Goal: Task Accomplishment & Management: Manage account settings

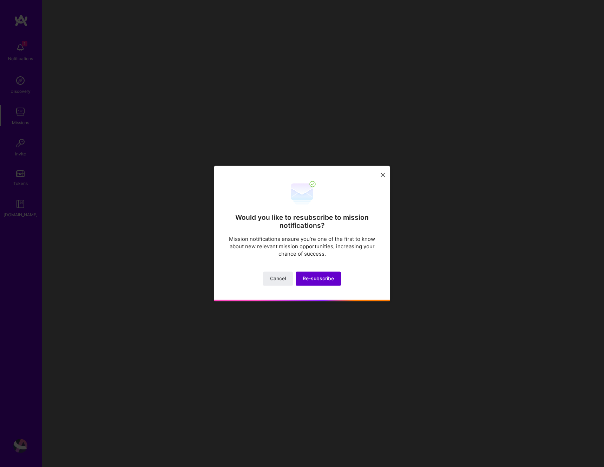
click at [320, 280] on span "Re-subscribe" at bounding box center [318, 278] width 31 height 7
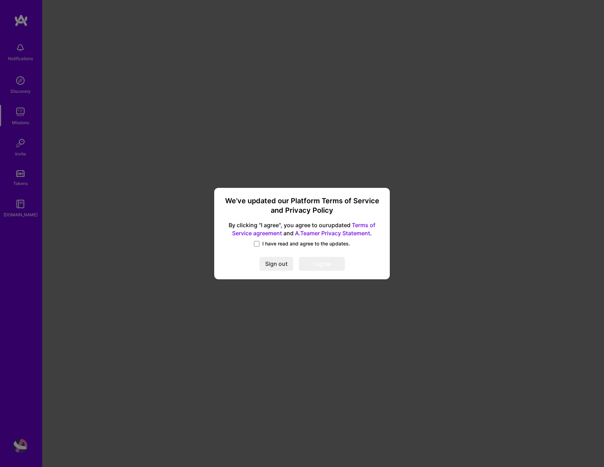
click at [267, 243] on span "I have read and agree to the updates." at bounding box center [306, 243] width 88 height 7
click at [0, 0] on input "I have read and agree to the updates." at bounding box center [0, 0] width 0 height 0
click at [337, 264] on button "I agree" at bounding box center [322, 264] width 46 height 14
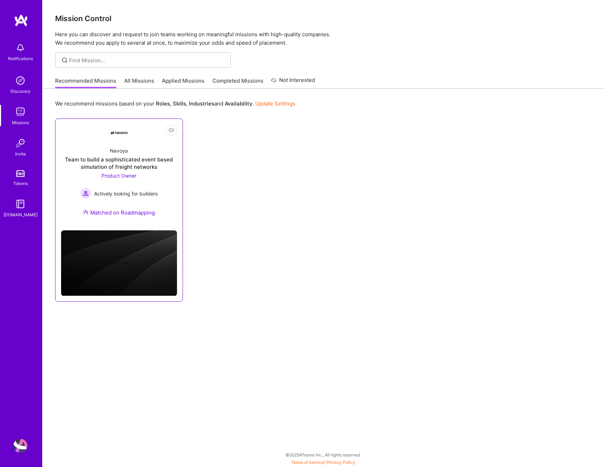
click at [171, 168] on div "Team to build a sophisticated event based simulation of freight networks" at bounding box center [119, 163] width 116 height 15
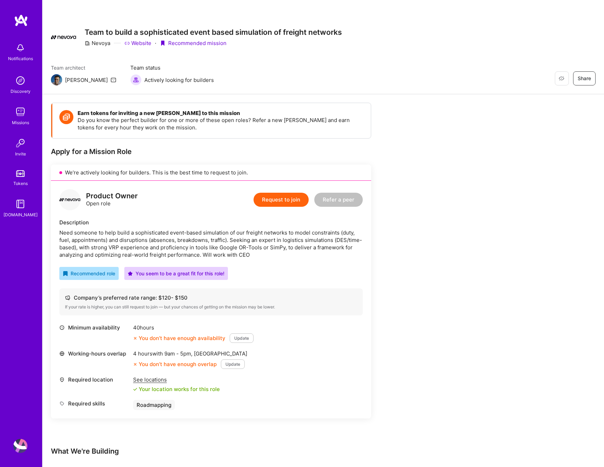
click at [247, 336] on button "Update" at bounding box center [242, 337] width 24 height 9
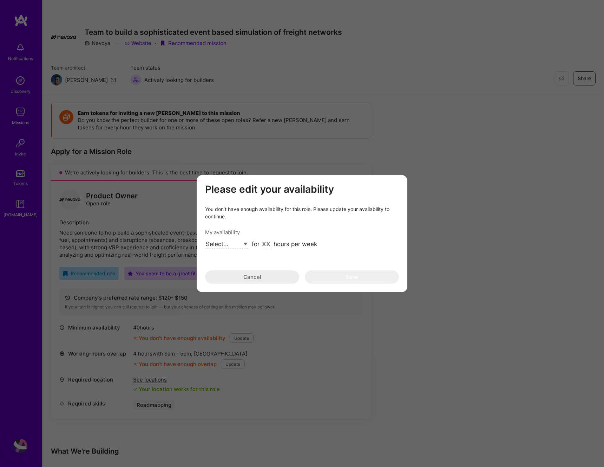
click at [238, 246] on select "Select... Right Now Future Date Not Available" at bounding box center [226, 243] width 43 height 9
select select "Right Now"
click at [205, 239] on select "Select... Right Now Future Date Not Available" at bounding box center [226, 243] width 43 height 9
click at [264, 243] on input "modal" at bounding box center [266, 244] width 11 height 9
type input "60"
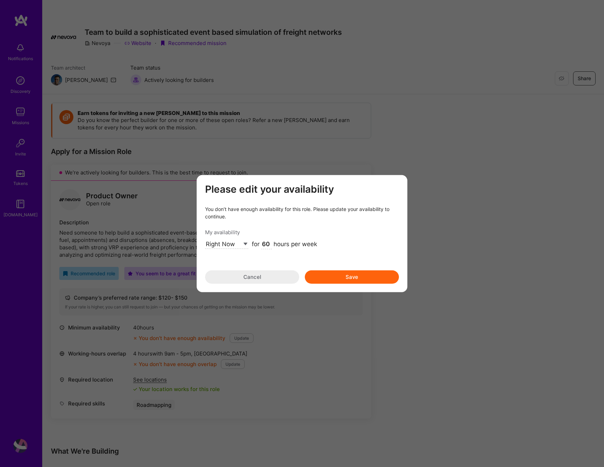
click at [321, 274] on button "Save" at bounding box center [352, 276] width 94 height 13
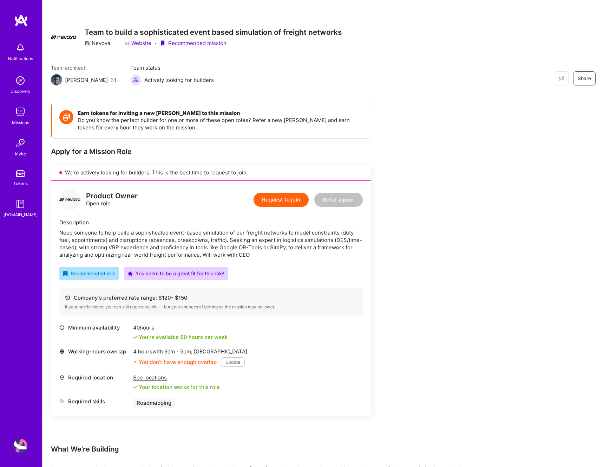
click at [228, 365] on button "Update" at bounding box center [233, 361] width 24 height 9
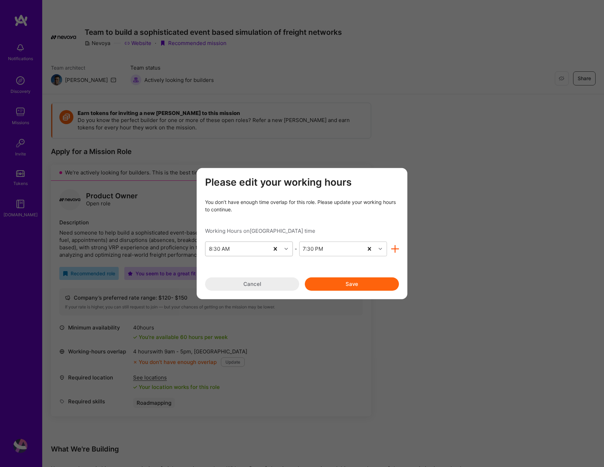
click at [259, 249] on div "8:30 AM" at bounding box center [238, 248] width 64 height 14
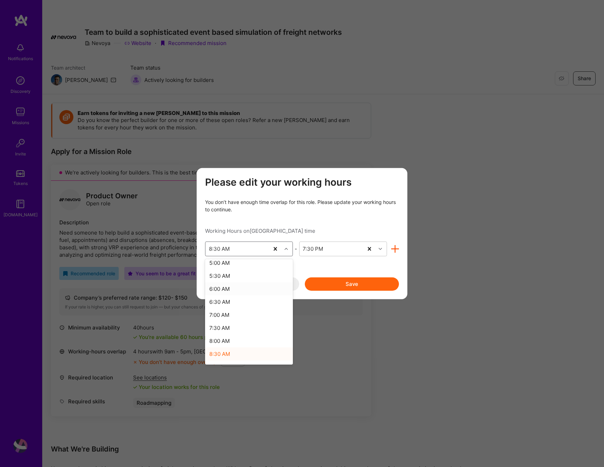
scroll to position [131, 0]
click at [236, 266] on div "5:00 AM" at bounding box center [249, 265] width 88 height 13
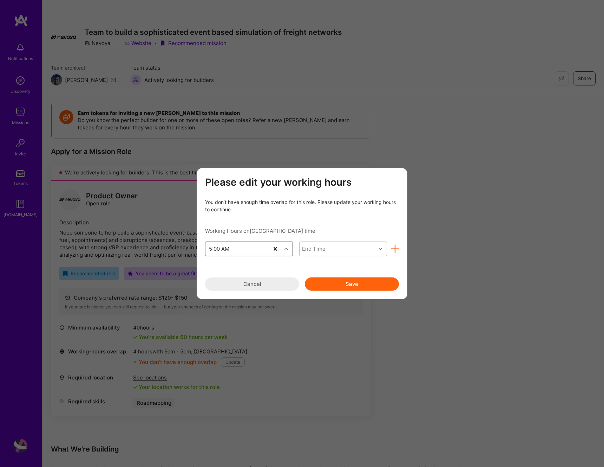
click at [313, 248] on div "End Time" at bounding box center [314, 248] width 24 height 7
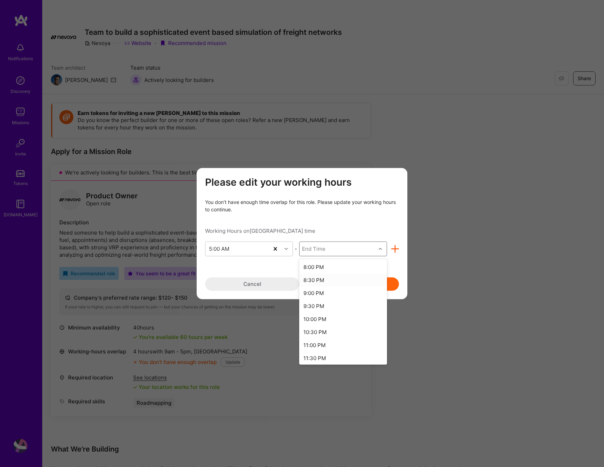
scroll to position [457, 0]
click at [330, 277] on div "11:00 PM" at bounding box center [343, 277] width 88 height 13
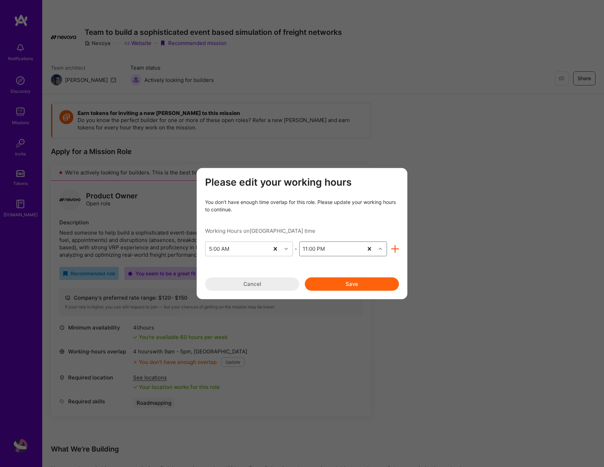
click at [354, 285] on button "Save" at bounding box center [352, 283] width 94 height 13
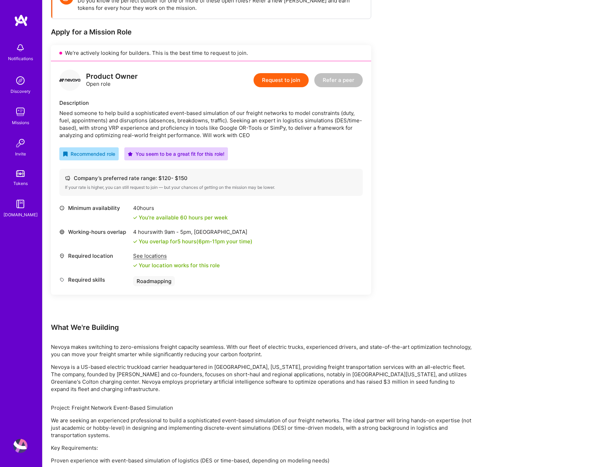
scroll to position [215, 0]
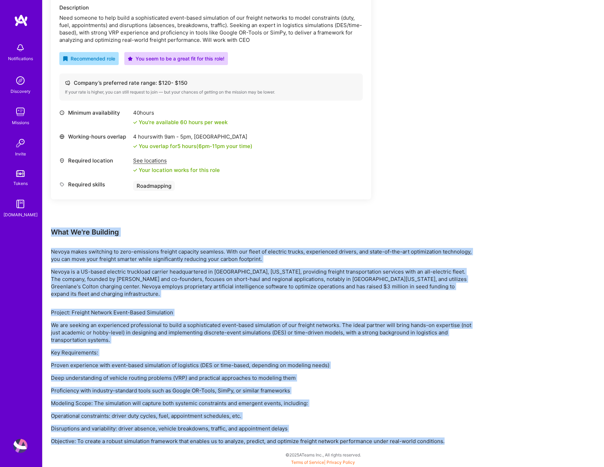
drag, startPoint x: 51, startPoint y: 231, endPoint x: 510, endPoint y: 461, distance: 514.2
click at [510, 461] on div "Earn tokens for inviting a new A.Teamer to this mission Do you know the perfect…" at bounding box center [324, 172] width 562 height 587
copy div "What We're Building Nevoya makes switching to zero-emissions freight capacity s…"
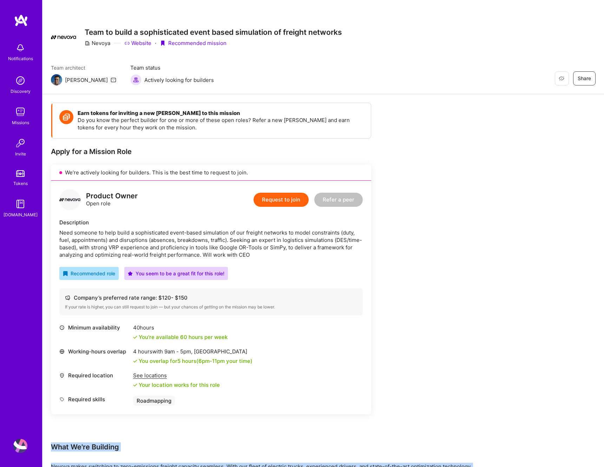
click at [24, 108] on img at bounding box center [20, 112] width 14 height 14
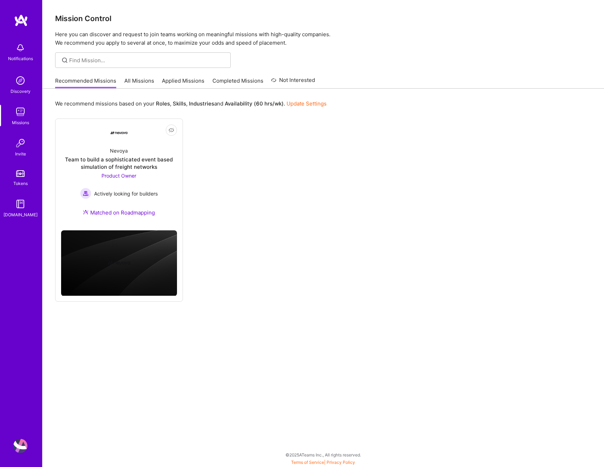
click at [144, 82] on link "All Missions" at bounding box center [139, 83] width 30 height 12
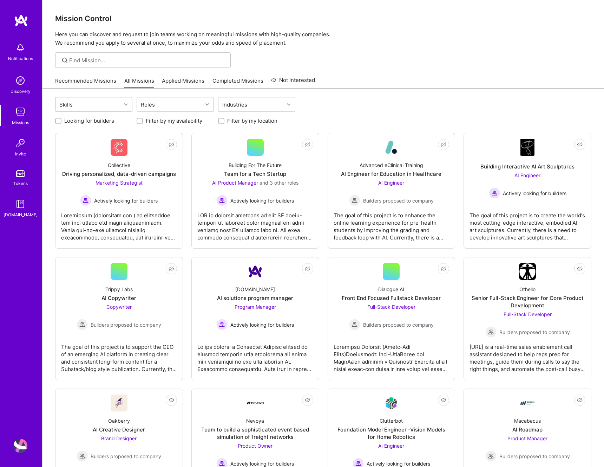
click at [115, 106] on div "Skills" at bounding box center [89, 104] width 66 height 14
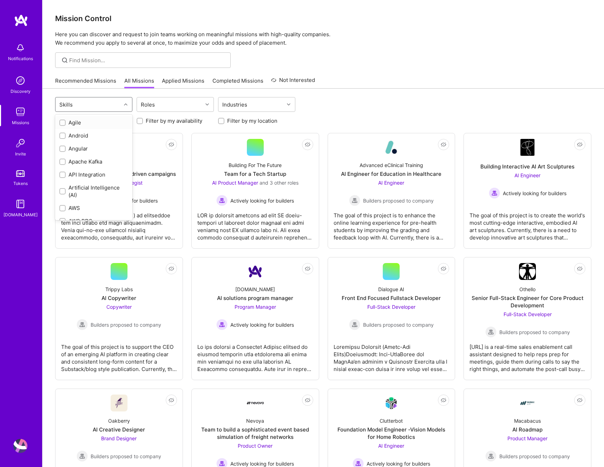
click at [98, 123] on div "Agile" at bounding box center [93, 122] width 69 height 7
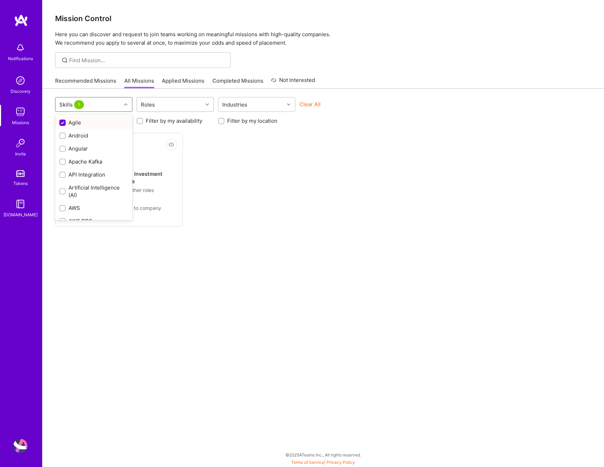
drag, startPoint x: 83, startPoint y: 119, endPoint x: 173, endPoint y: 102, distance: 92.0
click at [83, 119] on div "Agile" at bounding box center [93, 122] width 69 height 7
checkbox input "false"
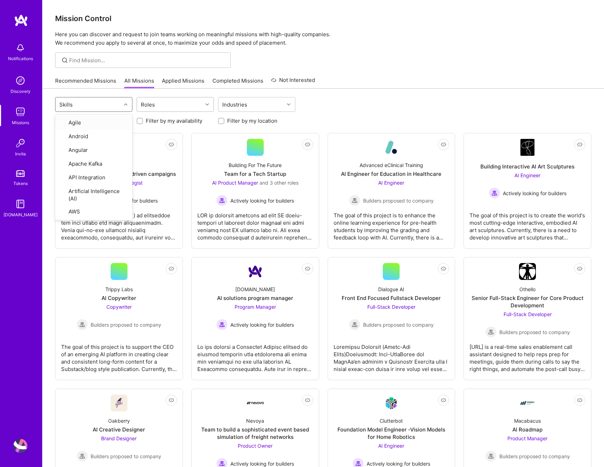
click at [162, 102] on div "Roles" at bounding box center [170, 104] width 66 height 14
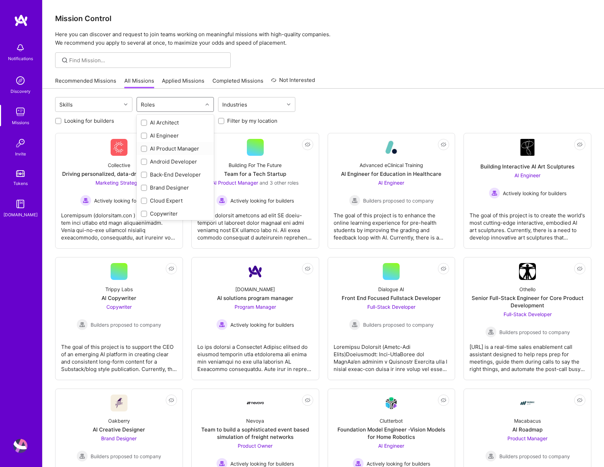
click at [144, 149] on input "checkbox" at bounding box center [144, 149] width 5 height 5
checkbox input "true"
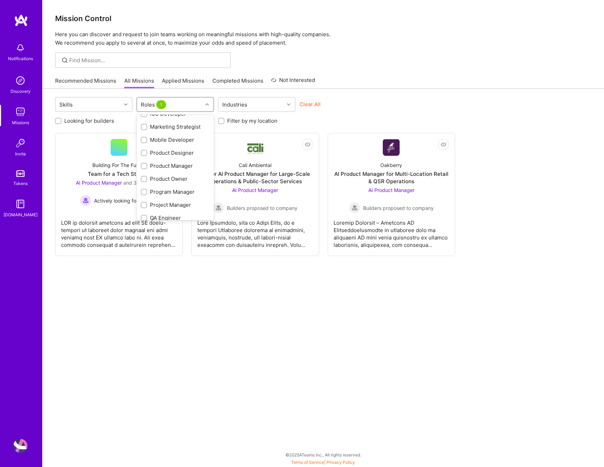
scroll to position [204, 0]
click at [144, 167] on input "checkbox" at bounding box center [144, 165] width 5 height 5
checkbox input "true"
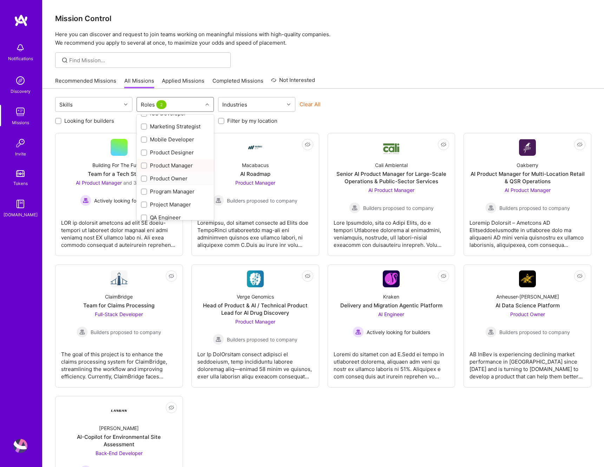
click at [144, 179] on input "checkbox" at bounding box center [144, 178] width 5 height 5
checkbox input "true"
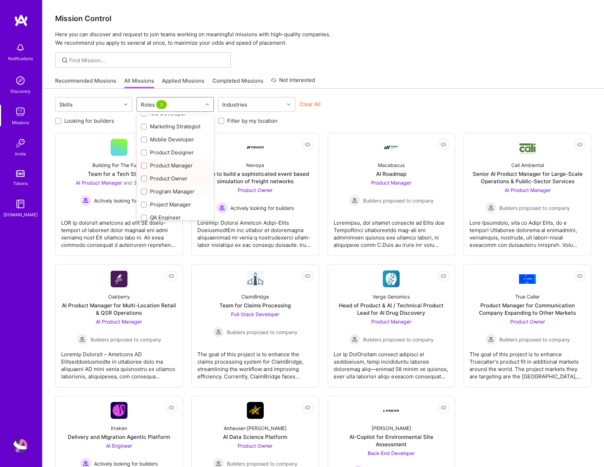
scroll to position [216, 0]
click at [145, 189] on label at bounding box center [144, 192] width 6 height 7
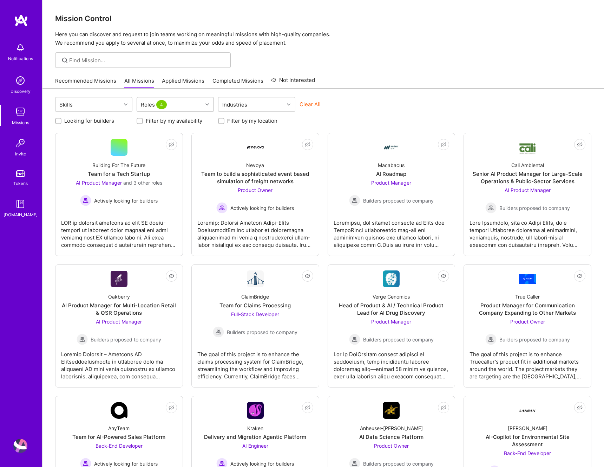
click at [160, 109] on div "Roles 4" at bounding box center [154, 104] width 31 height 10
click at [382, 105] on div "Skills option Project Manager, selected. option Software Engineer focused, 26 o…" at bounding box center [323, 105] width 537 height 17
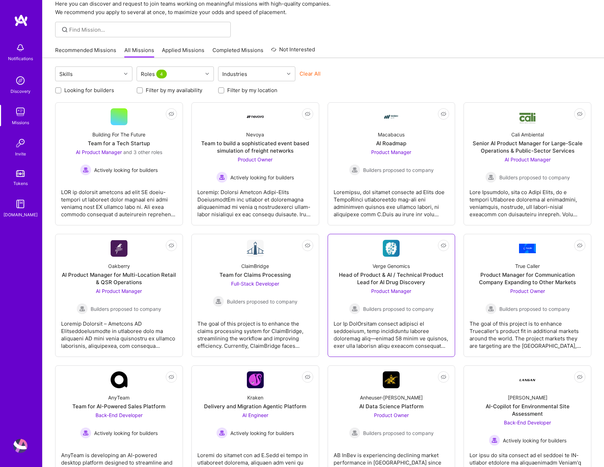
scroll to position [29, 0]
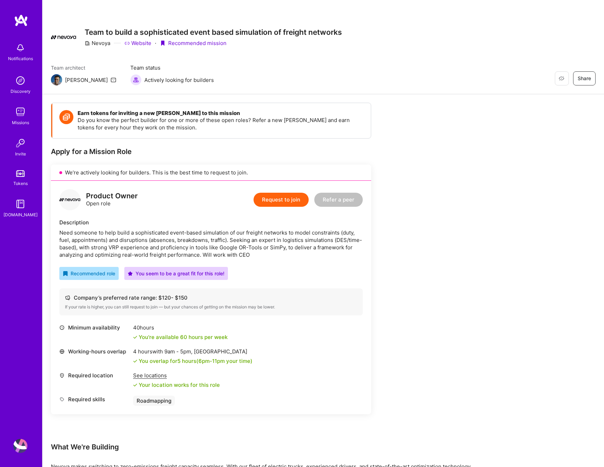
scroll to position [215, 0]
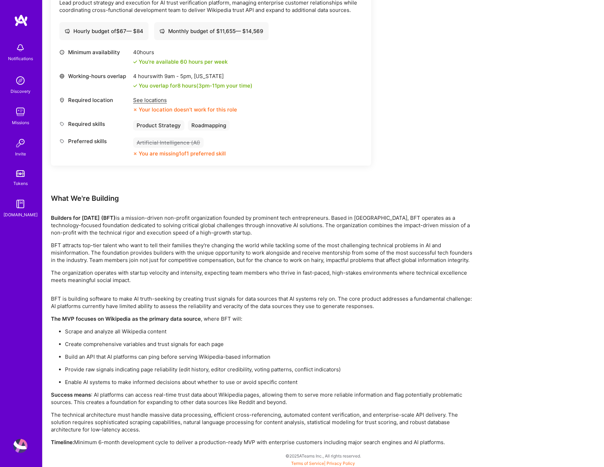
scroll to position [973, 0]
click at [205, 222] on p "Builders for Tomorrow (BFT) is a mission-driven non-profit organization founded…" at bounding box center [262, 224] width 422 height 22
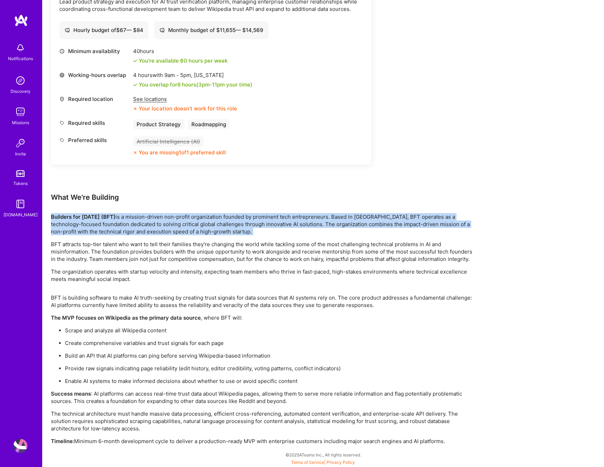
click at [205, 222] on p "Builders for Tomorrow (BFT) is a mission-driven non-profit organization founded…" at bounding box center [262, 224] width 422 height 22
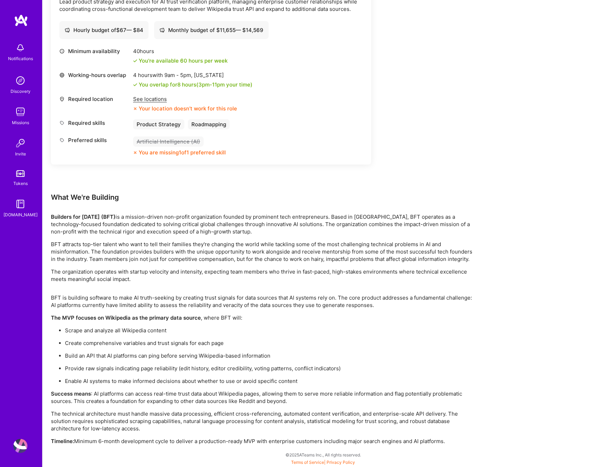
click at [230, 253] on p "BFT attracts top-tier talent who want to tell their families they're changing t…" at bounding box center [262, 251] width 422 height 22
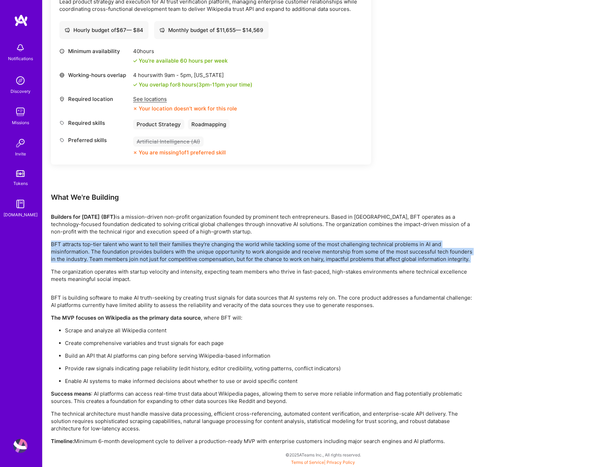
click at [230, 253] on p "BFT attracts top-tier talent who want to tell their families they're changing t…" at bounding box center [262, 251] width 422 height 22
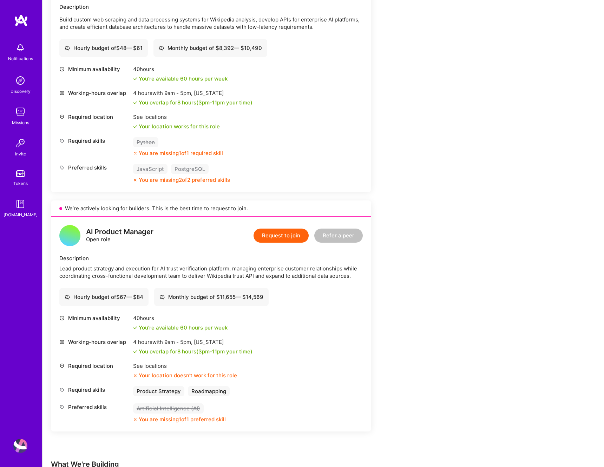
scroll to position [708, 0]
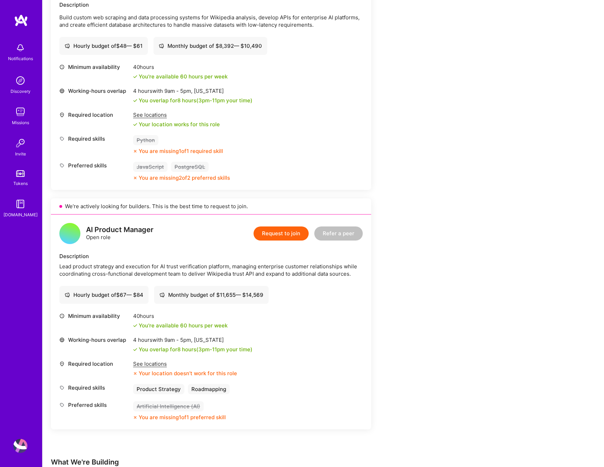
click at [157, 367] on div "See locations" at bounding box center [185, 363] width 104 height 7
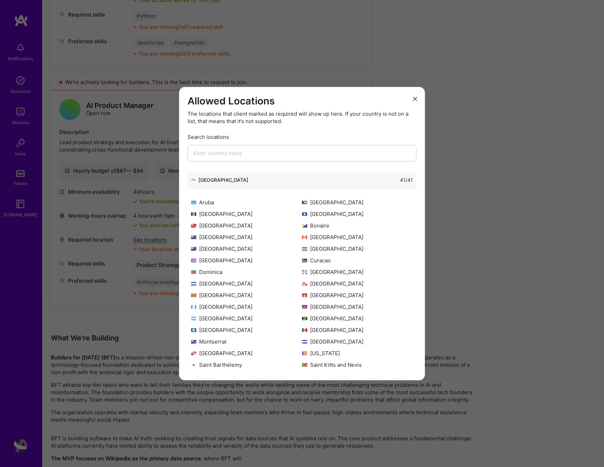
scroll to position [0, 0]
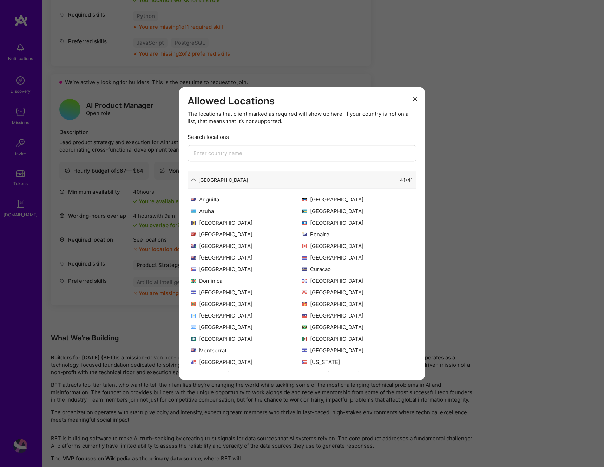
click at [138, 278] on div "Allowed Locations The locations that client marked as required will show up her…" at bounding box center [302, 233] width 604 height 467
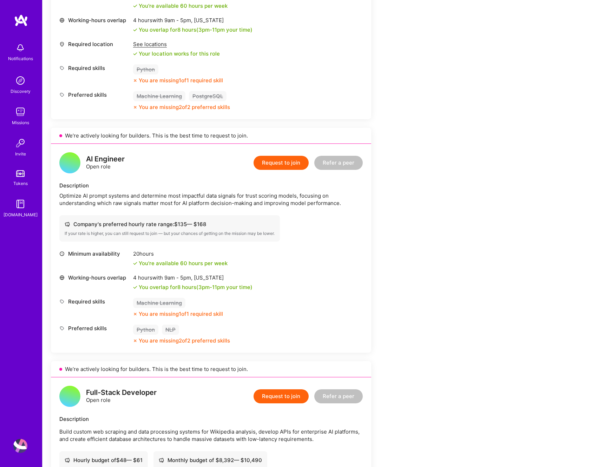
scroll to position [292, 0]
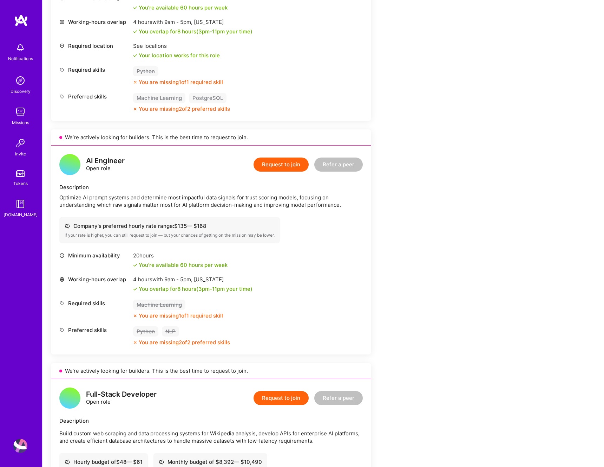
click at [24, 216] on div "[DOMAIN_NAME]" at bounding box center [21, 214] width 34 height 7
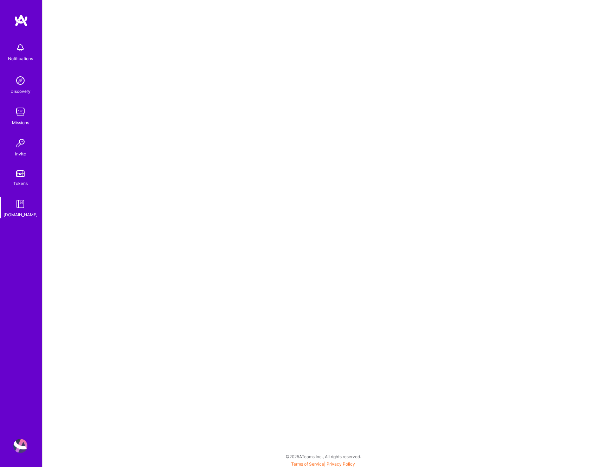
click at [24, 441] on img at bounding box center [20, 446] width 14 height 14
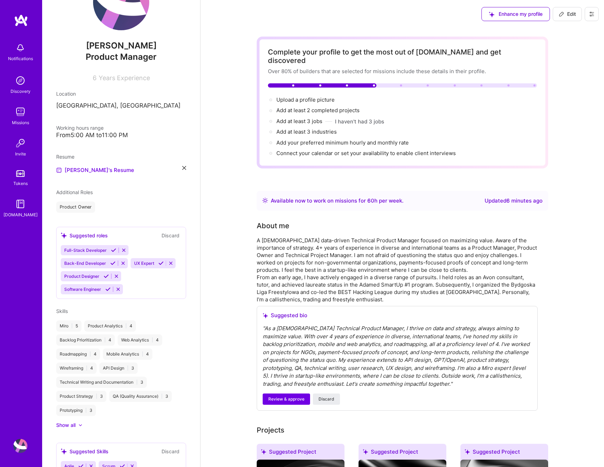
scroll to position [112, 0]
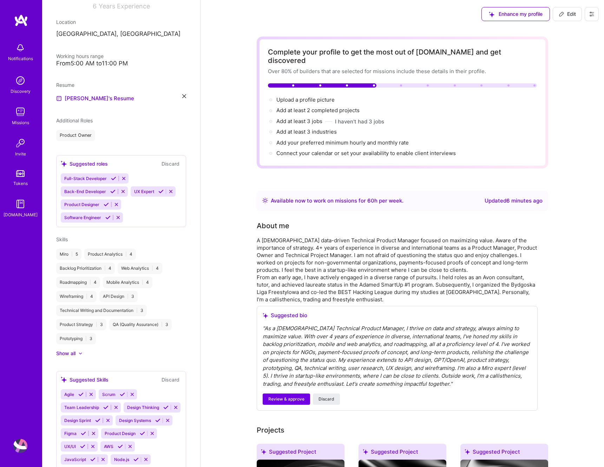
click at [123, 190] on icon at bounding box center [123, 191] width 5 height 5
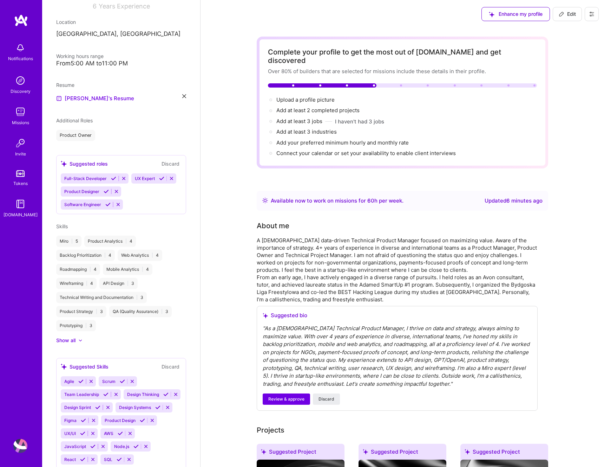
click at [124, 179] on icon at bounding box center [123, 178] width 5 height 5
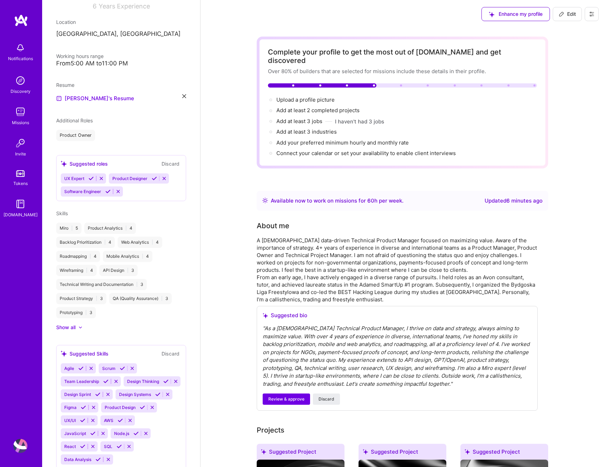
click at [105, 177] on button at bounding box center [101, 178] width 9 height 6
click at [112, 179] on button at bounding box center [116, 178] width 9 height 6
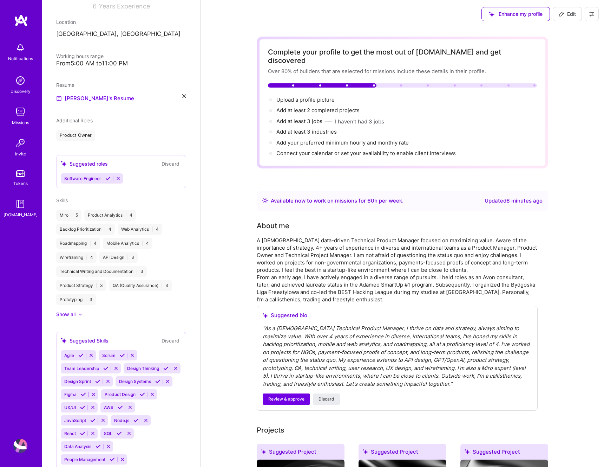
click at [119, 177] on icon at bounding box center [118, 178] width 5 height 5
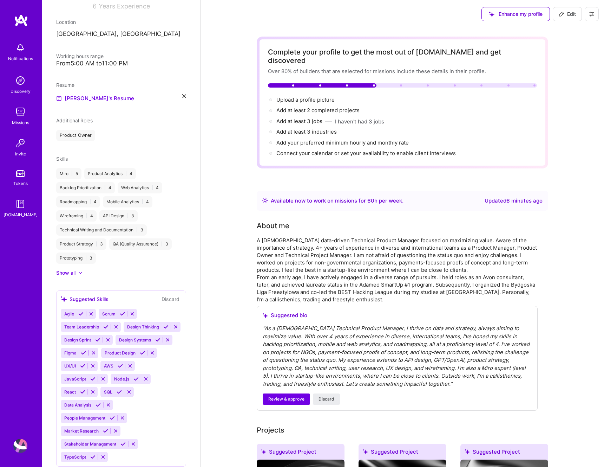
click at [84, 133] on div "Product Owner" at bounding box center [75, 135] width 39 height 11
click at [184, 95] on icon at bounding box center [184, 96] width 4 height 4
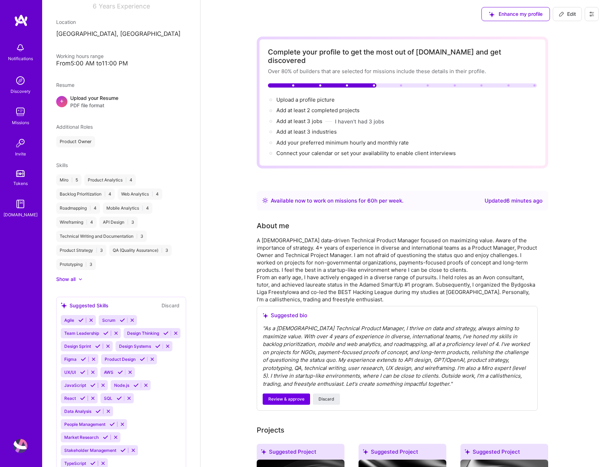
click at [76, 97] on div "Upload your Resume PDF file format" at bounding box center [94, 101] width 48 height 15
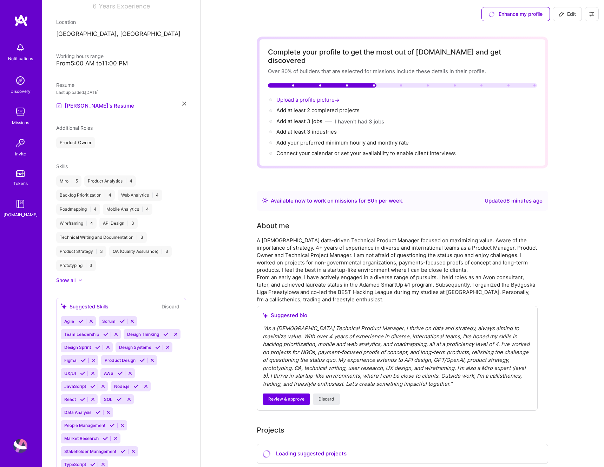
click at [306, 96] on span "Upload a profile picture →" at bounding box center [309, 99] width 65 height 7
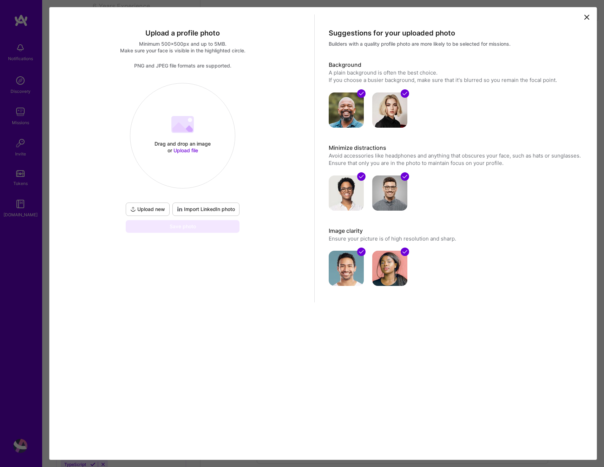
click at [194, 209] on span "Import LinkedIn photo" at bounding box center [206, 209] width 58 height 7
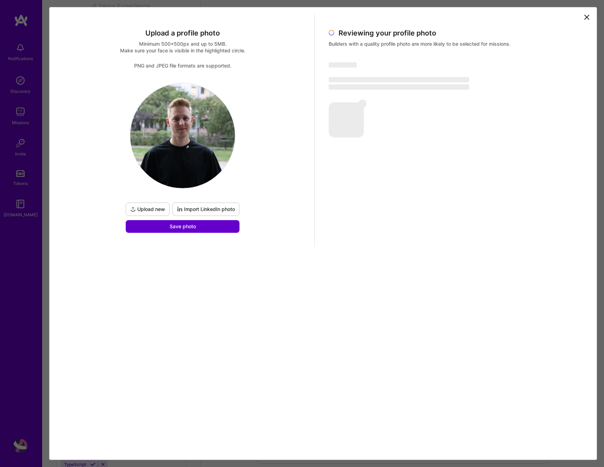
click at [196, 229] on button "Save photo" at bounding box center [183, 226] width 114 height 13
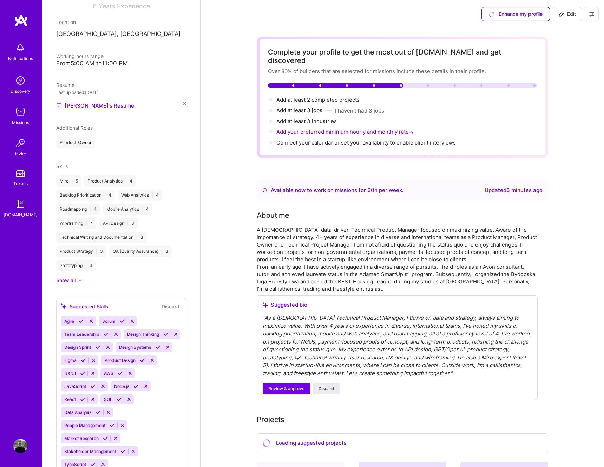
click at [315, 128] on span "Add your preferred minimum hourly and monthly rate →" at bounding box center [346, 131] width 139 height 7
select select "US"
select select "Right Now"
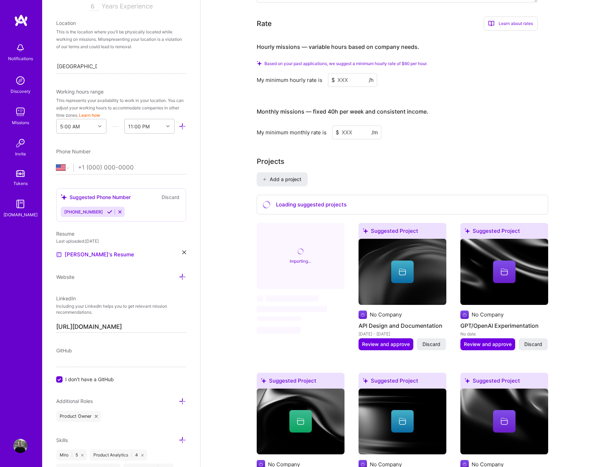
scroll to position [518, 0]
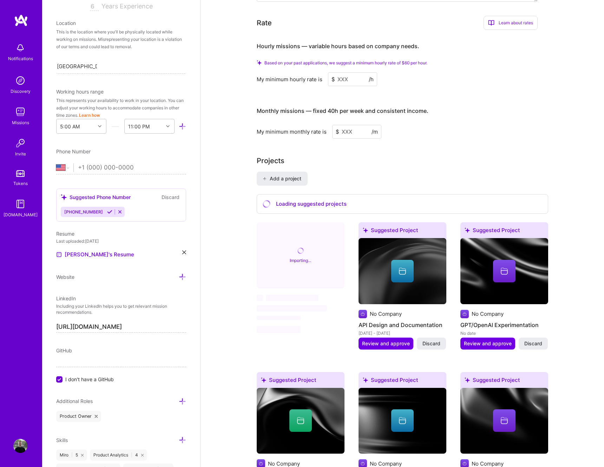
click at [343, 72] on input at bounding box center [352, 79] width 49 height 14
click at [61, 172] on div "Afghanistan Åland Islands Albania Algeria American Samoa Andorra Angola Anguill…" at bounding box center [121, 168] width 130 height 11
click at [68, 168] on select "Afghanistan Åland Islands Albania Algeria American Samoa Andorra Angola Anguill…" at bounding box center [64, 167] width 17 height 8
click at [82, 207] on div "+48537106157" at bounding box center [83, 212] width 44 height 10
click at [82, 211] on span "+48537106157" at bounding box center [83, 211] width 39 height 5
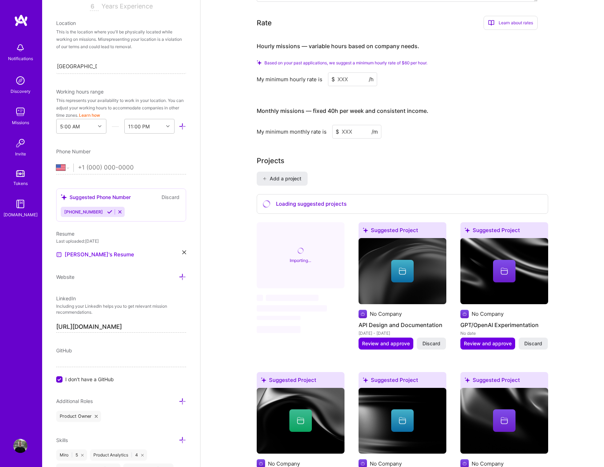
click at [107, 211] on icon at bounding box center [109, 211] width 5 height 5
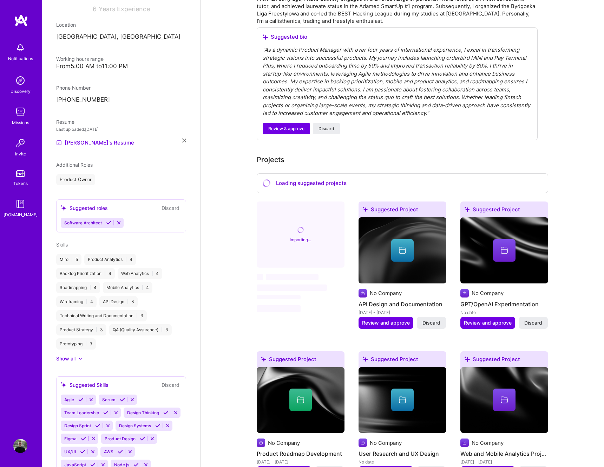
scroll to position [156, 0]
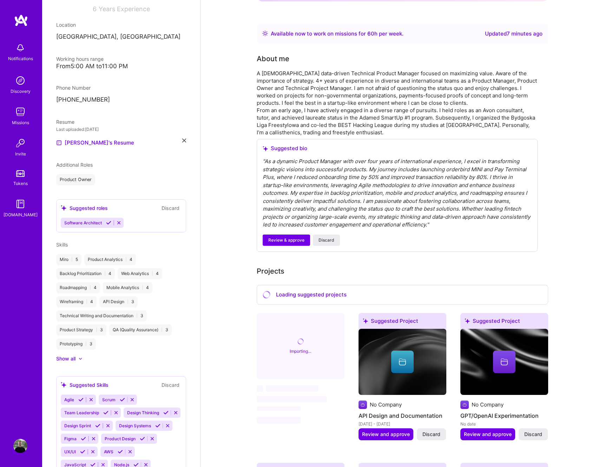
click at [422, 98] on div "A 26 y/o data-driven Technical Product Manager focused on maximizing value. Awa…" at bounding box center [397, 103] width 281 height 66
click at [272, 53] on div "About me" at bounding box center [273, 58] width 33 height 11
click at [83, 164] on span "Additional Roles" at bounding box center [74, 165] width 37 height 6
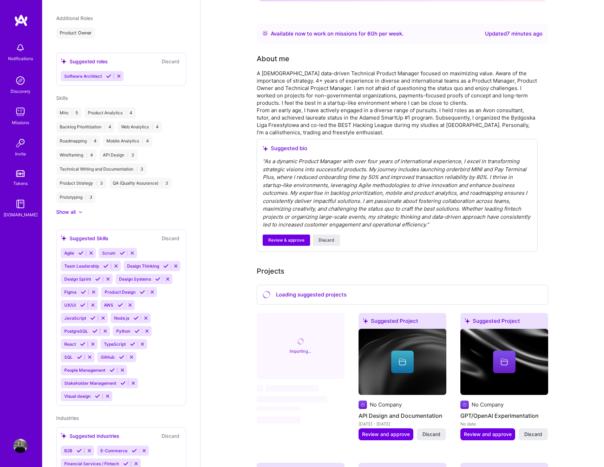
scroll to position [256, 0]
click at [80, 252] on icon at bounding box center [80, 252] width 5 height 5
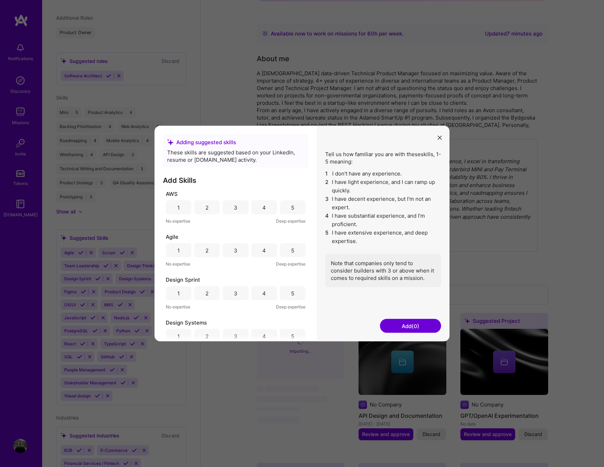
click at [286, 251] on div "5" at bounding box center [293, 250] width 26 height 14
click at [207, 207] on div "2" at bounding box center [207, 206] width 3 height 7
click at [210, 210] on div "2" at bounding box center [207, 206] width 26 height 14
click at [254, 249] on div "4" at bounding box center [265, 248] width 26 height 14
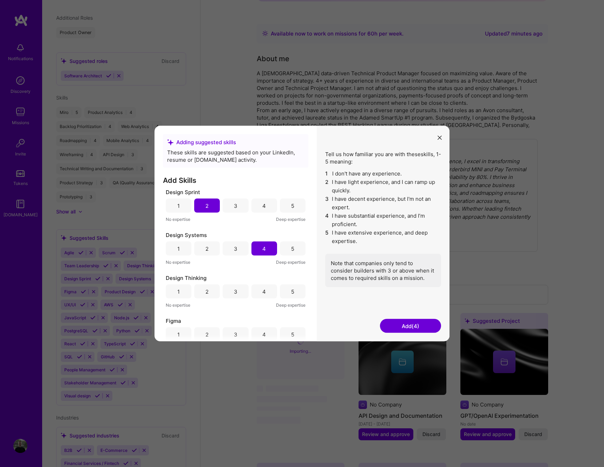
click at [256, 292] on div "4" at bounding box center [265, 291] width 26 height 14
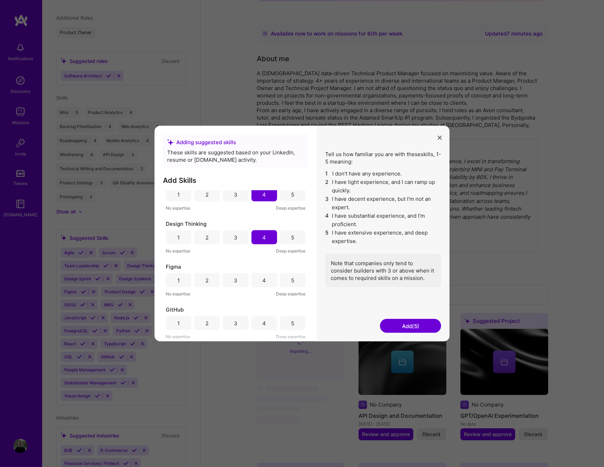
scroll to position [163, 0]
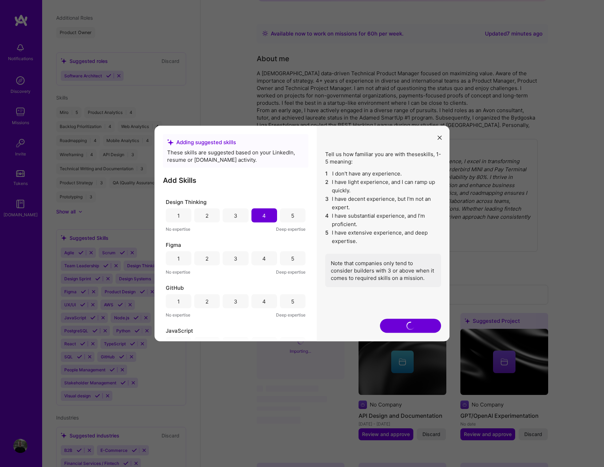
click at [212, 261] on div "2" at bounding box center [207, 258] width 26 height 14
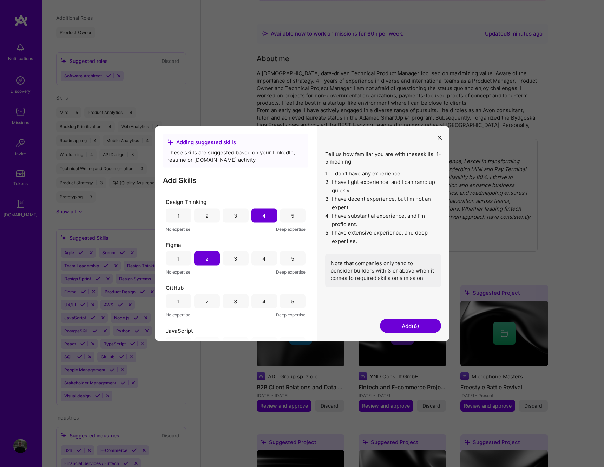
click at [240, 305] on div "3" at bounding box center [236, 301] width 26 height 14
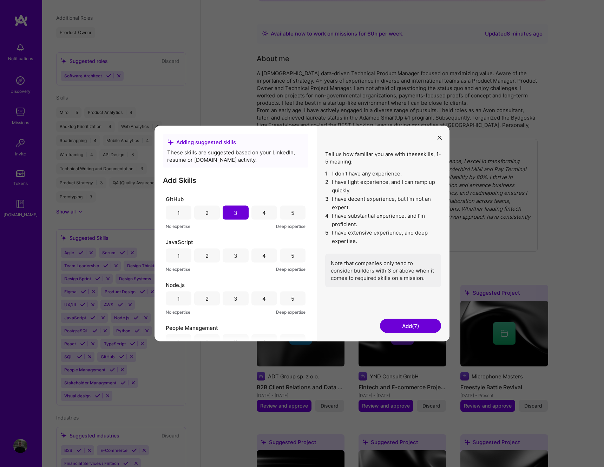
scroll to position [288, 0]
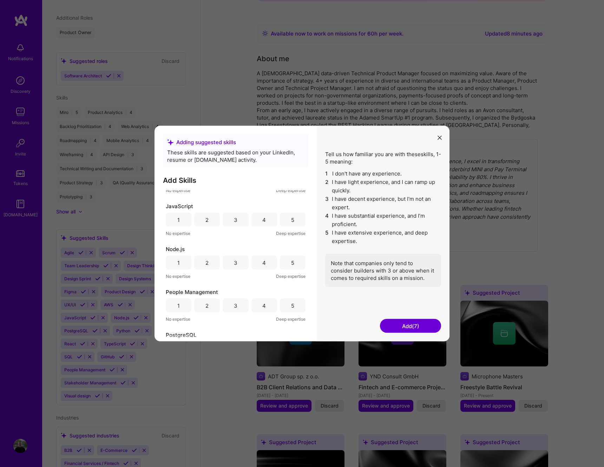
click at [182, 216] on div "1" at bounding box center [179, 220] width 26 height 14
click at [182, 267] on div "1" at bounding box center [179, 262] width 26 height 14
click at [264, 306] on div "4" at bounding box center [265, 305] width 26 height 14
click at [203, 220] on div "2" at bounding box center [207, 218] width 26 height 14
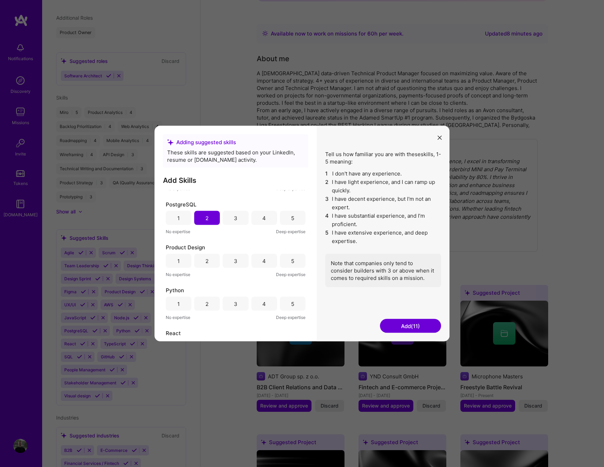
click at [243, 262] on div "3" at bounding box center [236, 261] width 26 height 14
click at [215, 304] on div "2" at bounding box center [207, 304] width 26 height 14
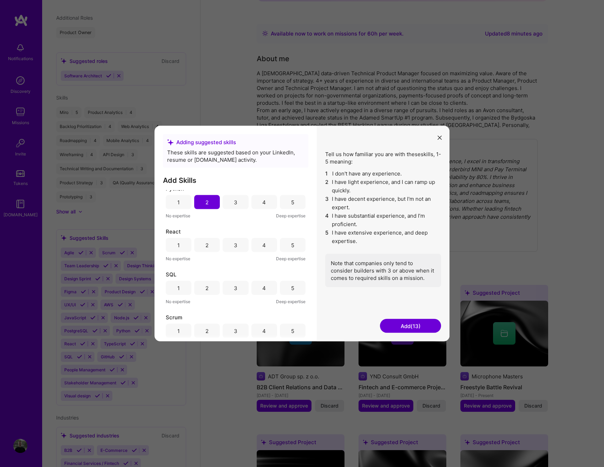
scroll to position [563, 0]
click at [182, 200] on div "1" at bounding box center [179, 202] width 26 height 14
click at [235, 246] on div "3" at bounding box center [236, 244] width 4 height 7
click at [283, 288] on div "5" at bounding box center [293, 288] width 26 height 14
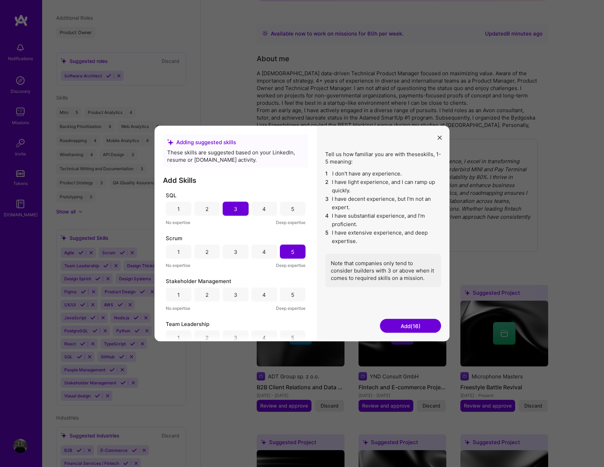
scroll to position [651, 0]
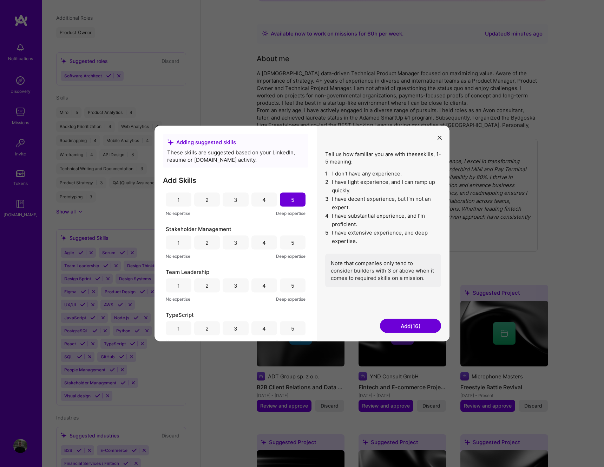
click at [285, 241] on div "5" at bounding box center [293, 242] width 26 height 14
click at [267, 243] on div "4" at bounding box center [265, 242] width 26 height 14
click at [292, 284] on div "5" at bounding box center [293, 285] width 26 height 14
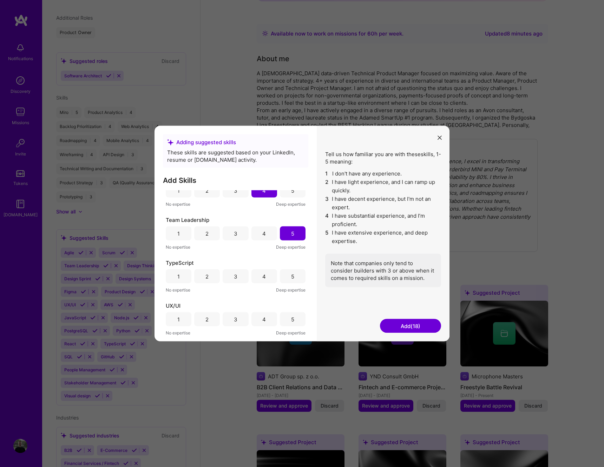
scroll to position [710, 0]
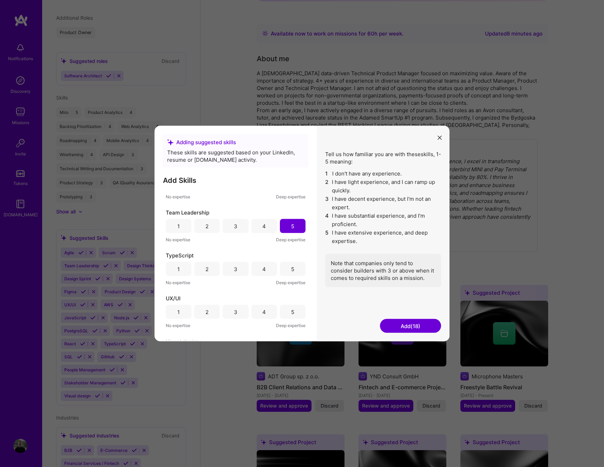
click at [177, 268] on div "1" at bounding box center [178, 268] width 2 height 7
click at [245, 314] on div "3" at bounding box center [236, 312] width 26 height 14
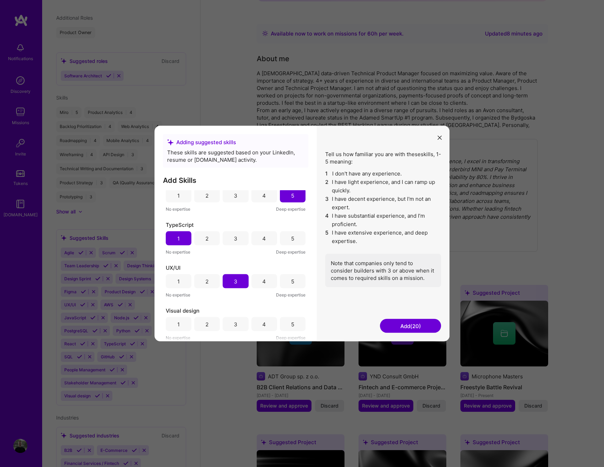
click at [188, 322] on div "1" at bounding box center [179, 324] width 26 height 14
click at [394, 331] on button "Add (21)" at bounding box center [410, 326] width 61 height 14
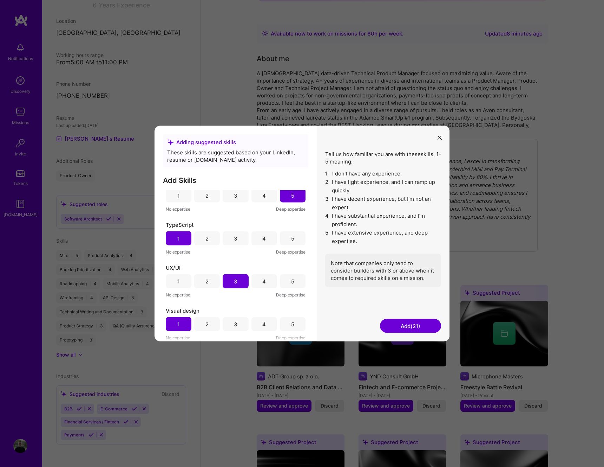
scroll to position [113, 0]
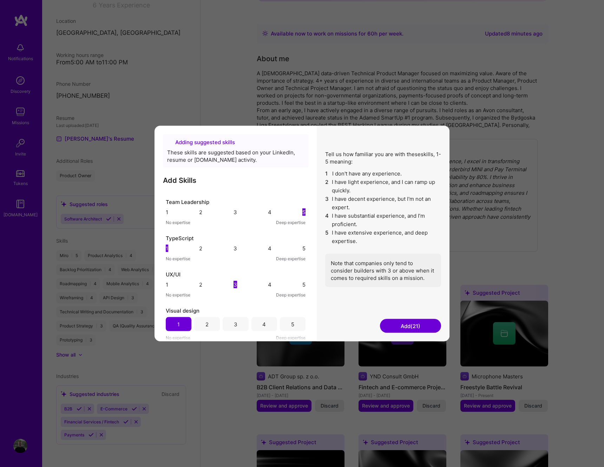
click at [396, 322] on div at bounding box center [402, 333] width 22 height 22
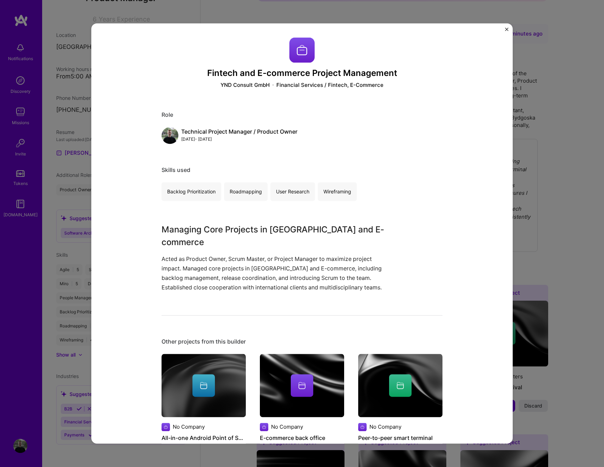
click at [506, 30] on img "Close" at bounding box center [507, 29] width 4 height 4
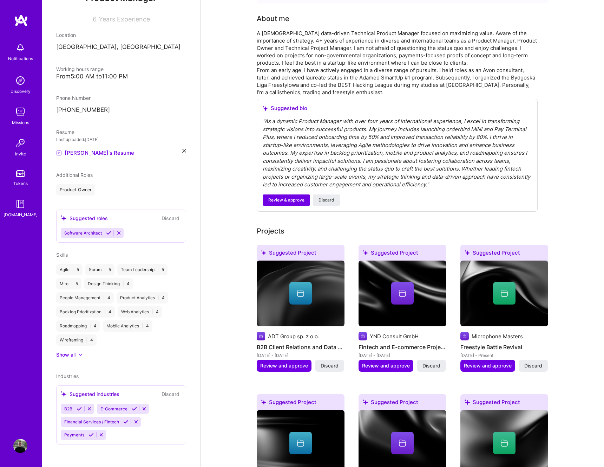
scroll to position [315, 0]
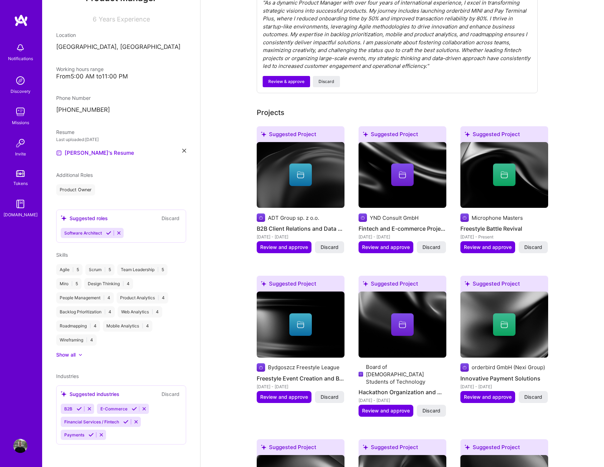
click at [79, 410] on icon at bounding box center [79, 408] width 5 height 5
click at [90, 435] on icon at bounding box center [91, 434] width 5 height 5
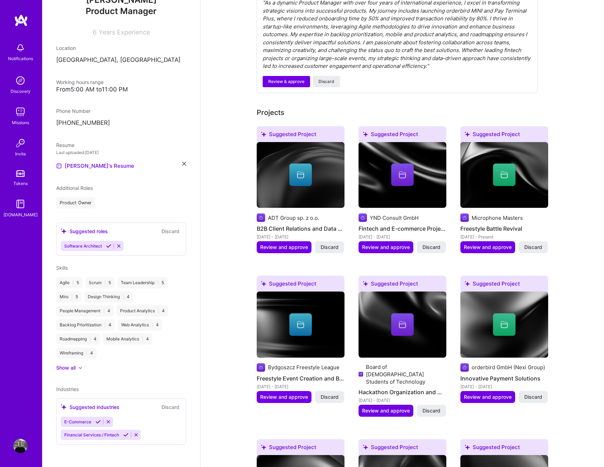
scroll to position [86, 0]
click at [97, 420] on div "Łukasz Świtaj Product Manager 6 Years Experience Location Warsaw, Poland Workin…" at bounding box center [121, 233] width 158 height 467
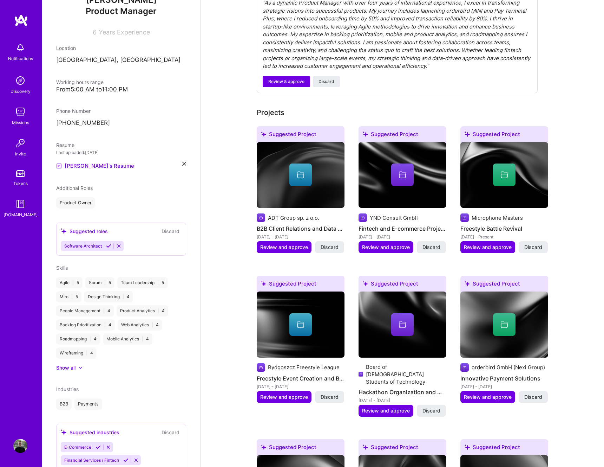
click at [97, 446] on icon at bounding box center [98, 446] width 5 height 5
click at [127, 445] on icon at bounding box center [125, 446] width 5 height 5
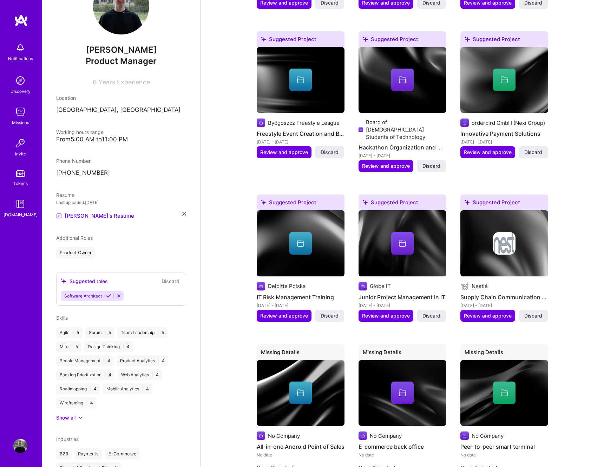
scroll to position [0, 0]
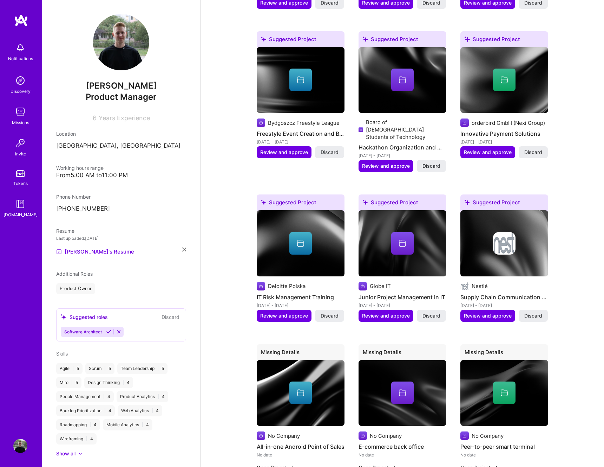
click at [79, 273] on span "Additional Roles" at bounding box center [74, 274] width 37 height 6
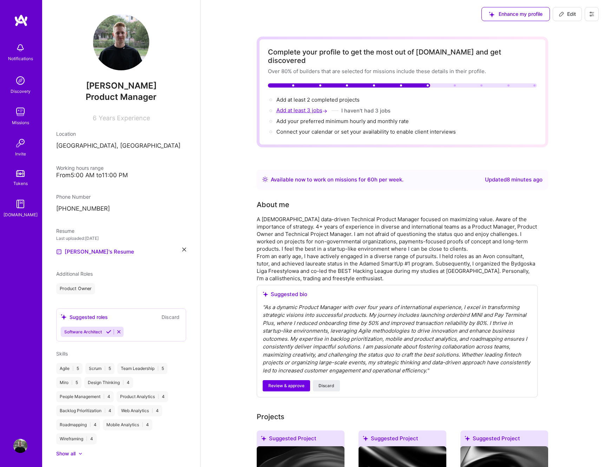
click at [298, 107] on span "Add at least 3 jobs →" at bounding box center [303, 110] width 52 height 7
select select "Right Now"
select select "PL"
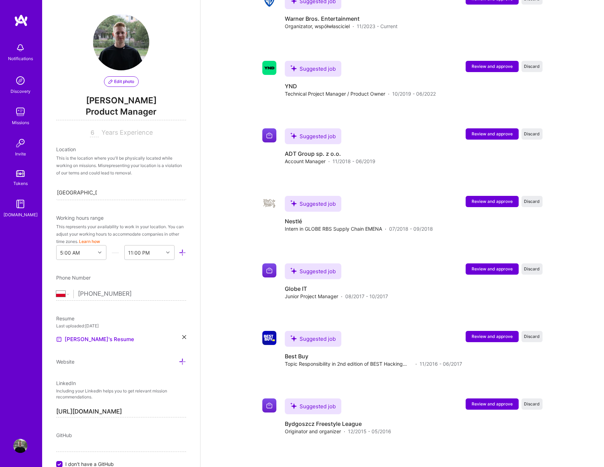
scroll to position [1716, 0]
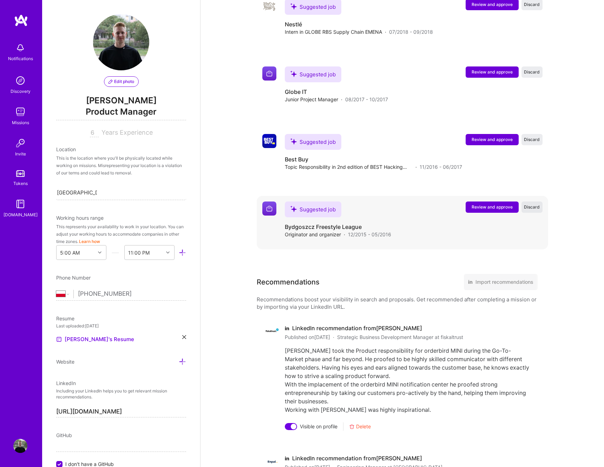
click at [534, 204] on span "Discard" at bounding box center [532, 207] width 16 height 6
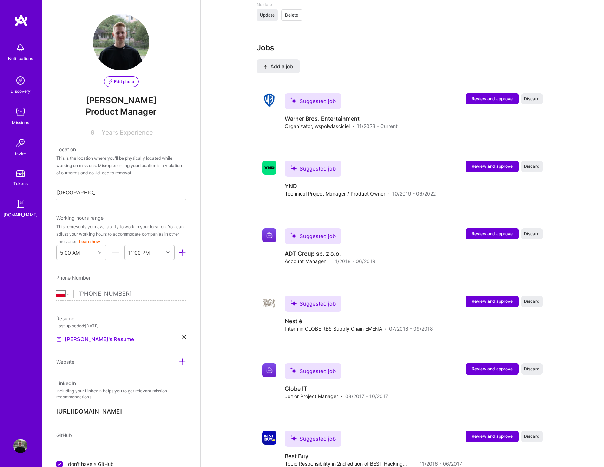
scroll to position [1417, 0]
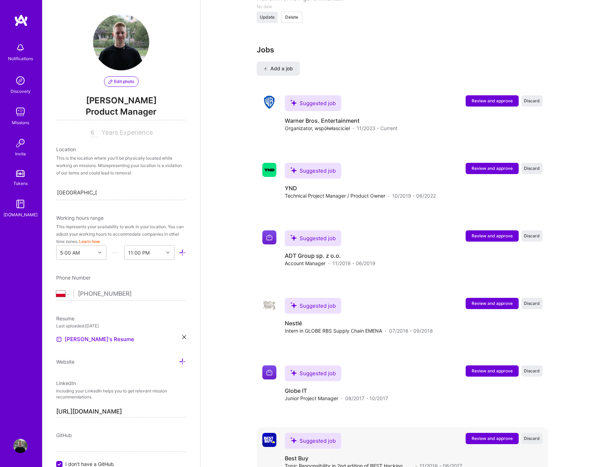
click at [509, 435] on span "Review and approve" at bounding box center [492, 438] width 41 height 6
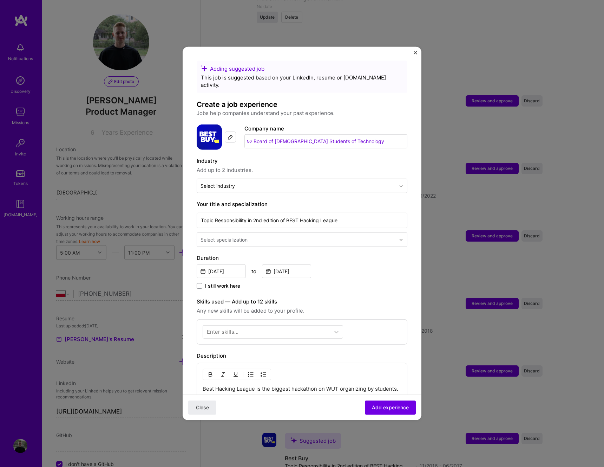
click at [269, 135] on input "Board of European Students of Technology" at bounding box center [326, 141] width 163 height 14
click at [229, 134] on img at bounding box center [231, 137] width 6 height 6
click at [259, 125] on label "Company name" at bounding box center [265, 128] width 40 height 7
click at [266, 137] on input "Board of European Students of Technology" at bounding box center [326, 141] width 163 height 14
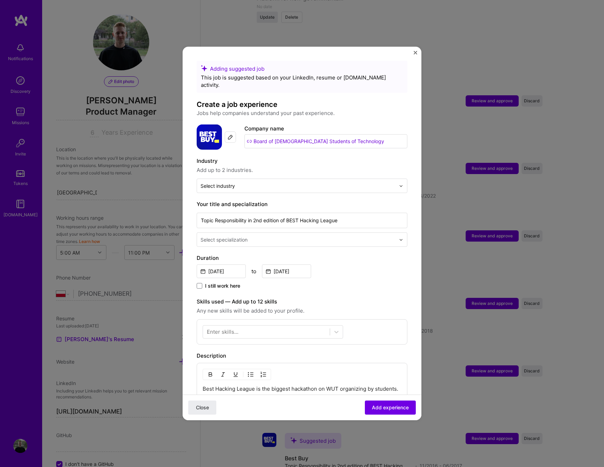
click at [263, 134] on input "Board of European Students of Technology" at bounding box center [326, 141] width 163 height 14
click at [261, 134] on input "Board of European Students of Technology" at bounding box center [326, 141] width 163 height 14
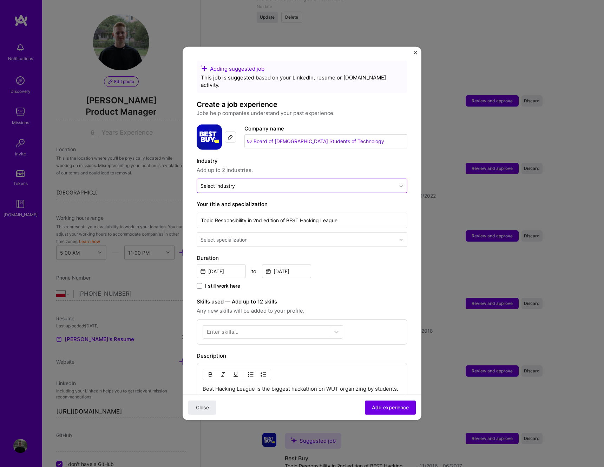
click at [236, 182] on input "text" at bounding box center [298, 185] width 195 height 7
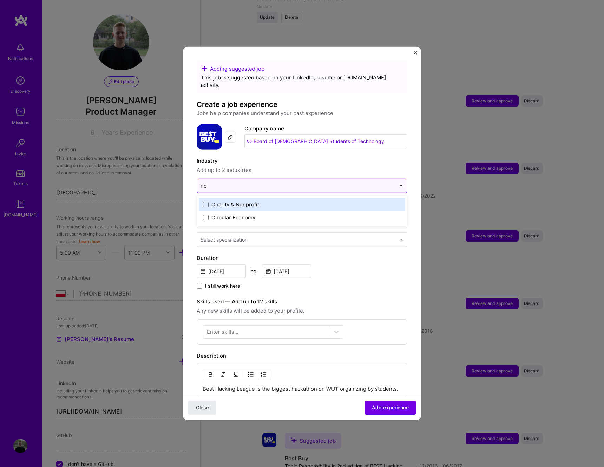
type input "non"
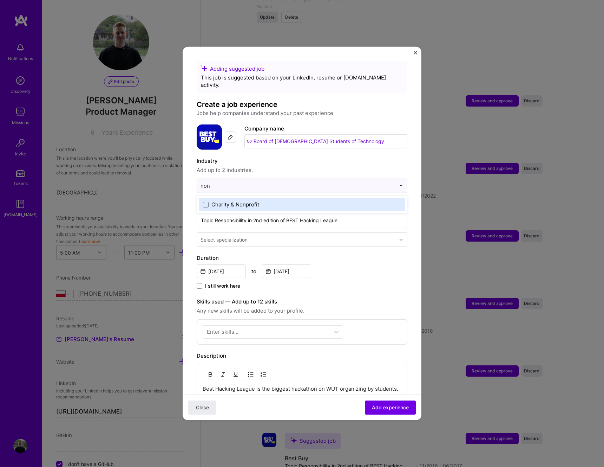
click at [242, 201] on div "Charity & Nonprofit" at bounding box center [236, 204] width 48 height 7
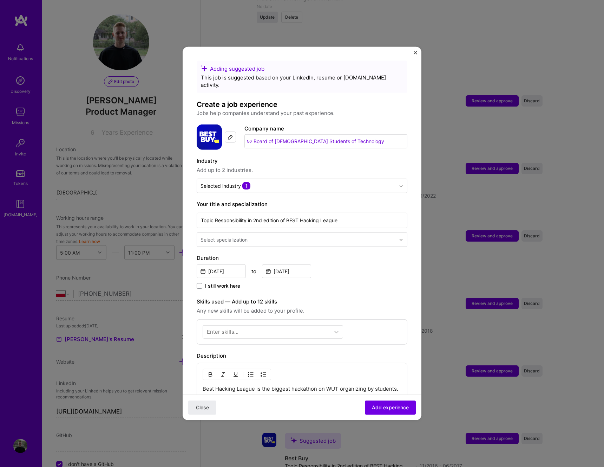
click at [274, 166] on span "Add up to 2 industries." at bounding box center [302, 170] width 211 height 8
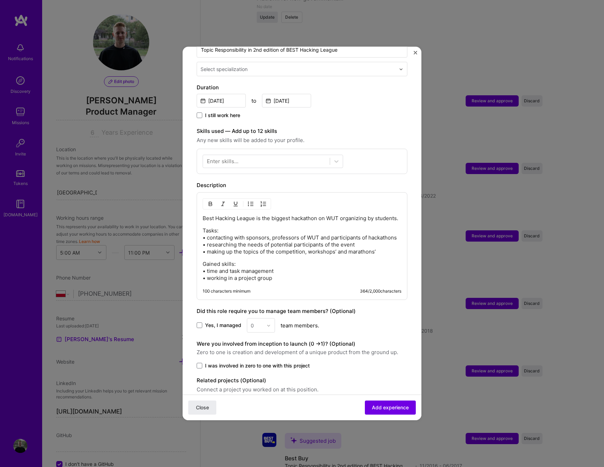
scroll to position [195, 0]
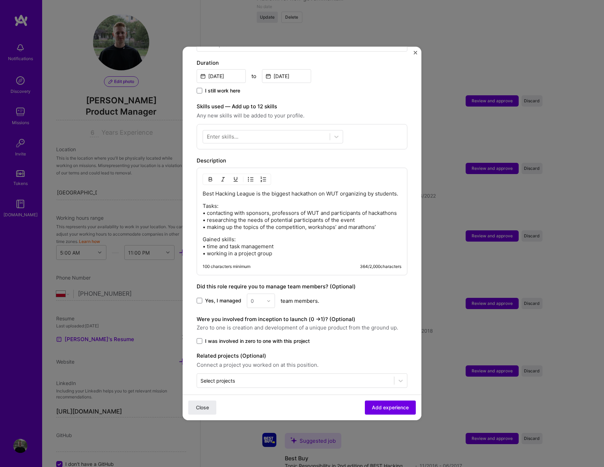
click at [283, 337] on span "I was involved in zero to one with this project" at bounding box center [257, 340] width 105 height 7
click at [0, 0] on input "I was involved in zero to one with this project" at bounding box center [0, 0] width 0 height 0
click at [378, 401] on button "Add experience" at bounding box center [390, 407] width 51 height 14
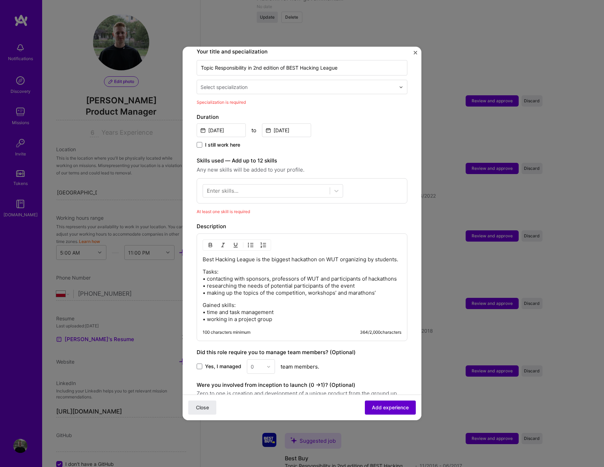
scroll to position [146, 0]
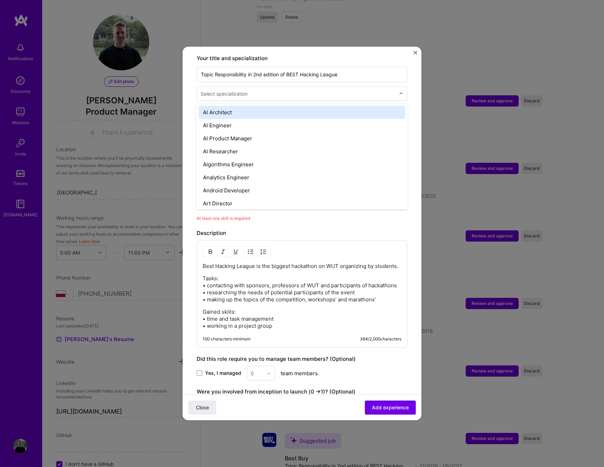
click at [232, 92] on div "Select specialization" at bounding box center [298, 94] width 202 height 14
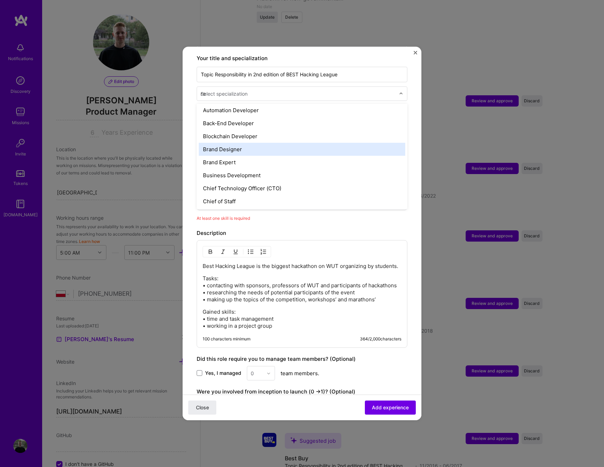
scroll to position [0, 0]
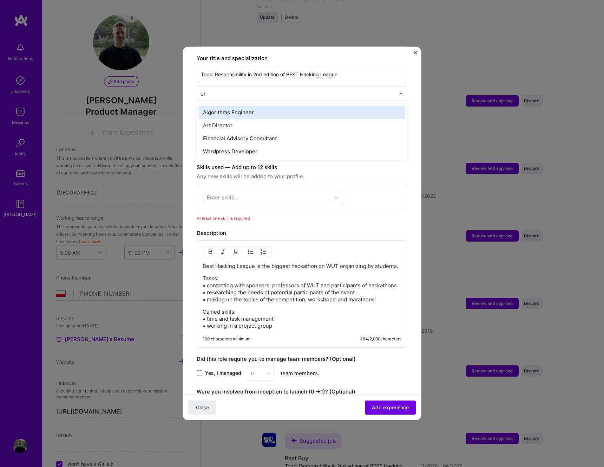
type input "org"
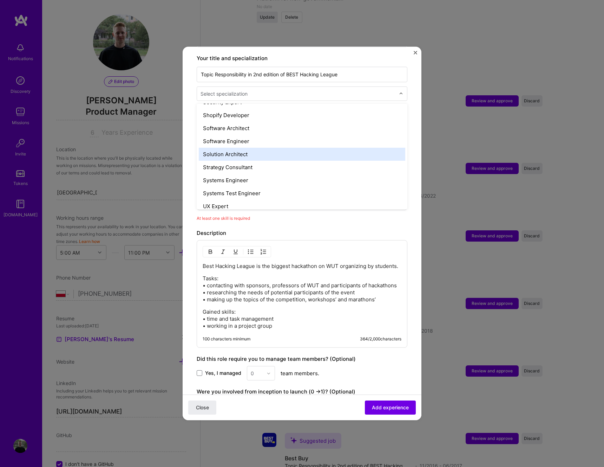
scroll to position [809, 0]
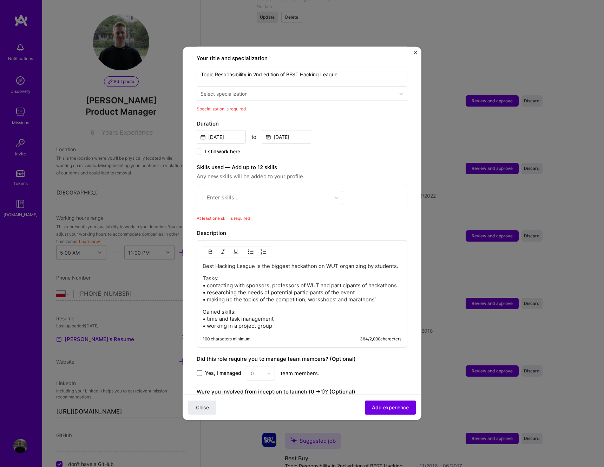
click at [353, 280] on p "Tasks: • contacting with sponsors, professors of WUT and participants of hackat…" at bounding box center [302, 289] width 199 height 28
click at [211, 407] on button "Close" at bounding box center [202, 407] width 28 height 14
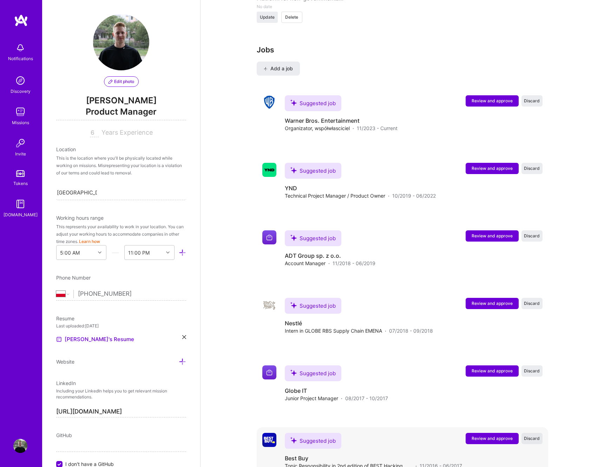
click at [534, 435] on span "Discard" at bounding box center [532, 438] width 16 height 6
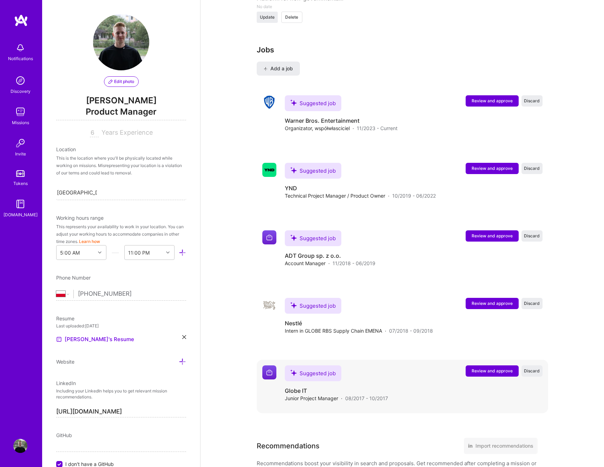
click at [506, 368] on span "Review and approve" at bounding box center [492, 371] width 41 height 6
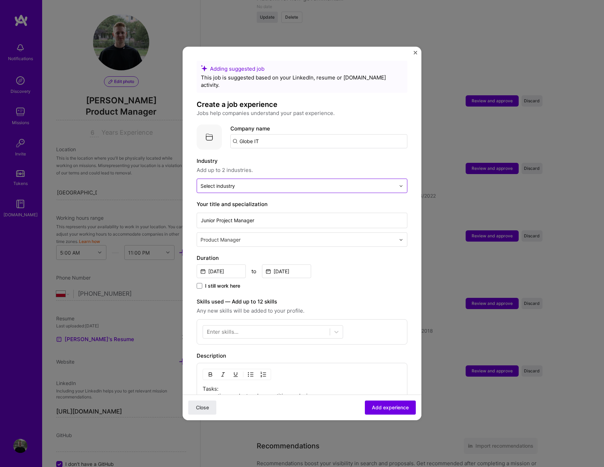
click at [259, 182] on div at bounding box center [298, 185] width 195 height 9
type input "informa"
click at [270, 166] on span "Add up to 2 industries." at bounding box center [302, 170] width 211 height 8
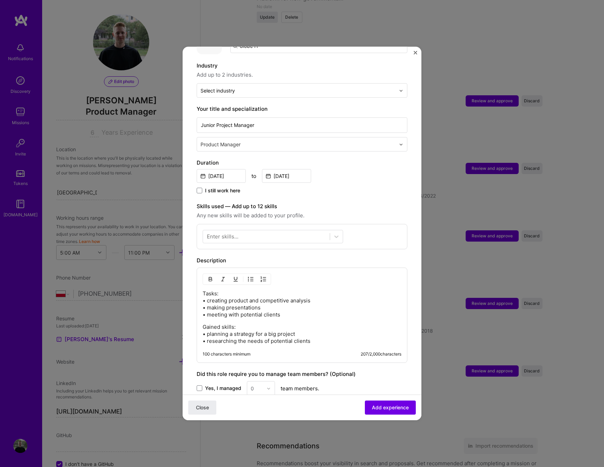
scroll to position [58, 0]
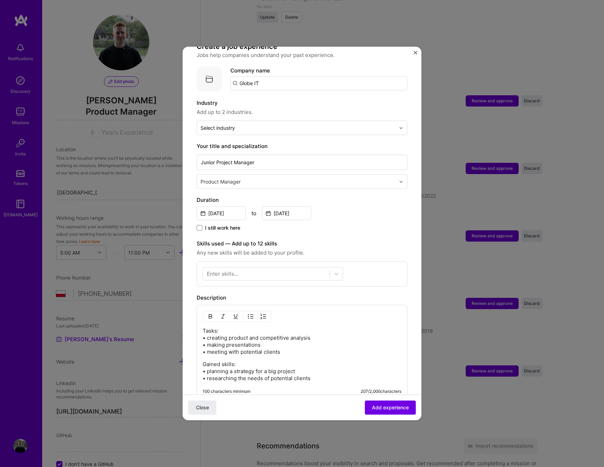
click at [228, 178] on input "text" at bounding box center [299, 181] width 196 height 7
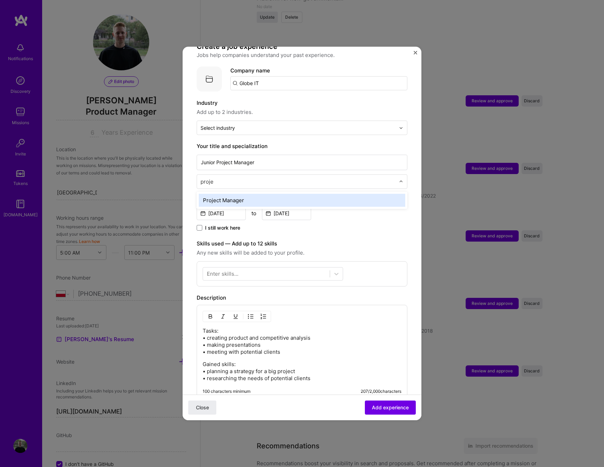
type input "projec"
click at [226, 197] on div "Project Manager" at bounding box center [302, 200] width 207 height 13
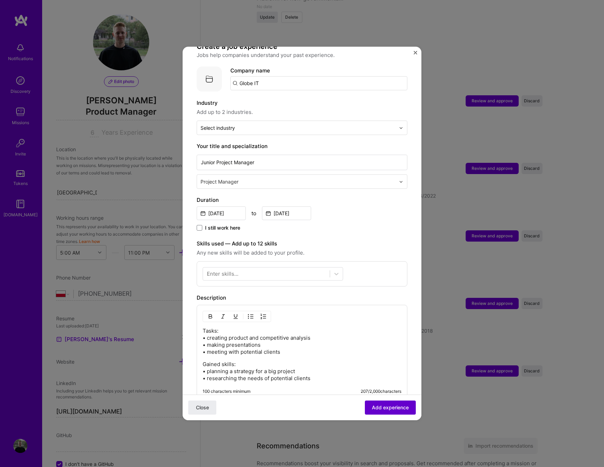
click at [372, 405] on span "Add experience" at bounding box center [390, 407] width 37 height 7
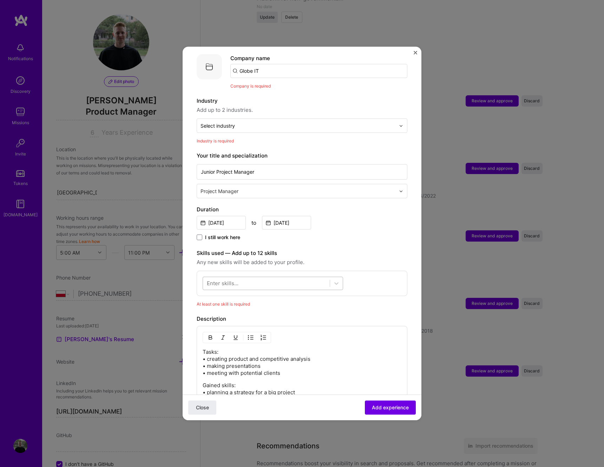
click at [296, 277] on div at bounding box center [266, 283] width 127 height 12
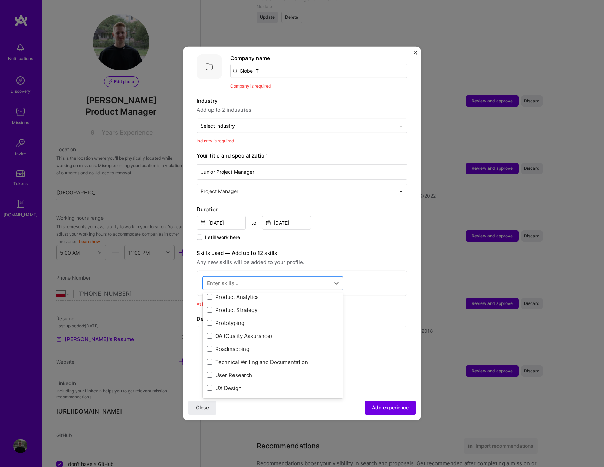
scroll to position [80, 0]
click at [233, 306] on div "Product Strategy" at bounding box center [273, 309] width 132 height 7
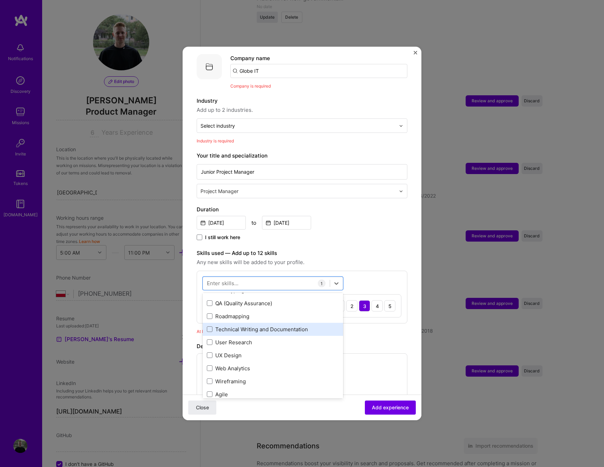
scroll to position [134, 0]
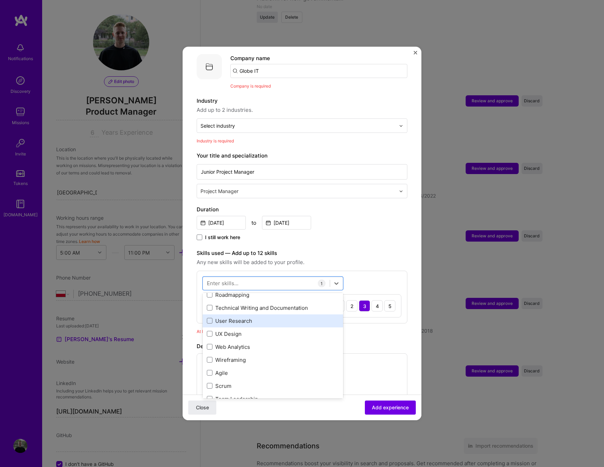
click at [248, 317] on div "User Research" at bounding box center [273, 320] width 132 height 7
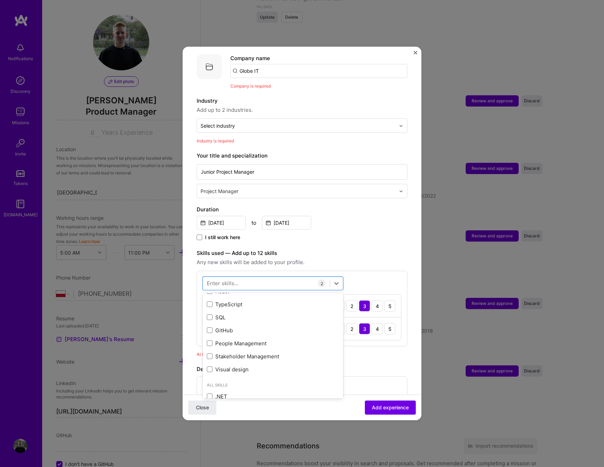
scroll to position [400, 0]
click at [258, 350] on div "Stakeholder Management" at bounding box center [273, 353] width 132 height 7
click at [367, 373] on div "At least one skill is required" at bounding box center [302, 376] width 211 height 7
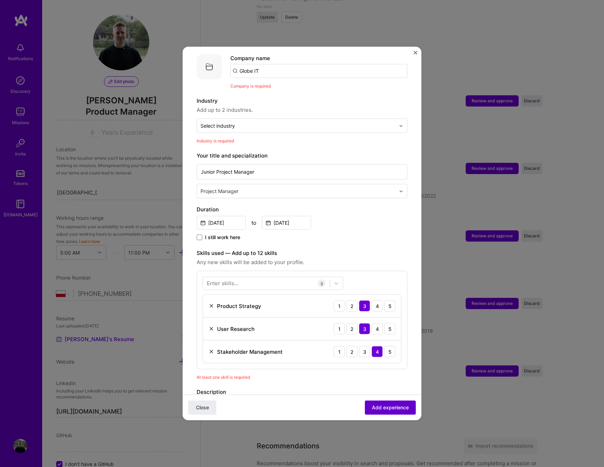
click at [391, 407] on span "Add experience" at bounding box center [390, 407] width 37 height 7
click at [304, 125] on div "Select industry 0" at bounding box center [302, 125] width 211 height 14
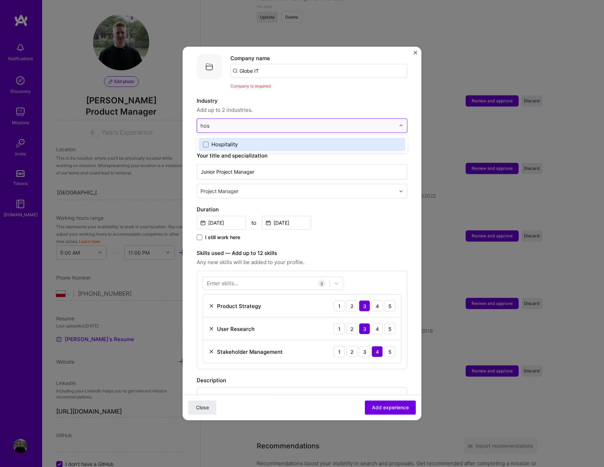
type input "hosp"
click at [285, 141] on label "Hospitality" at bounding box center [302, 144] width 198 height 7
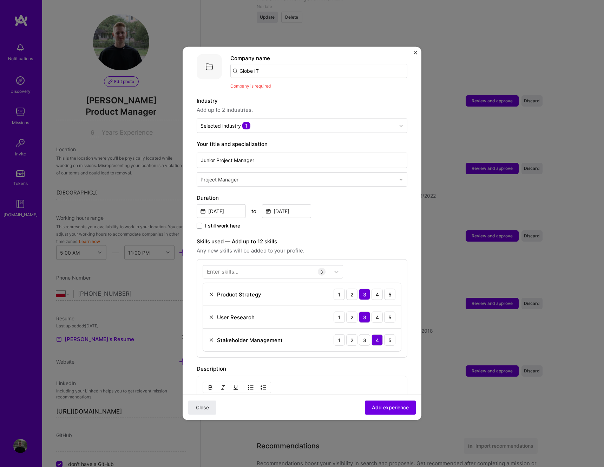
click at [280, 86] on div "Adding suggested job This job is suggested based on your LinkedIn, resume or A.…" at bounding box center [302, 287] width 211 height 593
click at [281, 64] on input "Globe IT" at bounding box center [319, 71] width 177 height 14
click at [393, 418] on div "Close Add experience" at bounding box center [302, 407] width 239 height 26
click at [392, 411] on button "Add experience" at bounding box center [390, 407] width 51 height 14
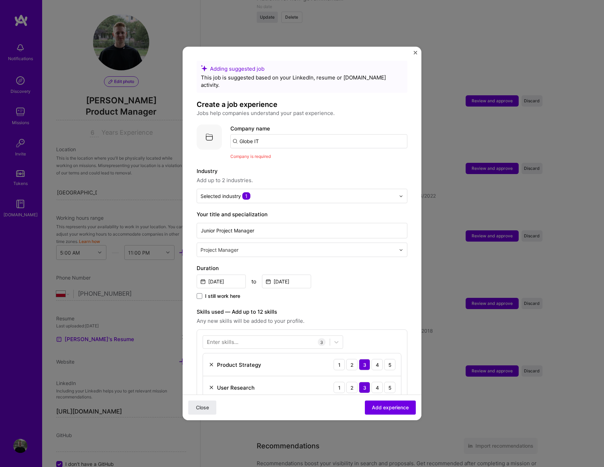
click at [288, 134] on input "Globe IT" at bounding box center [319, 141] width 177 height 14
type input "Globe IT"
click at [267, 157] on span "Add company" at bounding box center [250, 160] width 34 height 7
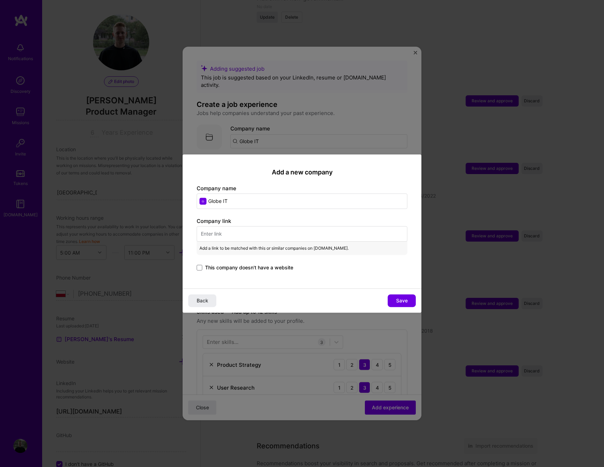
click at [275, 232] on input "text" at bounding box center [302, 233] width 211 height 15
paste input "https://www.globeit.pl/"
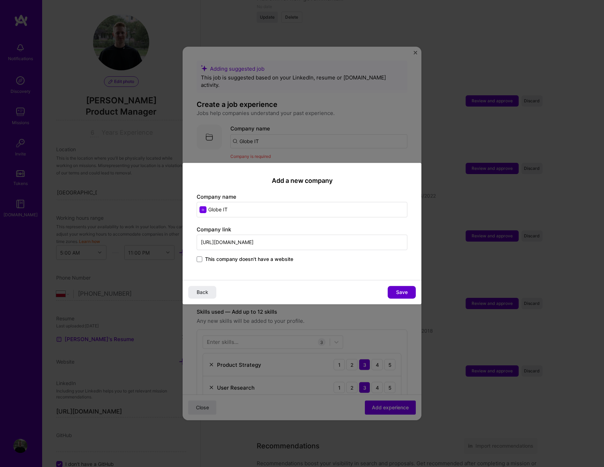
type input "https://www.globeit.pl/"
click at [406, 289] on span "Save" at bounding box center [402, 291] width 12 height 7
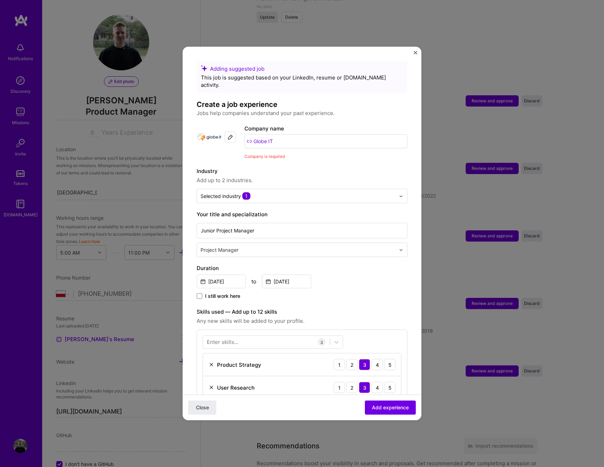
click at [396, 407] on span "Add experience" at bounding box center [390, 407] width 37 height 7
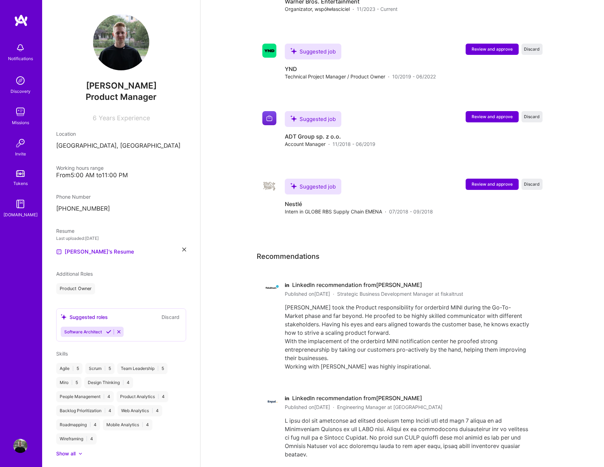
scroll to position [1358, 0]
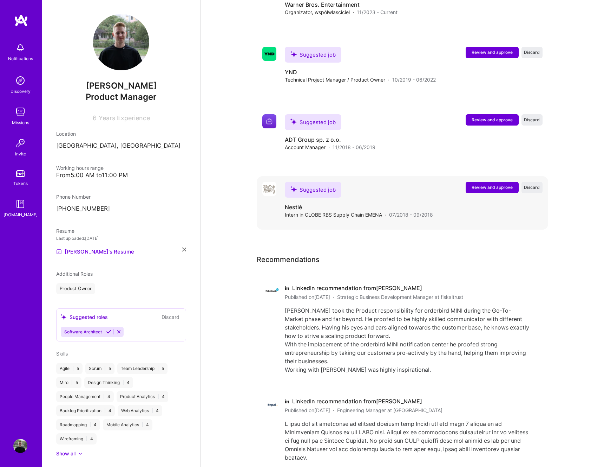
click at [481, 184] on span "Review and approve" at bounding box center [492, 187] width 41 height 6
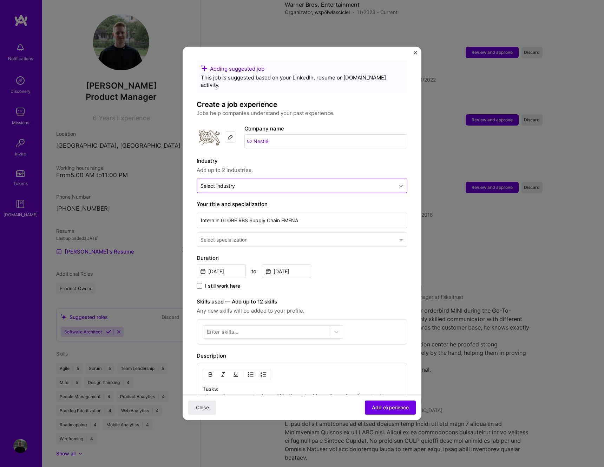
click at [272, 182] on input "text" at bounding box center [298, 185] width 195 height 7
type input "suppl"
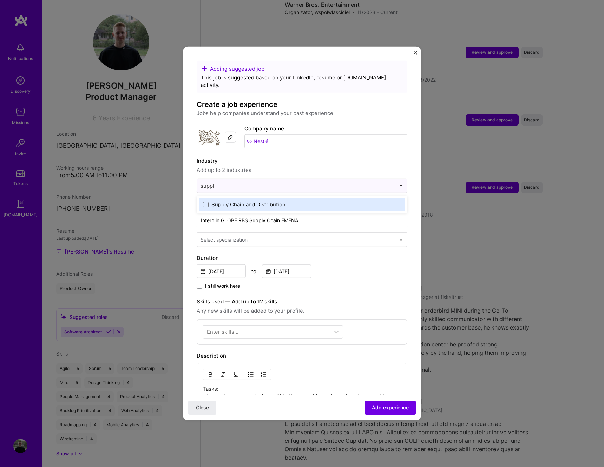
click at [238, 201] on div "Supply Chain and Distribution" at bounding box center [249, 204] width 74 height 7
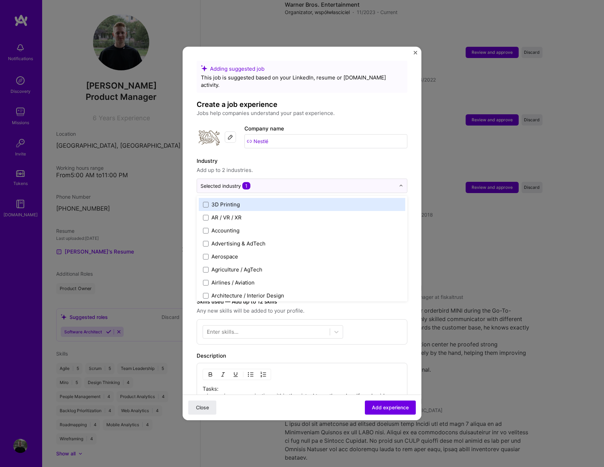
click at [251, 157] on label "Industry" at bounding box center [302, 161] width 211 height 8
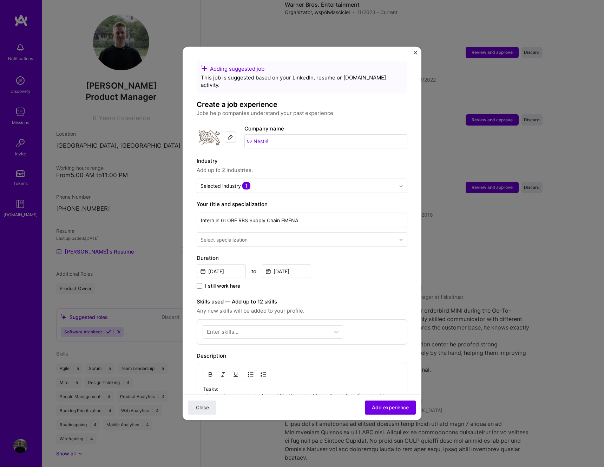
click at [234, 236] on div "Select specialization" at bounding box center [224, 239] width 47 height 7
type input "projec"
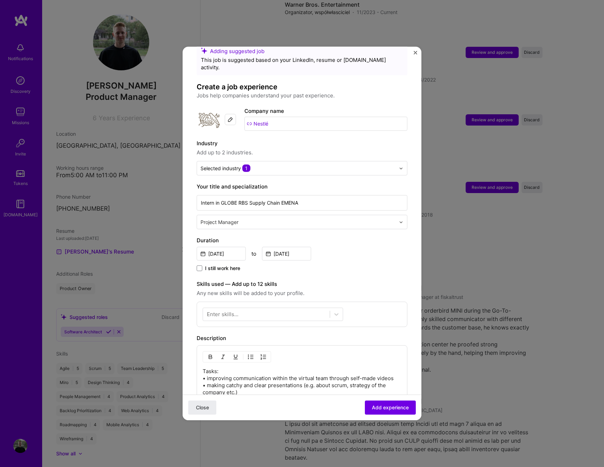
scroll to position [40, 0]
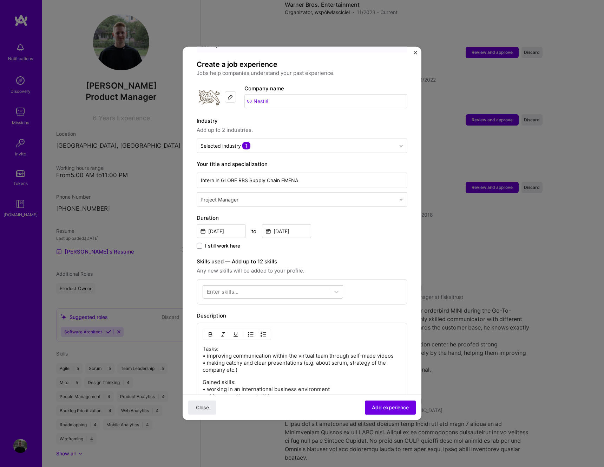
click at [245, 287] on div at bounding box center [266, 292] width 127 height 12
type input "commu"
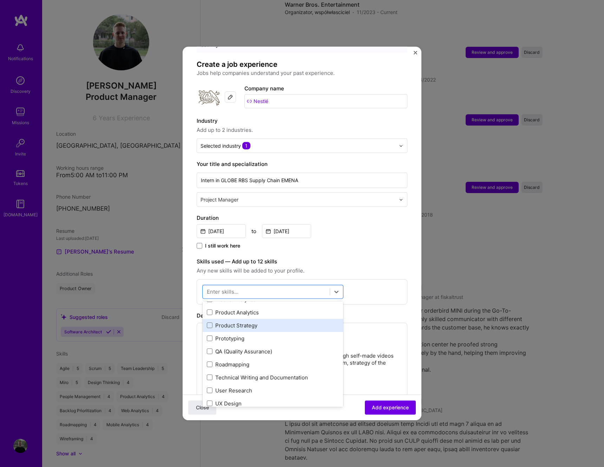
scroll to position [75, 0]
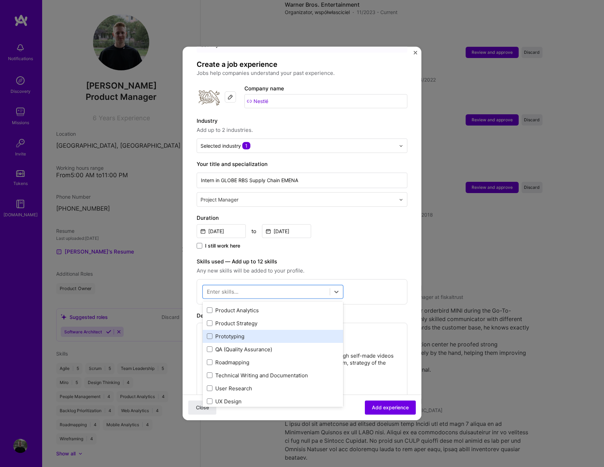
click at [249, 332] on div "Prototyping" at bounding box center [273, 335] width 132 height 7
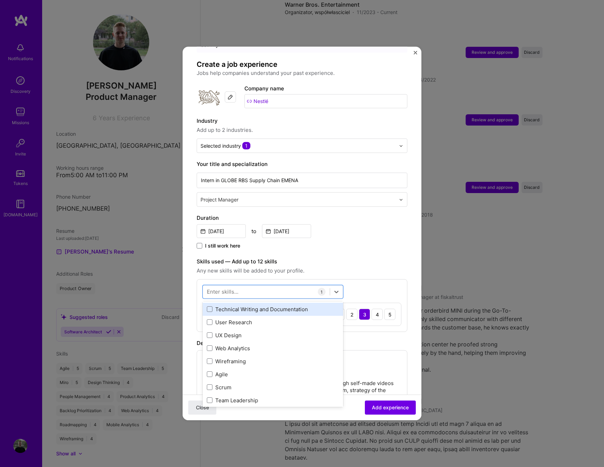
scroll to position [146, 0]
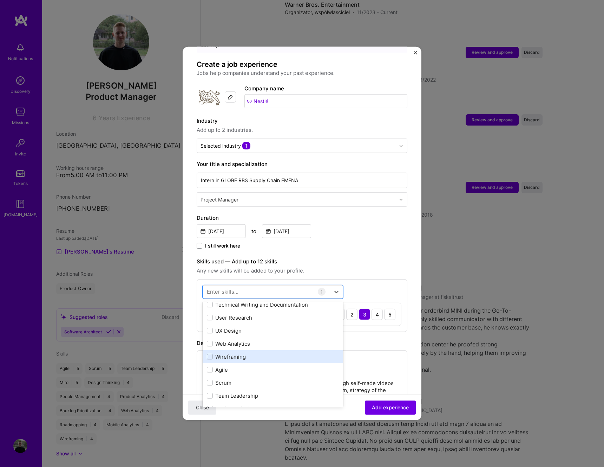
click at [258, 353] on div "Wireframing" at bounding box center [273, 356] width 132 height 7
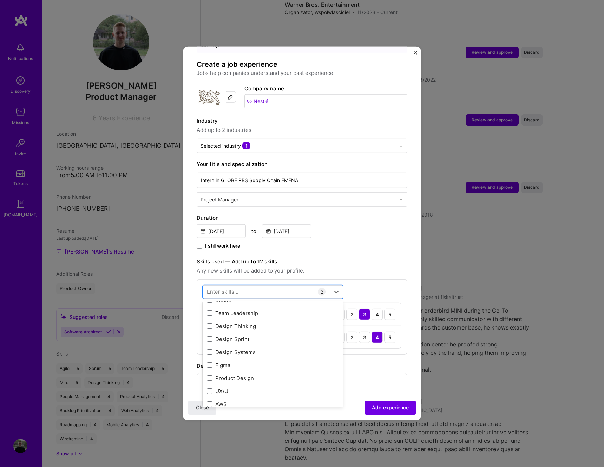
scroll to position [230, 0]
click at [259, 321] on div "Design Thinking" at bounding box center [273, 324] width 132 height 7
click at [362, 279] on div "option Design Thinking, selected. option UX/UI focused, 0 of 2. 378 results ava…" at bounding box center [302, 328] width 211 height 98
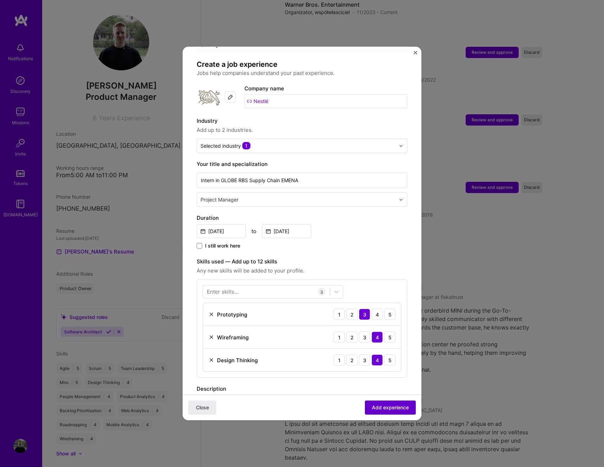
click at [398, 408] on span "Add experience" at bounding box center [390, 407] width 37 height 7
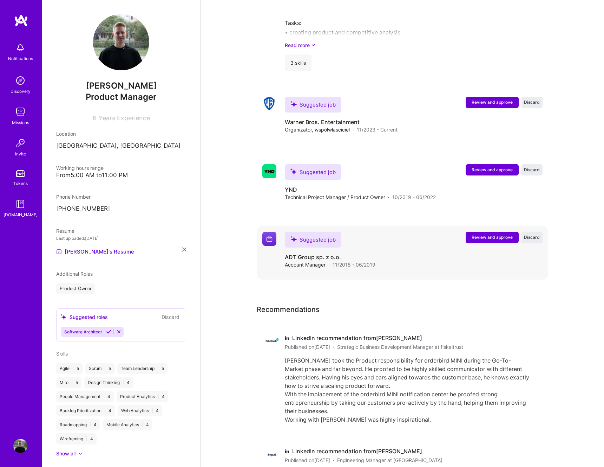
click at [483, 232] on div "Suggested job ADT Group sp. z o.o. Account Manager · 11/2018 - 06/2019 Review a…" at bounding box center [414, 250] width 258 height 37
click at [482, 234] on span "Review and approve" at bounding box center [492, 237] width 41 height 6
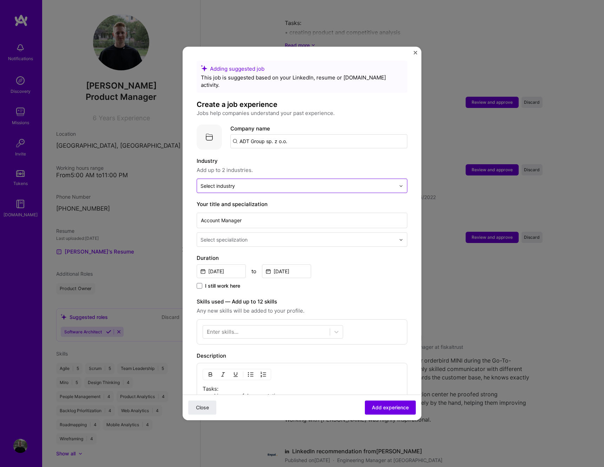
click at [270, 182] on div at bounding box center [298, 185] width 195 height 9
type input "canter"
type input "center"
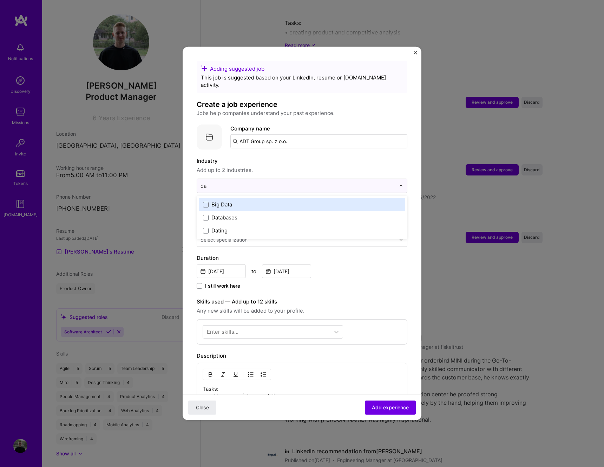
type input "dat"
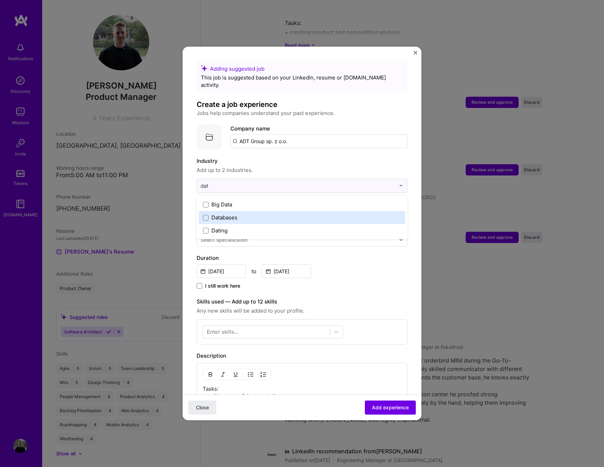
click at [227, 214] on div "Databases" at bounding box center [225, 217] width 26 height 7
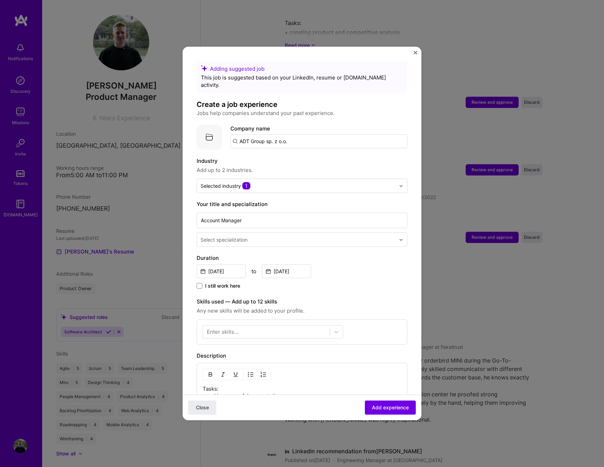
click at [251, 166] on span "Add up to 2 industries." at bounding box center [302, 170] width 211 height 8
click at [245, 238] on div "Select specialization" at bounding box center [298, 240] width 202 height 14
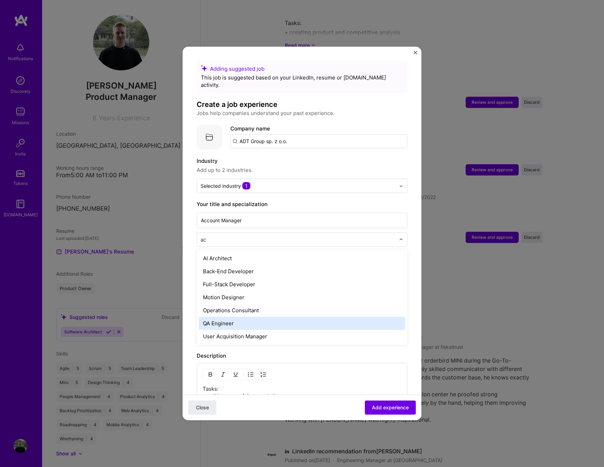
type input "a"
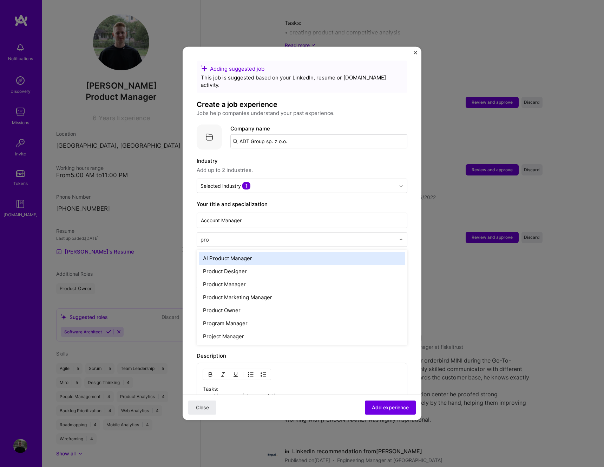
type input "proj"
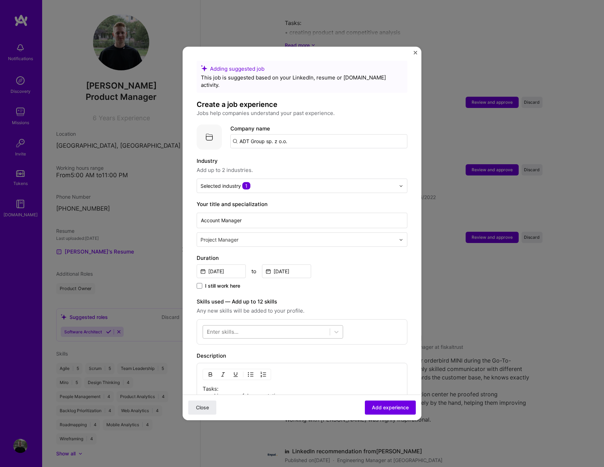
click at [247, 326] on div at bounding box center [266, 332] width 127 height 12
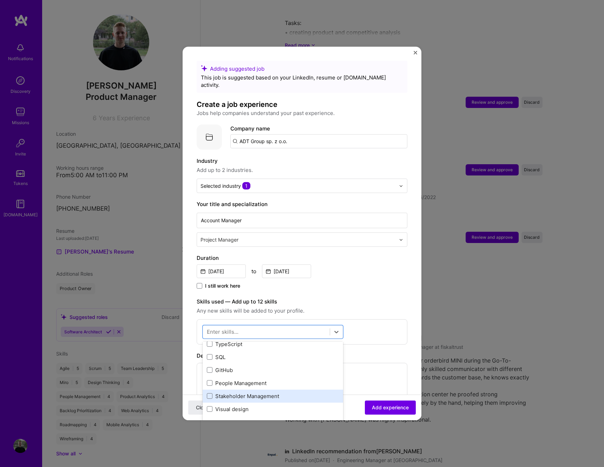
click at [261, 392] on div "Stakeholder Management" at bounding box center [273, 395] width 132 height 7
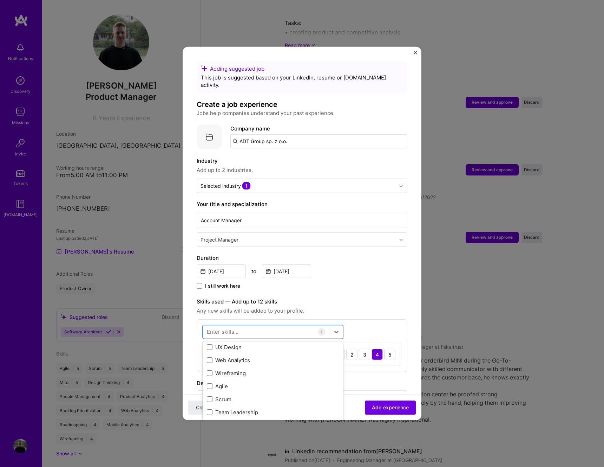
scroll to position [153, 0]
click at [264, 385] on div "Wireframing" at bounding box center [273, 388] width 132 height 7
click at [266, 346] on div "User Research" at bounding box center [273, 349] width 132 height 7
click at [362, 319] on div "option User Research, selected. option Technical Writing and Documentation focu…" at bounding box center [302, 368] width 211 height 98
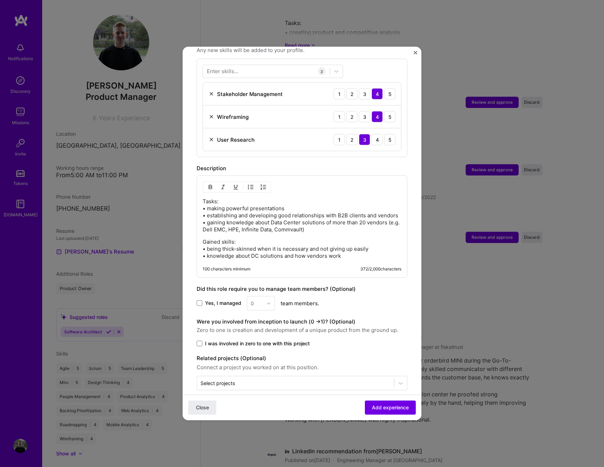
scroll to position [263, 0]
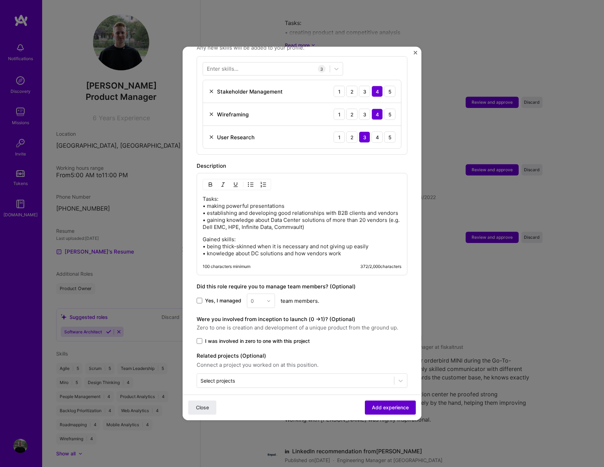
click at [386, 405] on span "Add experience" at bounding box center [390, 407] width 37 height 7
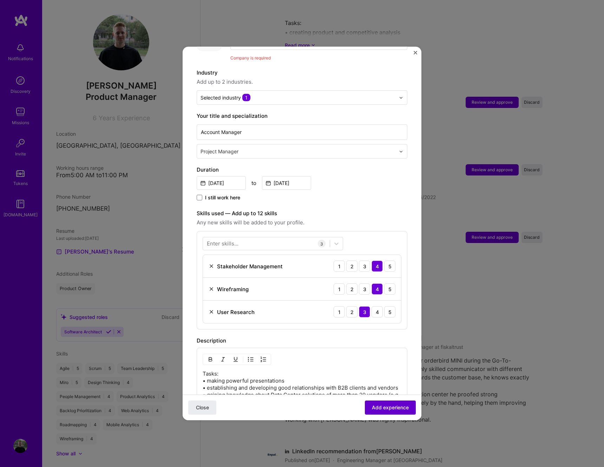
scroll to position [70, 0]
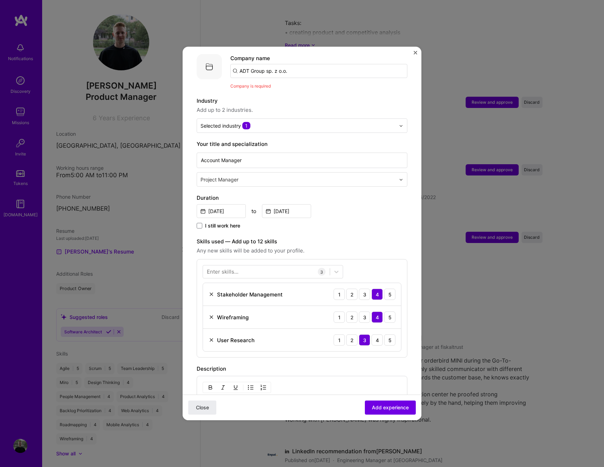
click at [302, 64] on input "ADT Group sp. z o.o." at bounding box center [319, 71] width 177 height 14
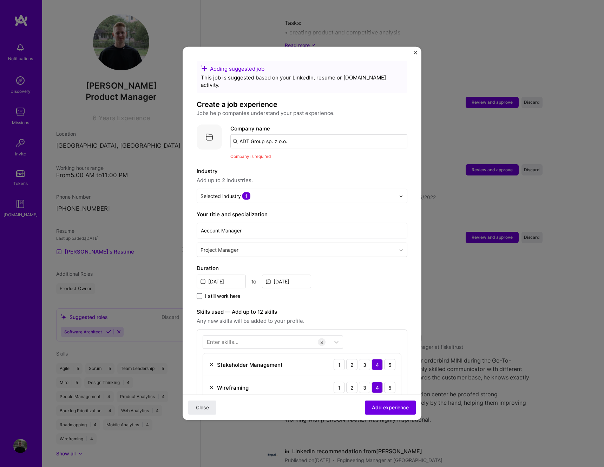
click at [291, 134] on input "ADT Group sp. z o.o." at bounding box center [319, 141] width 177 height 14
drag, startPoint x: 290, startPoint y: 134, endPoint x: 265, endPoint y: 134, distance: 25.3
click at [265, 134] on input "ADT Group sp. z o.o." at bounding box center [319, 141] width 177 height 14
type input "ADT Group"
click at [262, 157] on span "Add company" at bounding box center [250, 160] width 34 height 7
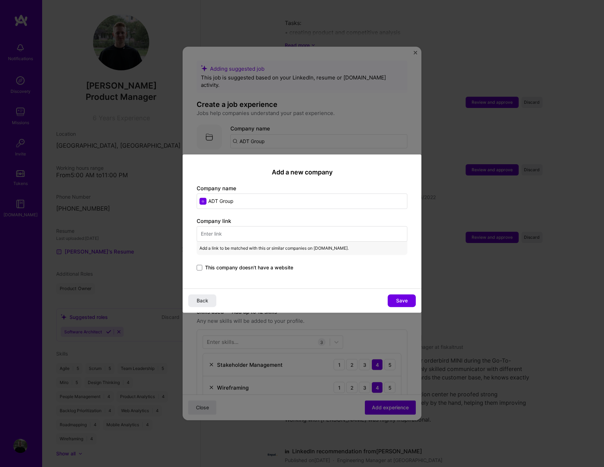
click at [281, 241] on input "text" at bounding box center [302, 233] width 211 height 15
paste input "https://adtg.pl/en/"
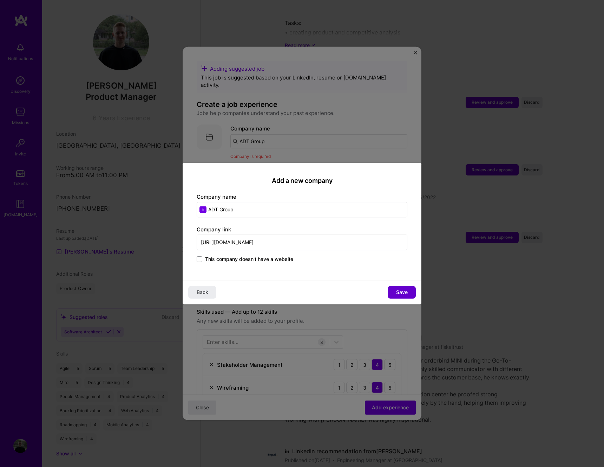
type input "https://adtg.pl/en/"
click at [398, 289] on span "Save" at bounding box center [402, 291] width 12 height 7
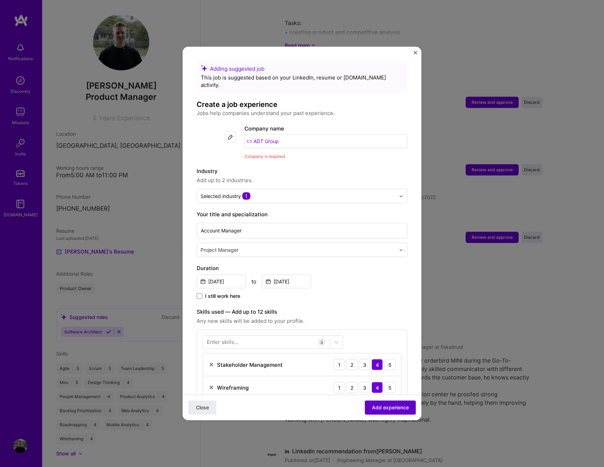
click at [395, 406] on span "Add experience" at bounding box center [390, 407] width 37 height 7
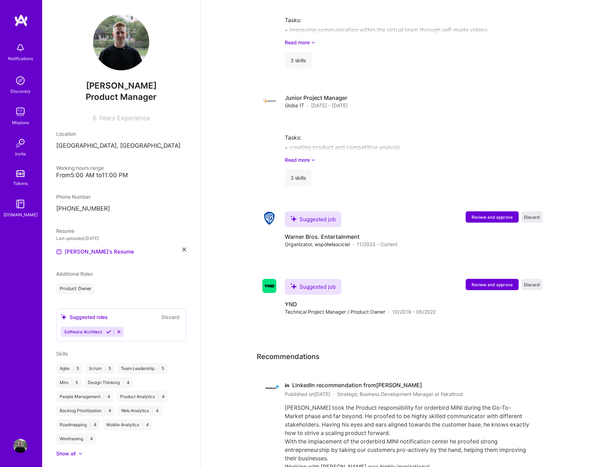
scroll to position [1351, 0]
click at [500, 278] on button "Review and approve" at bounding box center [492, 283] width 53 height 11
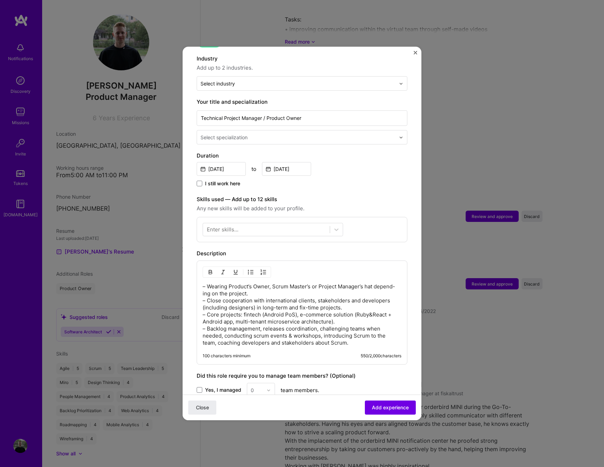
scroll to position [0, 0]
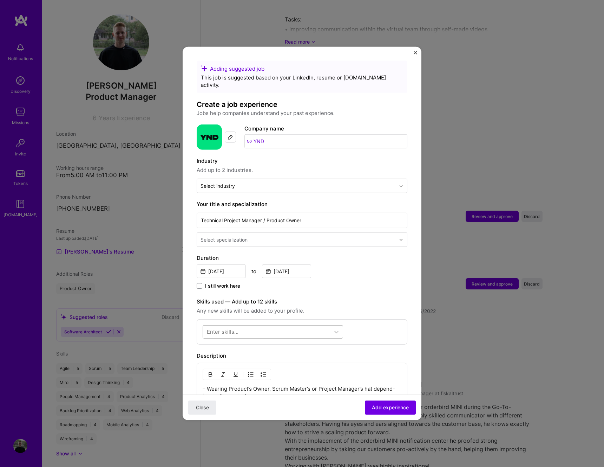
click at [255, 326] on div at bounding box center [266, 332] width 127 height 12
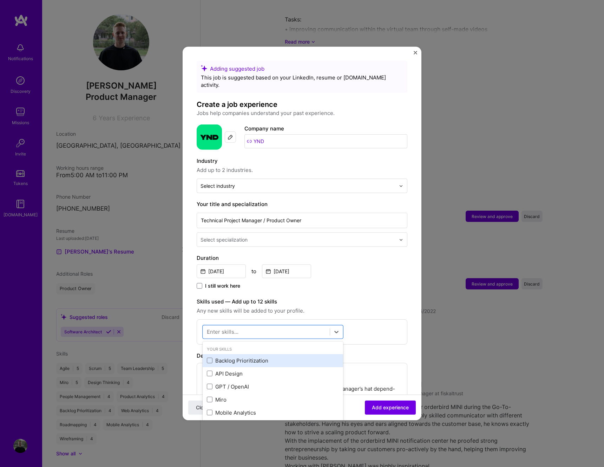
click at [233, 357] on div "Backlog Prioritization" at bounding box center [273, 360] width 132 height 7
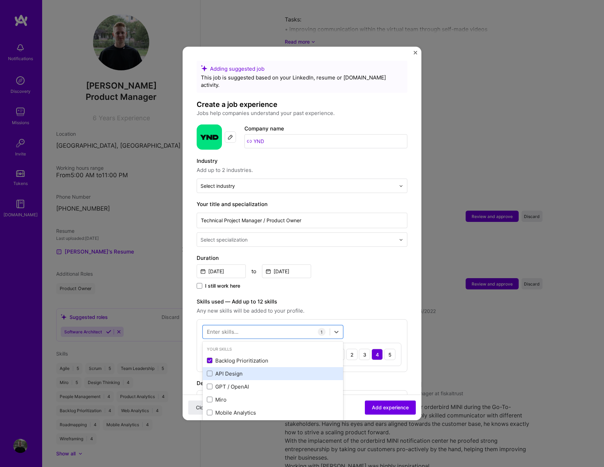
click at [234, 370] on div "API Design" at bounding box center [273, 373] width 132 height 7
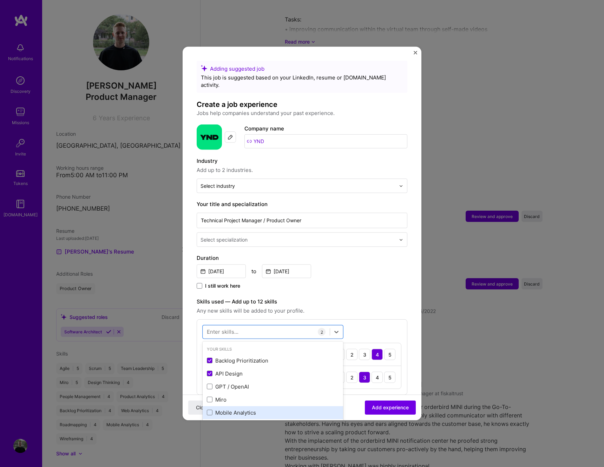
click at [236, 409] on div "Mobile Analytics" at bounding box center [273, 412] width 132 height 7
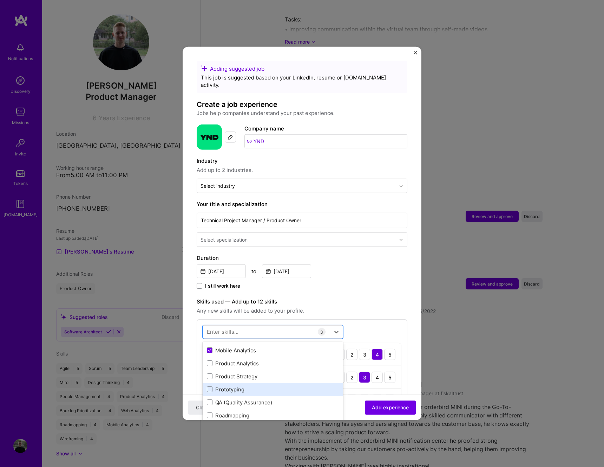
scroll to position [68, 0]
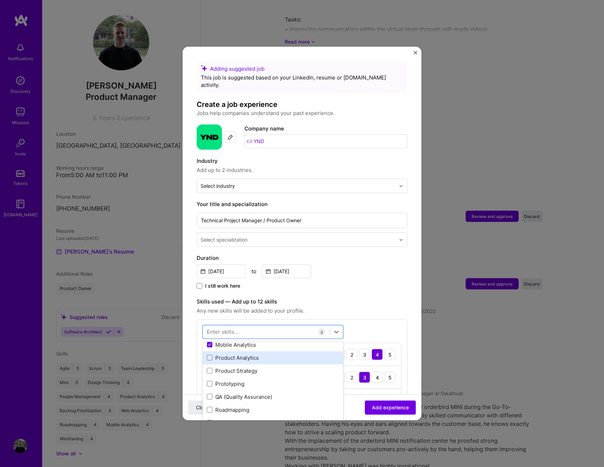
click at [239, 354] on div "Product Analytics" at bounding box center [273, 357] width 132 height 7
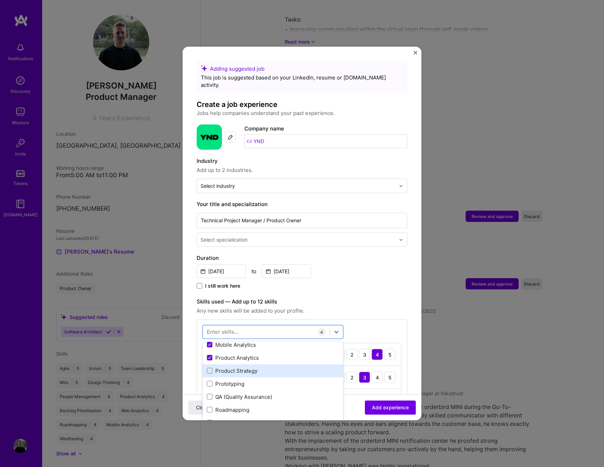
click at [239, 367] on div "Product Strategy" at bounding box center [273, 370] width 132 height 7
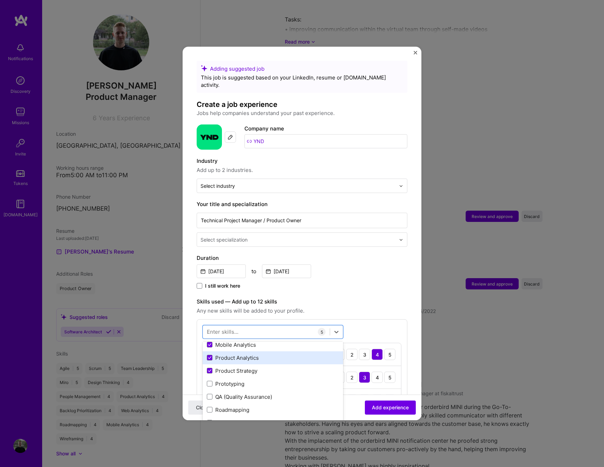
click at [242, 354] on div "Product Analytics" at bounding box center [273, 357] width 132 height 7
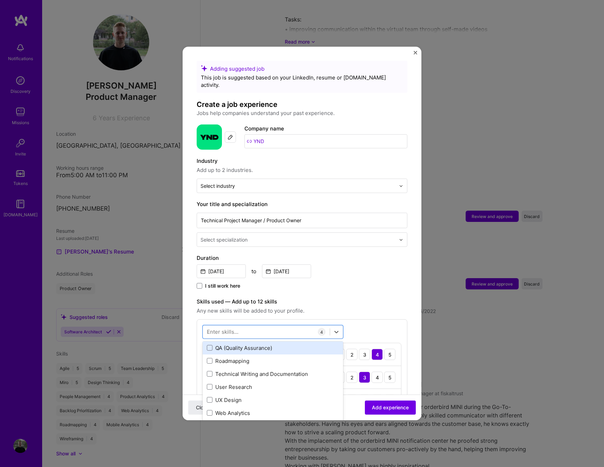
click at [241, 344] on div "QA (Quality Assurance)" at bounding box center [273, 347] width 132 height 7
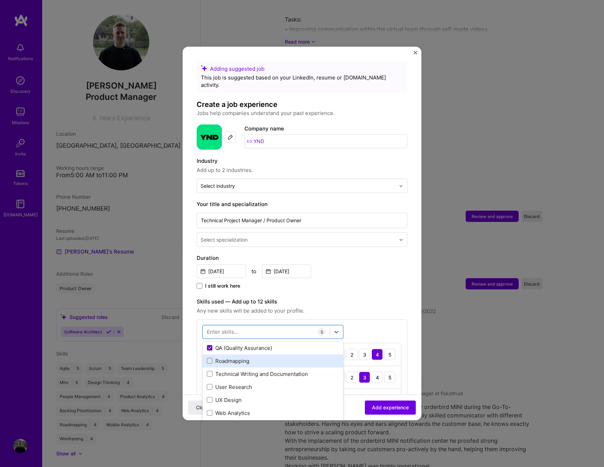
click at [240, 357] on div "Roadmapping" at bounding box center [273, 360] width 132 height 7
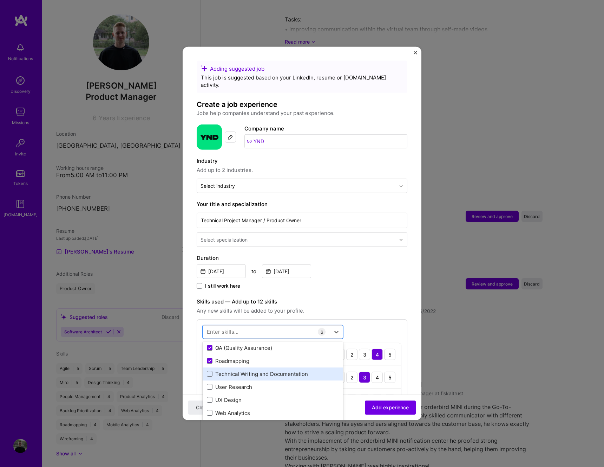
click at [238, 370] on div "Technical Writing and Documentation" at bounding box center [273, 373] width 132 height 7
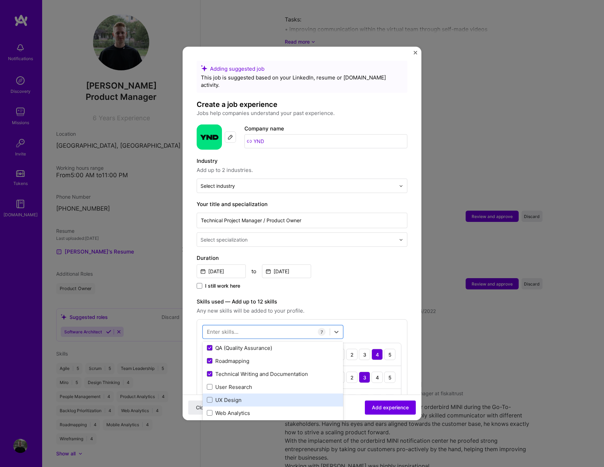
click at [229, 396] on div "UX Design" at bounding box center [273, 399] width 132 height 7
click at [229, 383] on div "User Research" at bounding box center [273, 386] width 132 height 7
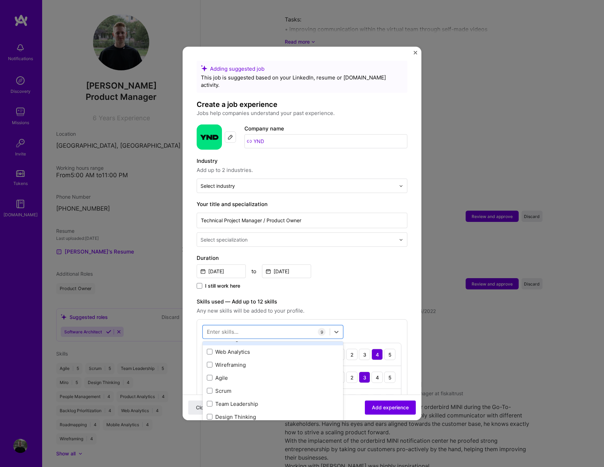
scroll to position [179, 0]
click at [234, 373] on div "Agile" at bounding box center [273, 376] width 141 height 13
click at [232, 386] on div "Scrum" at bounding box center [273, 389] width 132 height 7
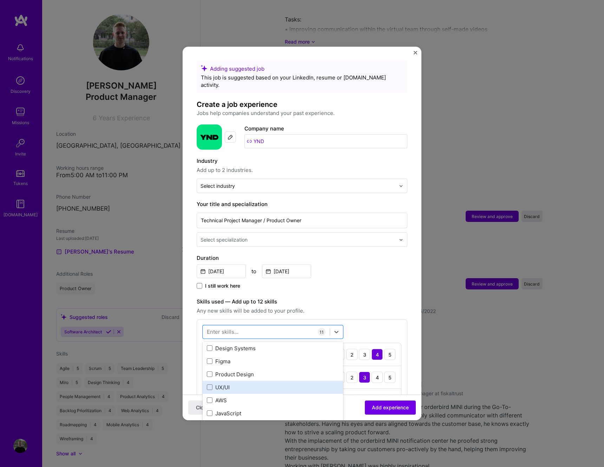
click at [231, 383] on div "UX/UI" at bounding box center [273, 386] width 132 height 7
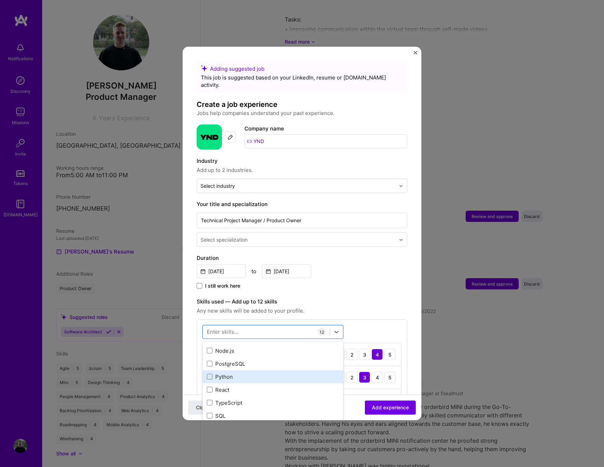
click at [234, 373] on div "Python" at bounding box center [273, 376] width 132 height 7
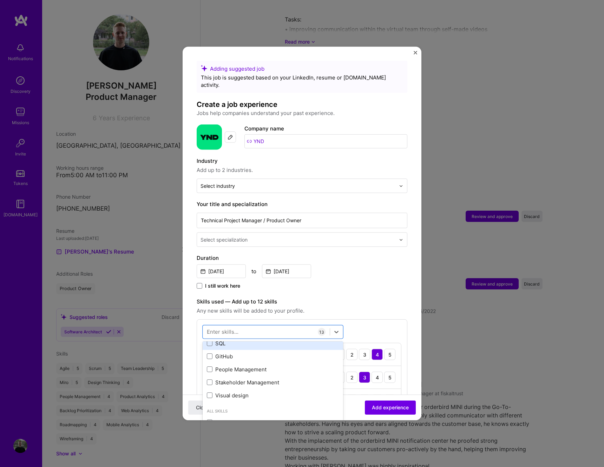
click at [271, 339] on div "SQL" at bounding box center [273, 342] width 132 height 7
click at [271, 352] on div "GitHub" at bounding box center [273, 355] width 132 height 7
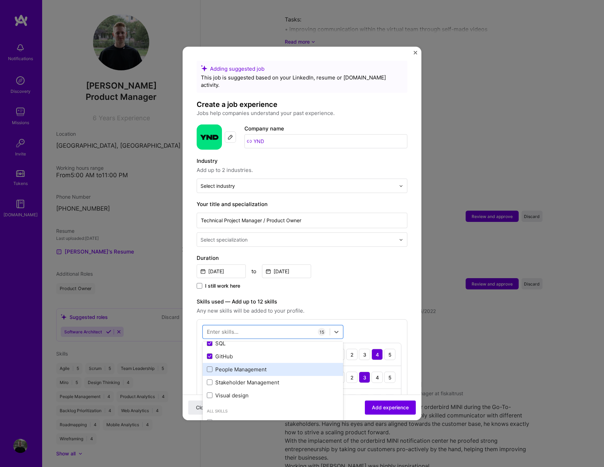
click at [272, 365] on div "People Management" at bounding box center [273, 368] width 132 height 7
click at [271, 378] on div "Stakeholder Management" at bounding box center [273, 381] width 132 height 7
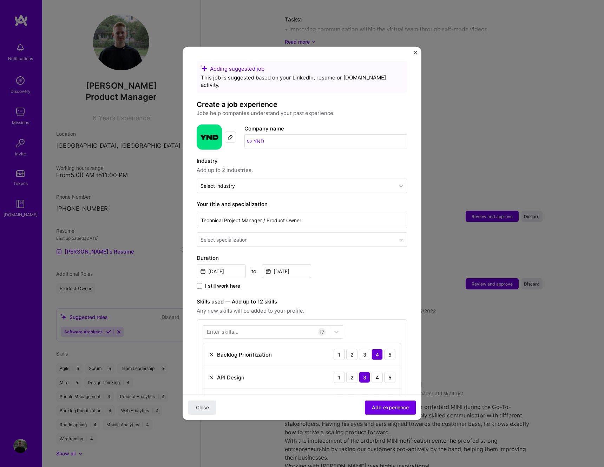
click at [336, 306] on span "Any new skills will be added to your profile." at bounding box center [302, 310] width 211 height 8
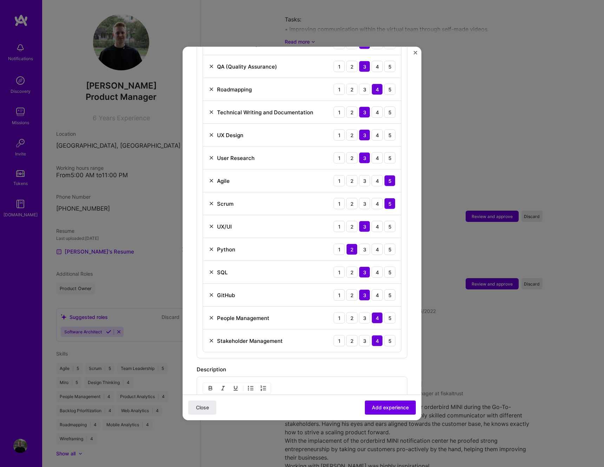
scroll to position [564, 0]
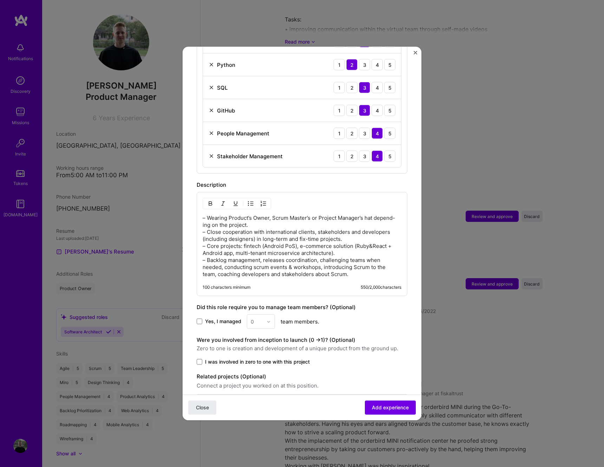
click at [223, 318] on span "Yes, I managed" at bounding box center [223, 321] width 36 height 7
click at [0, 0] on input "Yes, I managed" at bounding box center [0, 0] width 0 height 0
click at [256, 318] on input "text" at bounding box center [257, 321] width 12 height 7
click at [253, 400] on div "15" at bounding box center [261, 406] width 24 height 13
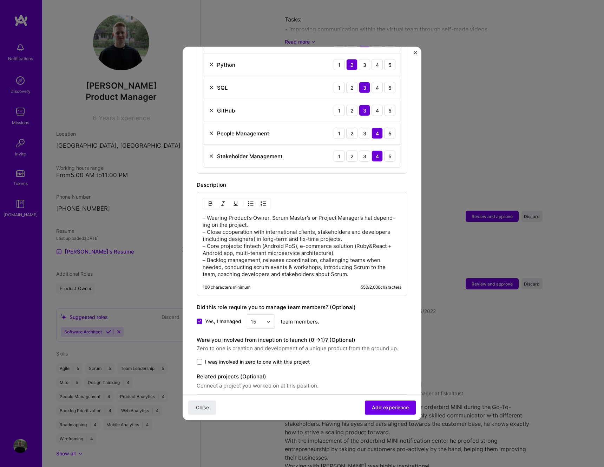
click at [240, 358] on span "I was involved in zero to one with this project" at bounding box center [257, 361] width 105 height 7
click at [0, 0] on input "I was involved in zero to one with this project" at bounding box center [0, 0] width 0 height 0
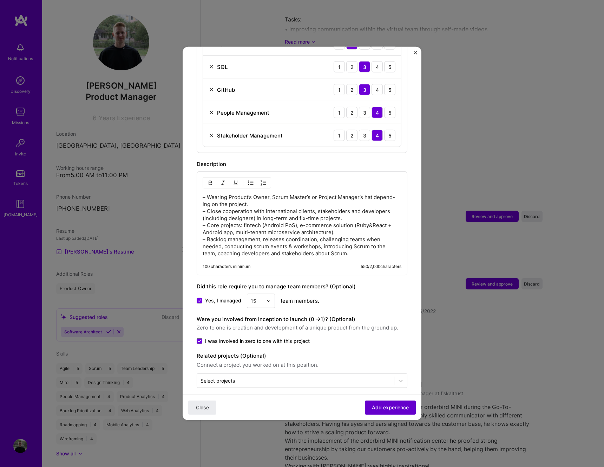
click at [388, 413] on button "Add experience" at bounding box center [390, 407] width 51 height 14
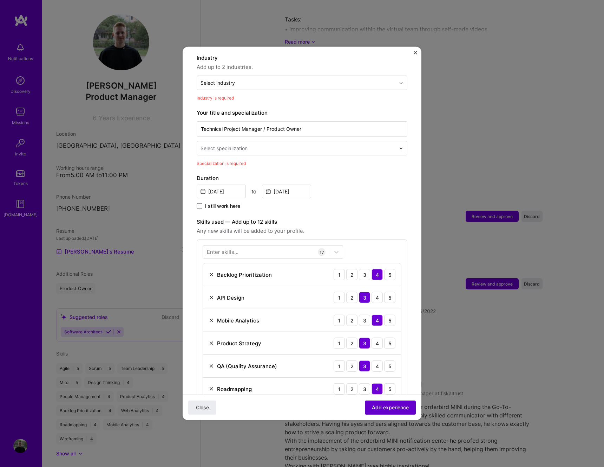
scroll to position [103, 0]
click at [305, 144] on div at bounding box center [299, 148] width 196 height 9
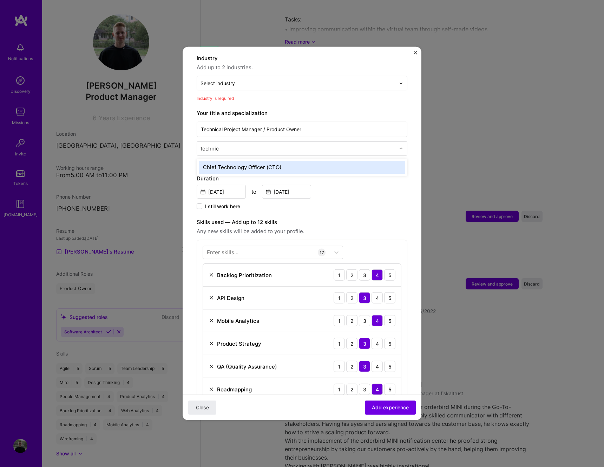
type input "technica"
type input "produ"
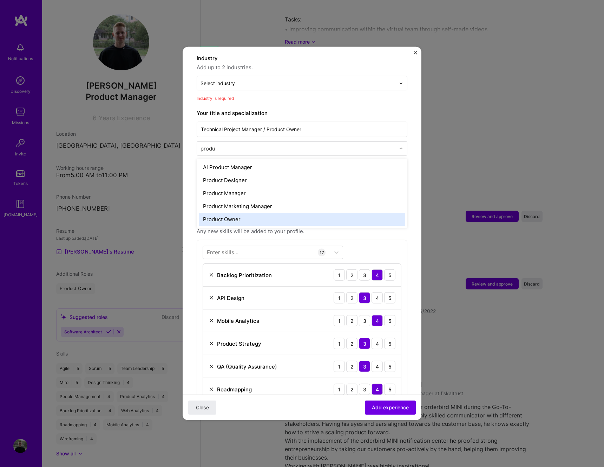
click at [251, 213] on div "Product Owner" at bounding box center [302, 219] width 207 height 13
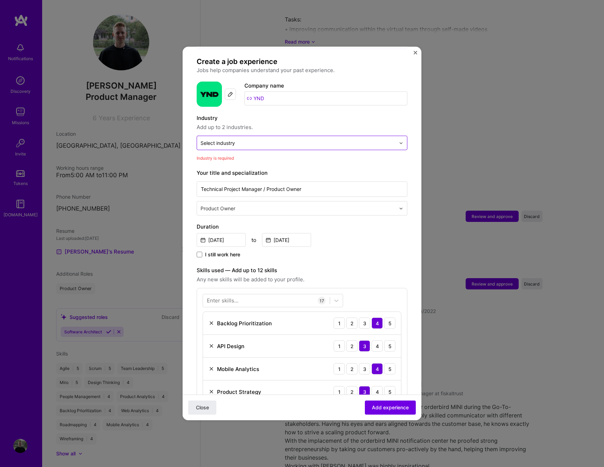
scroll to position [40, 0]
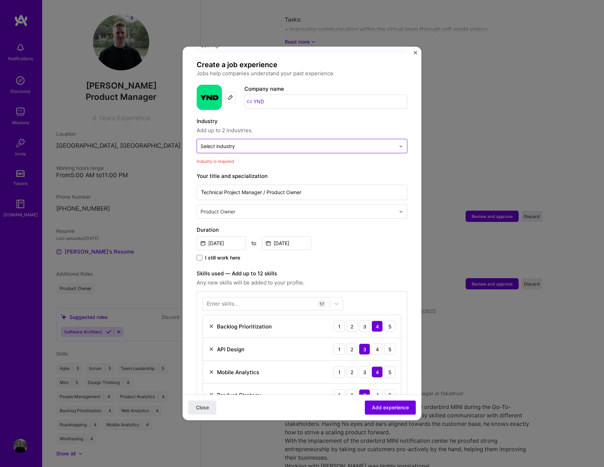
click at [258, 142] on input "text" at bounding box center [298, 145] width 195 height 7
type input "e-co"
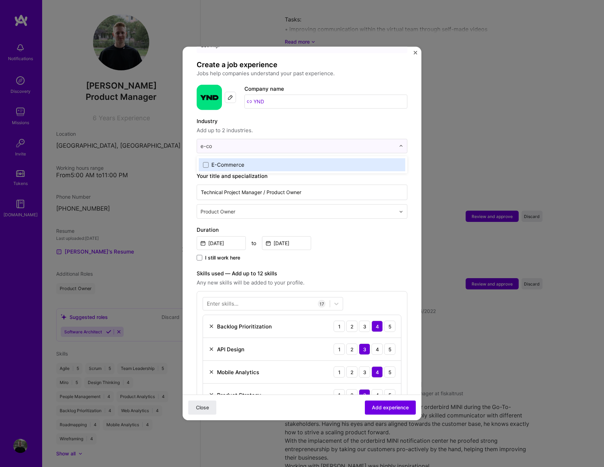
click at [253, 161] on label "E-Commerce" at bounding box center [302, 164] width 198 height 7
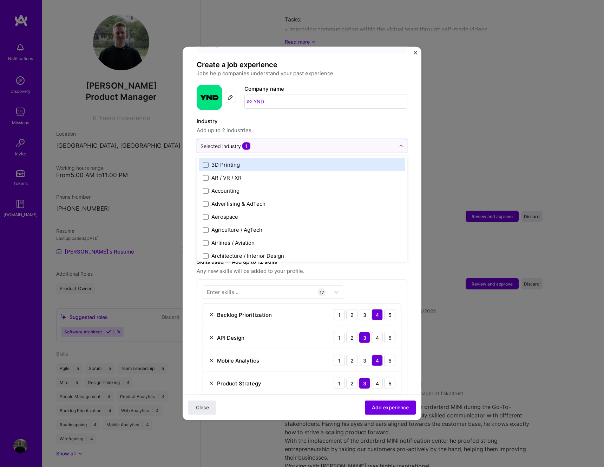
click at [259, 142] on input "text" at bounding box center [298, 145] width 195 height 7
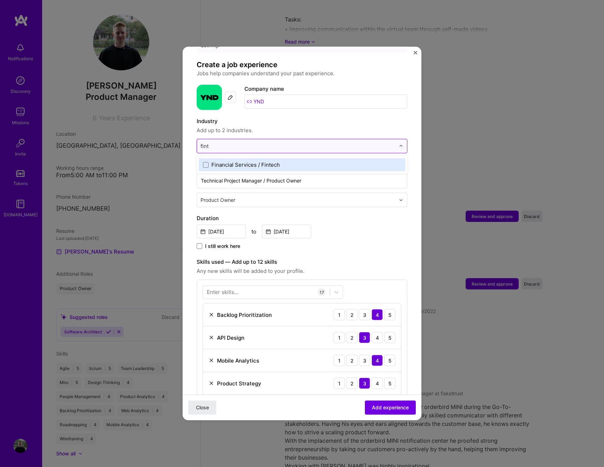
type input "finte"
click at [262, 161] on div "Financial Services / Fintech" at bounding box center [246, 164] width 69 height 7
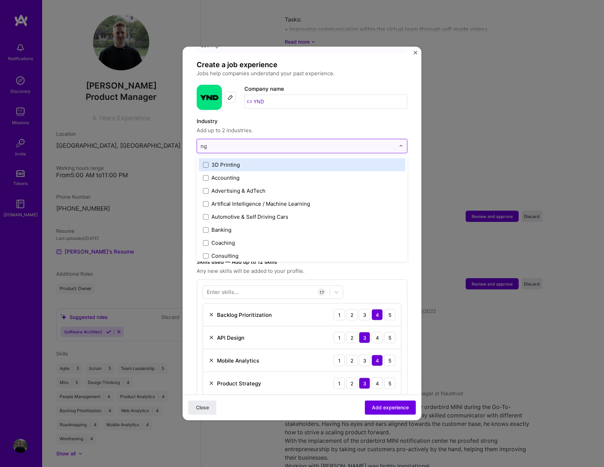
type input "n"
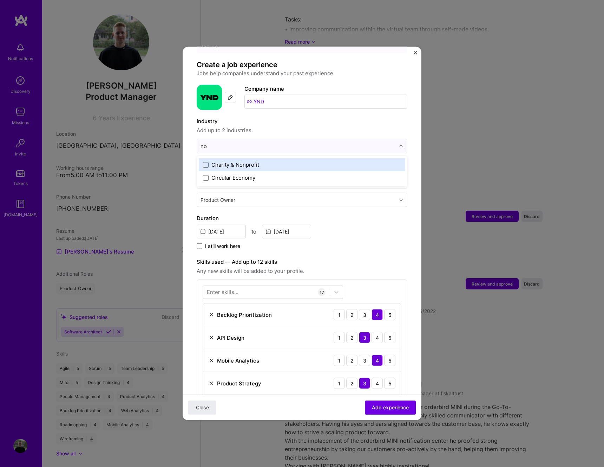
type input "n"
type input "gov"
click at [274, 161] on label "Government & B2G" at bounding box center [302, 164] width 198 height 7
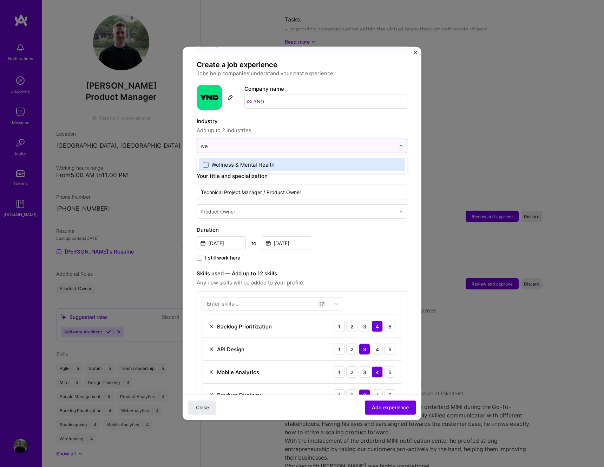
type input "w"
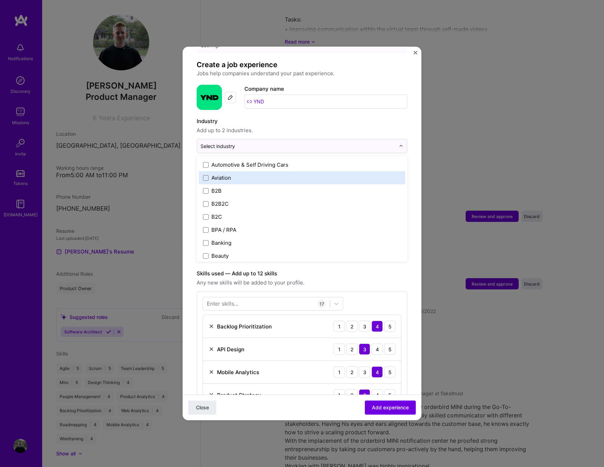
scroll to position [174, 0]
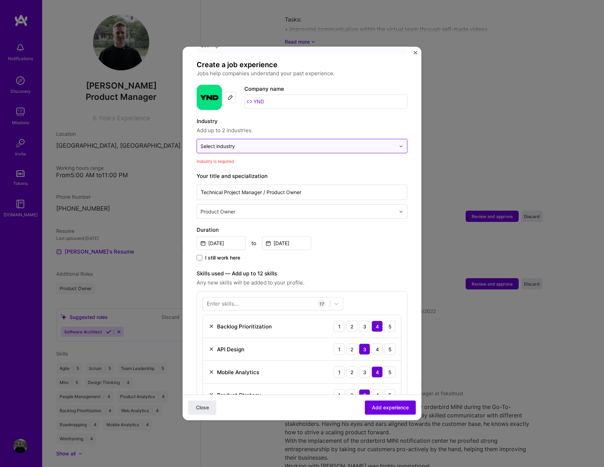
click at [271, 142] on input "text" at bounding box center [298, 145] width 195 height 7
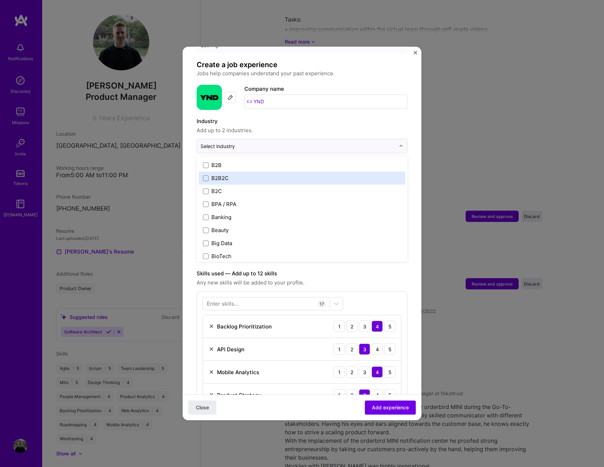
scroll to position [194, 0]
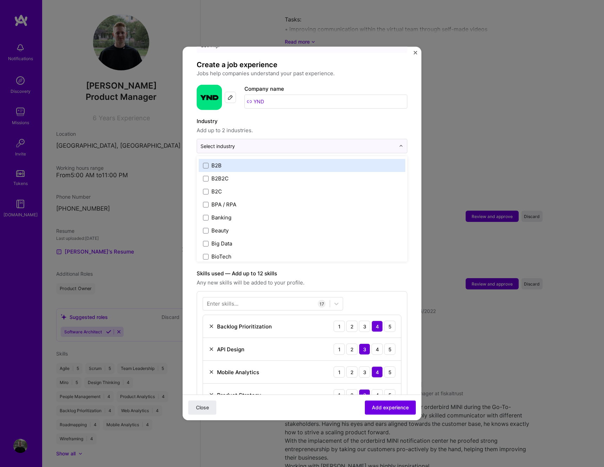
click at [248, 162] on label "B2B" at bounding box center [302, 165] width 198 height 7
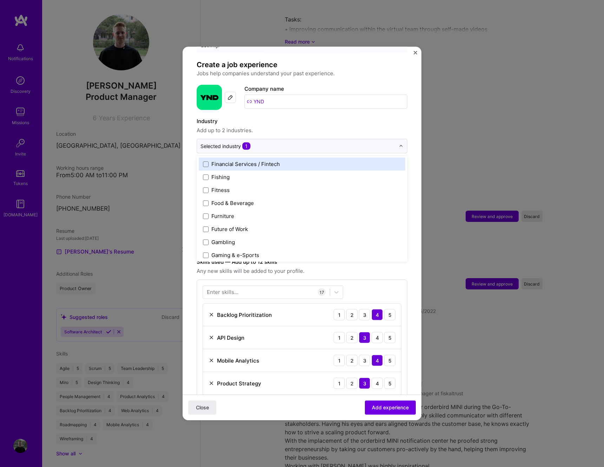
scroll to position [747, 0]
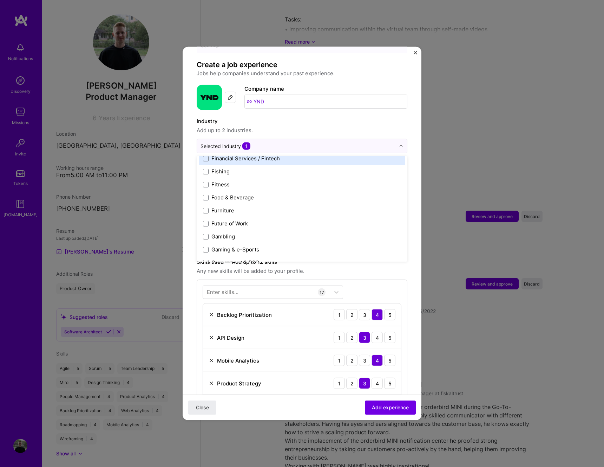
click at [240, 155] on div "Financial Services / Fintech" at bounding box center [246, 158] width 69 height 7
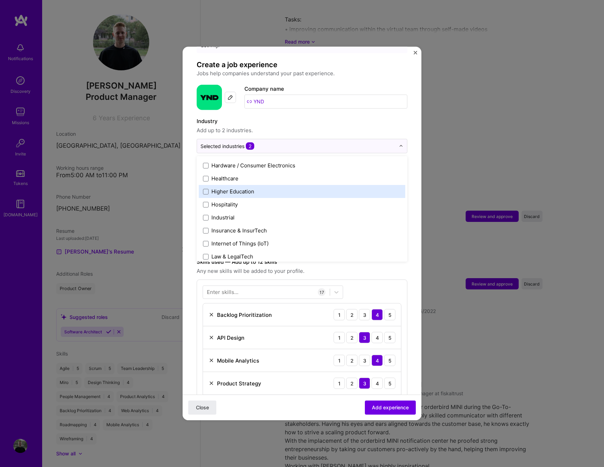
scroll to position [880, 0]
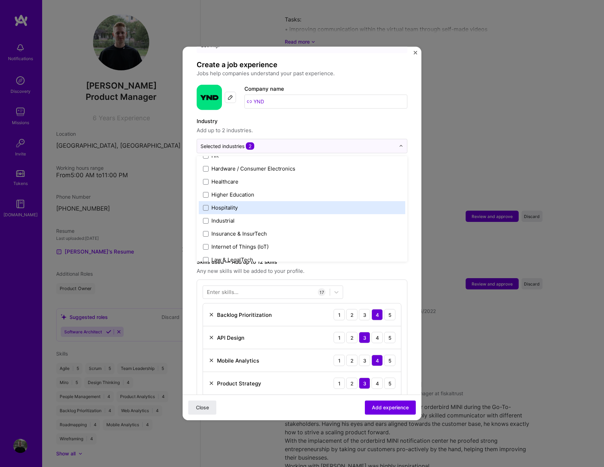
click at [249, 204] on label "Hospitality" at bounding box center [302, 207] width 198 height 7
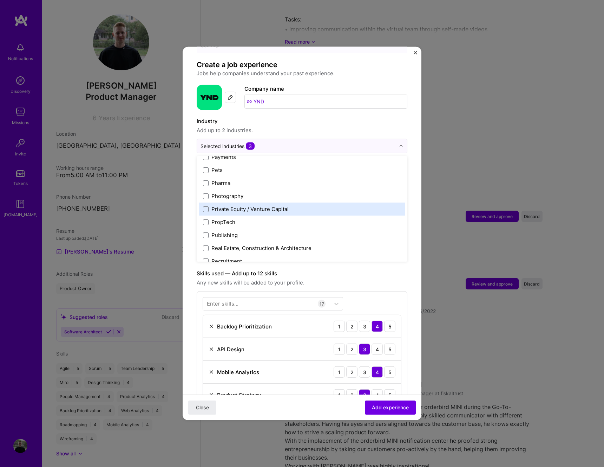
scroll to position [1223, 0]
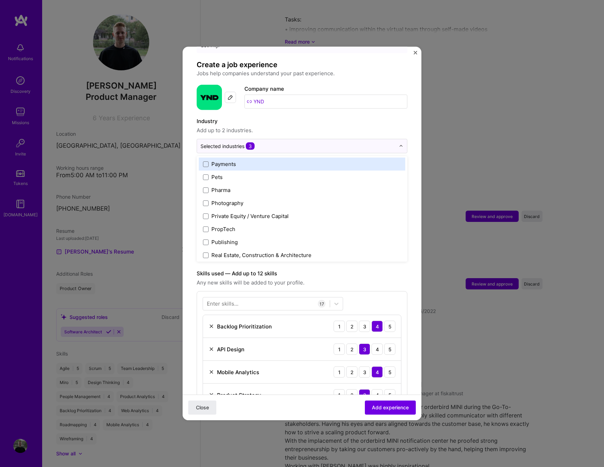
click at [241, 160] on label "Payments" at bounding box center [302, 163] width 198 height 7
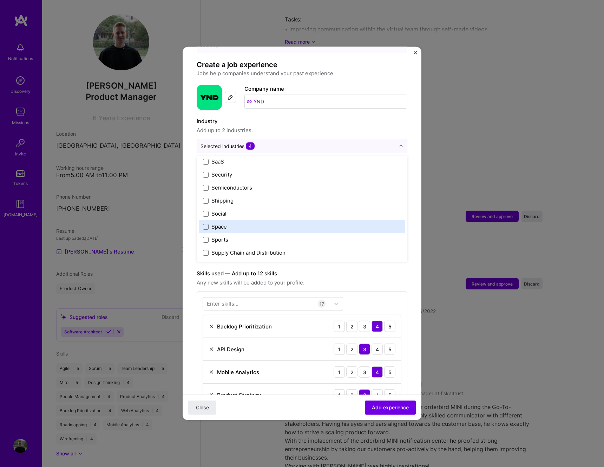
scroll to position [1409, 0]
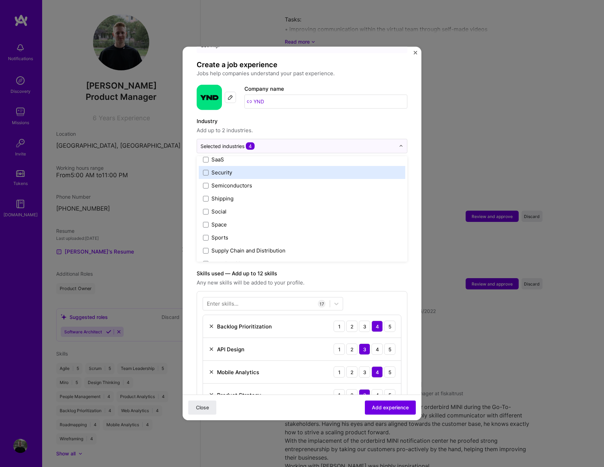
click at [240, 166] on div "Security" at bounding box center [302, 172] width 207 height 13
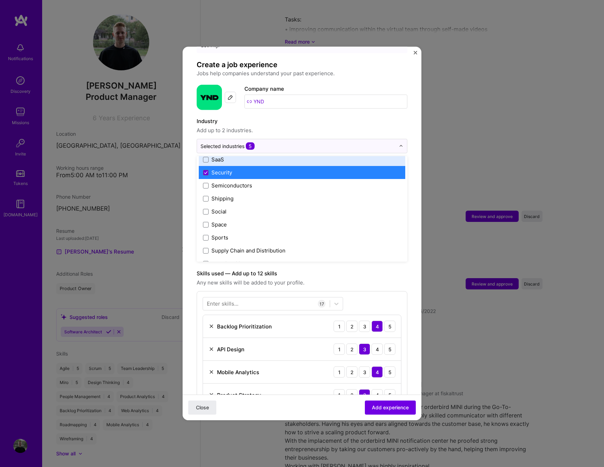
click at [241, 156] on label "SaaS" at bounding box center [302, 159] width 198 height 7
click at [241, 169] on label "Security" at bounding box center [302, 172] width 198 height 7
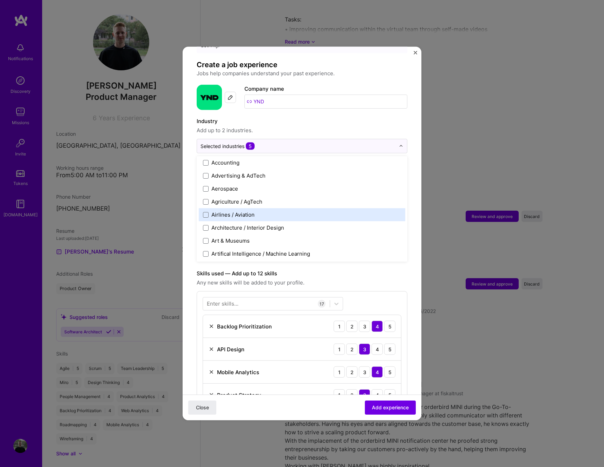
scroll to position [0, 0]
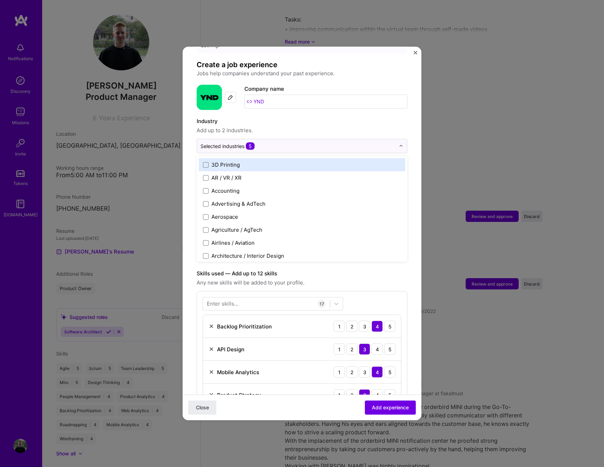
click at [281, 118] on div "Industry Add up to 2 industries." at bounding box center [302, 126] width 211 height 18
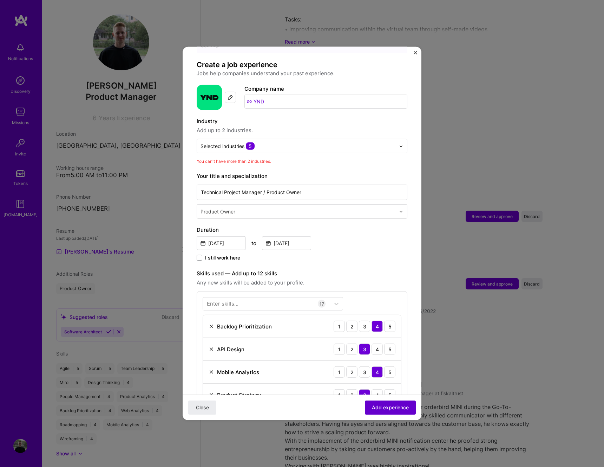
click at [383, 404] on span "Add experience" at bounding box center [390, 407] width 37 height 7
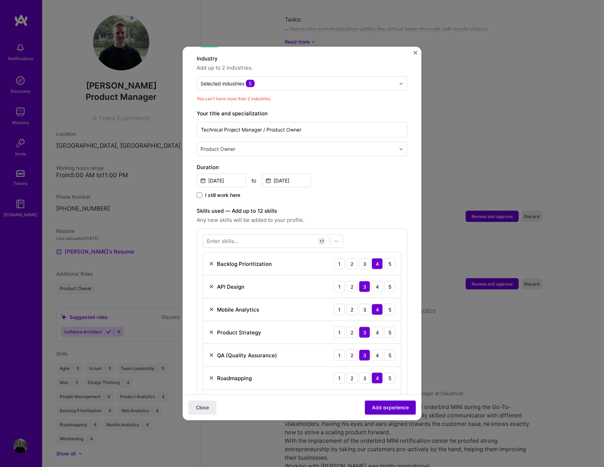
scroll to position [103, 0]
click at [383, 404] on span "Add experience" at bounding box center [390, 407] width 37 height 7
click at [279, 95] on div "You can't have more than 2 industries." at bounding box center [302, 98] width 211 height 7
click at [278, 79] on input "text" at bounding box center [298, 82] width 195 height 7
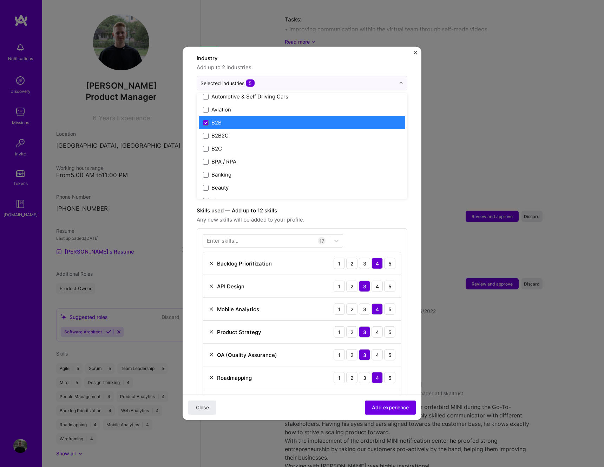
scroll to position [180, 0]
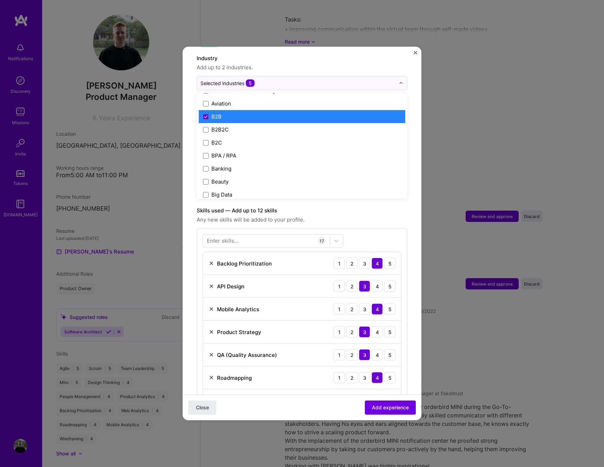
click at [262, 113] on label "B2B" at bounding box center [302, 116] width 198 height 7
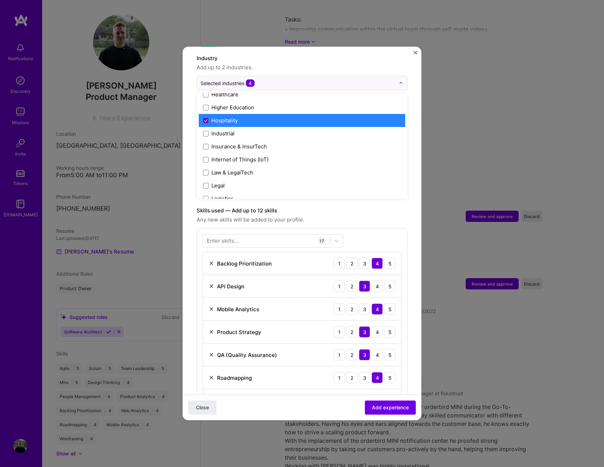
scroll to position [889, 0]
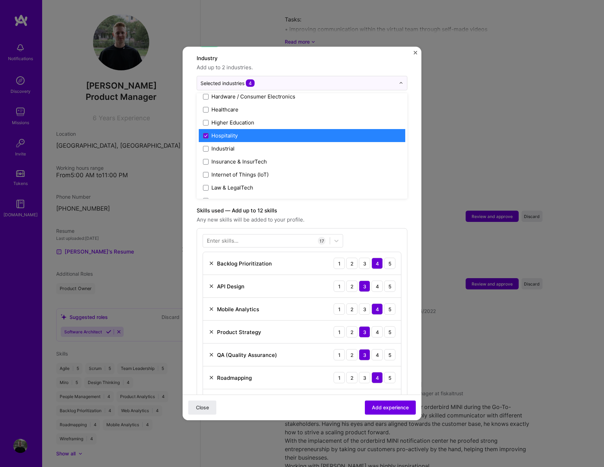
click at [260, 132] on label "Hospitality" at bounding box center [302, 135] width 198 height 7
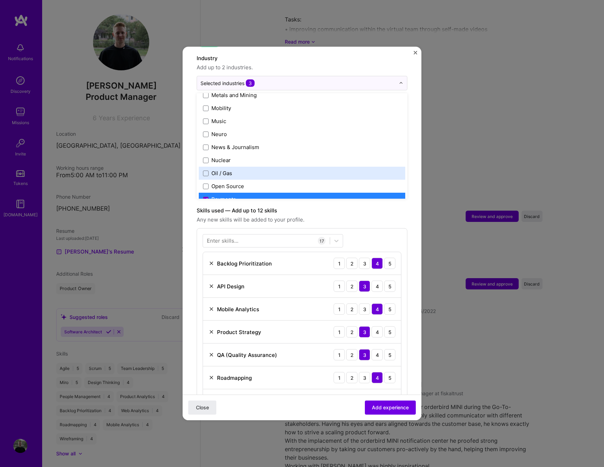
scroll to position [1175, 0]
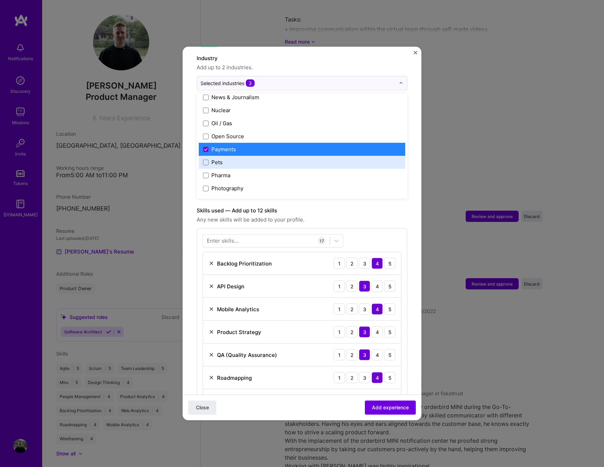
click at [258, 146] on div "Payments" at bounding box center [302, 149] width 207 height 13
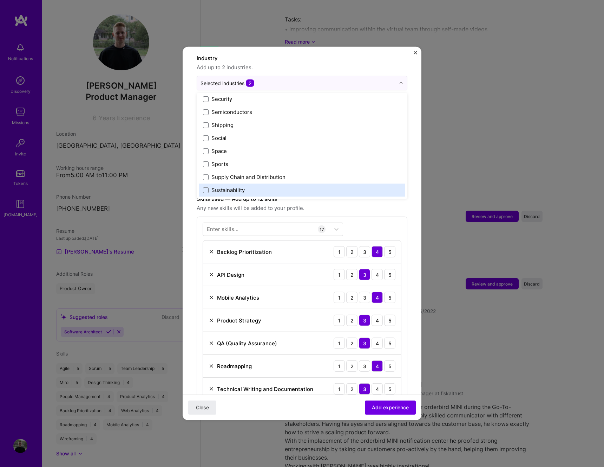
scroll to position [1388, 0]
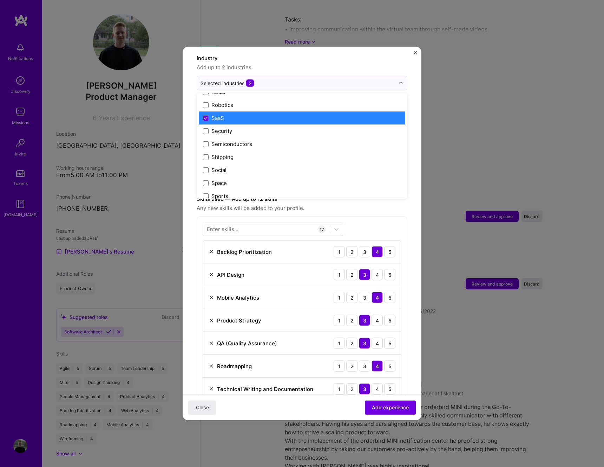
click at [248, 114] on label "SaaS" at bounding box center [302, 117] width 198 height 7
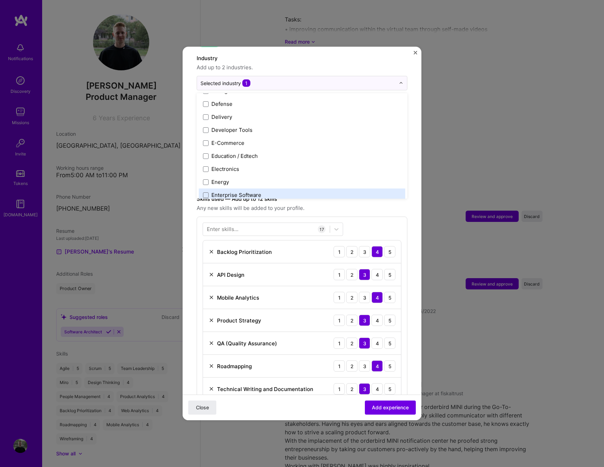
scroll to position [577, 0]
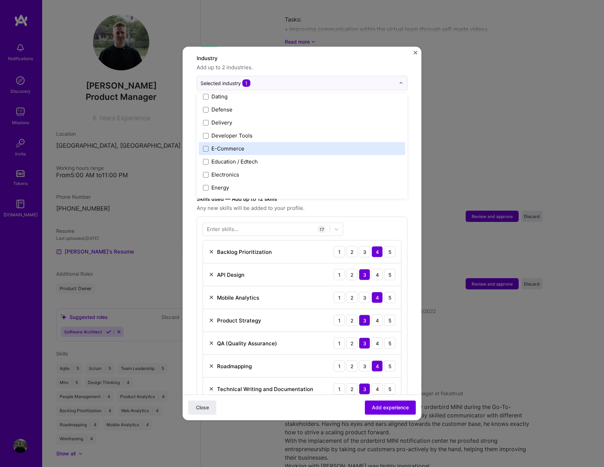
click at [247, 145] on label "E-Commerce" at bounding box center [302, 148] width 198 height 7
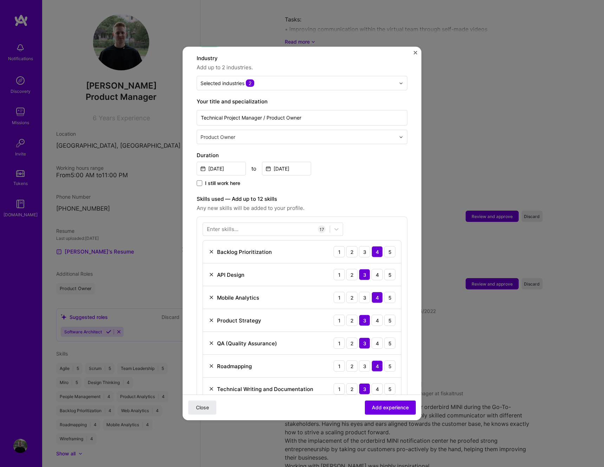
click at [192, 128] on form "Adding suggested job This job is suggested based on your LinkedIn, resume or A.…" at bounding box center [302, 439] width 239 height 962
click at [410, 408] on button "Add experience" at bounding box center [390, 407] width 51 height 14
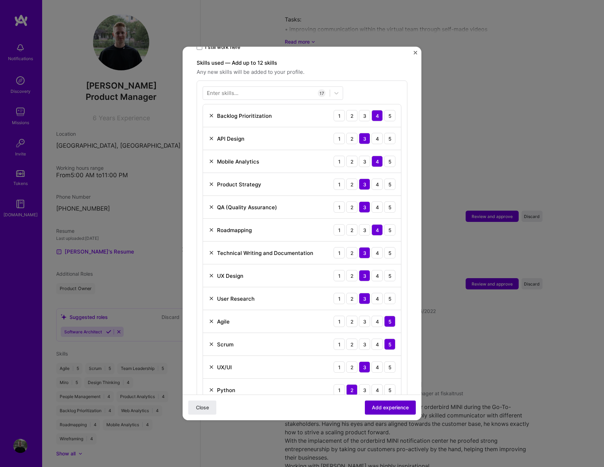
scroll to position [243, 0]
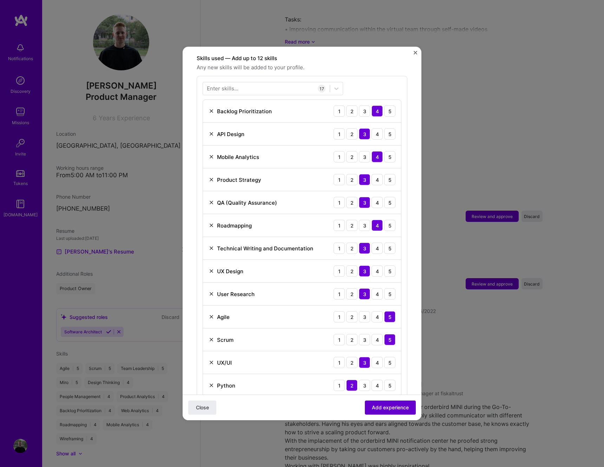
click at [410, 408] on button "Add experience" at bounding box center [390, 407] width 51 height 14
click at [403, 407] on span "Add experience" at bounding box center [390, 407] width 37 height 7
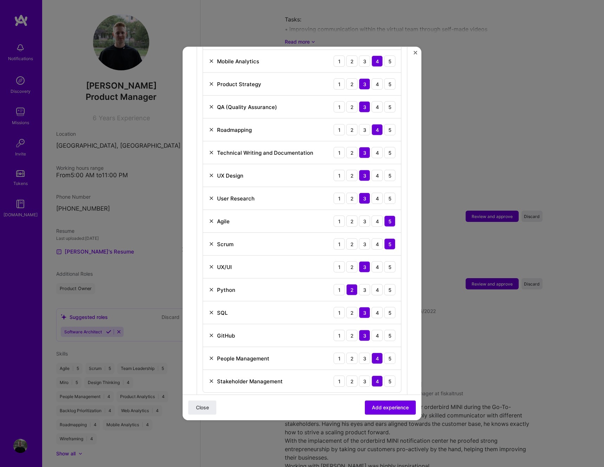
scroll to position [338, 0]
click at [211, 287] on img at bounding box center [212, 290] width 6 height 6
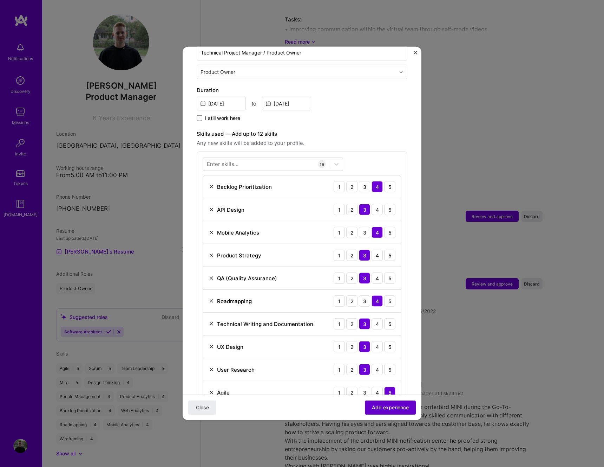
click at [382, 407] on span "Add experience" at bounding box center [390, 407] width 37 height 7
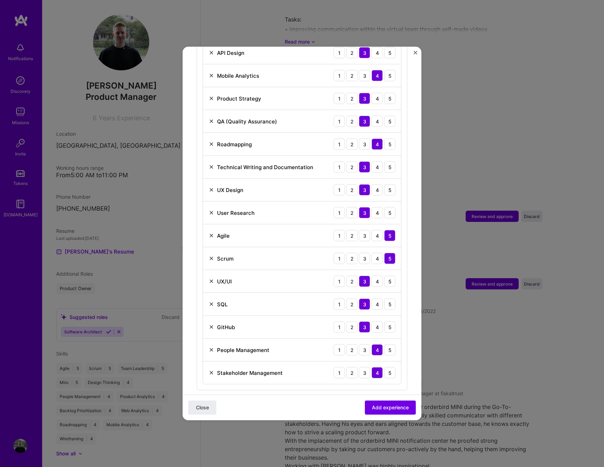
scroll to position [322, 0]
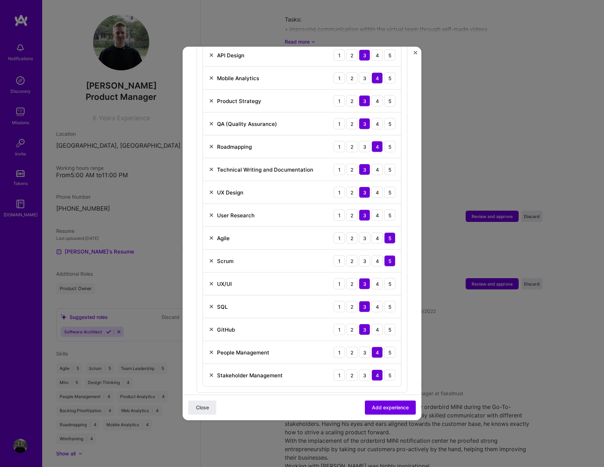
click at [210, 212] on img at bounding box center [212, 215] width 6 height 6
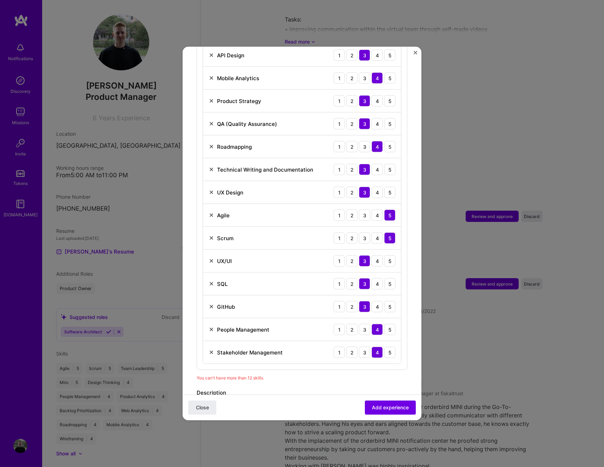
click at [210, 189] on img at bounding box center [212, 192] width 6 height 6
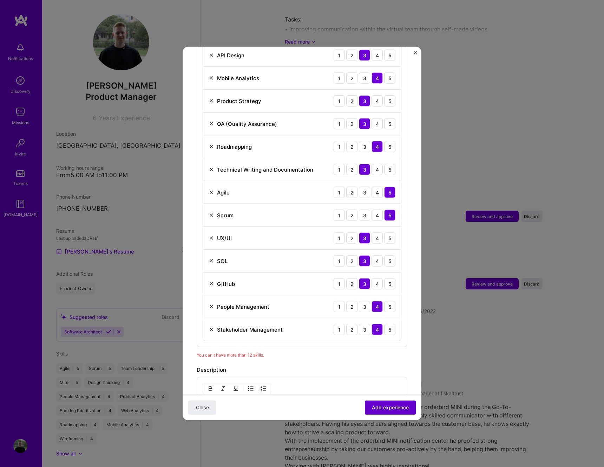
click at [394, 404] on span "Add experience" at bounding box center [390, 407] width 37 height 7
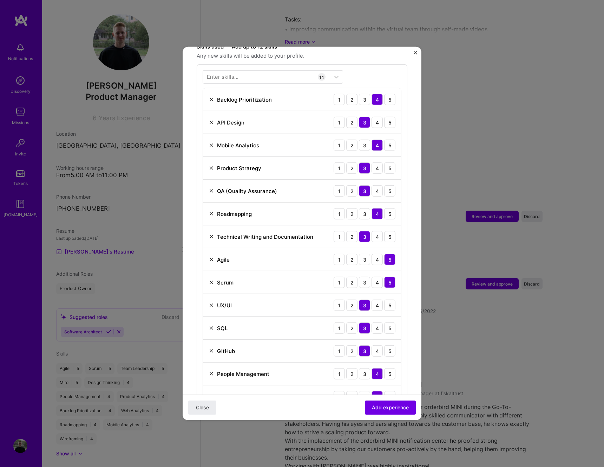
scroll to position [250, 0]
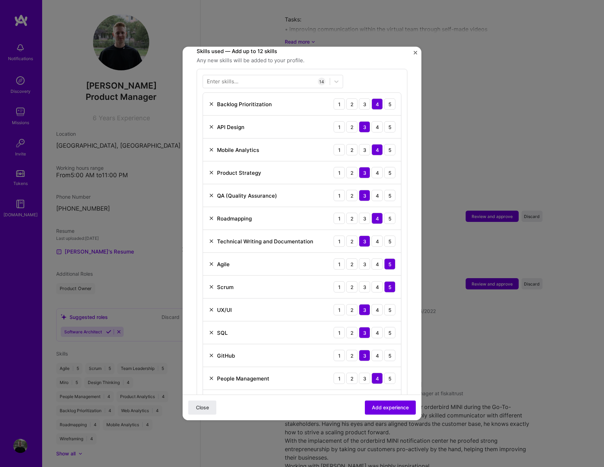
click at [212, 170] on img at bounding box center [212, 173] width 6 height 6
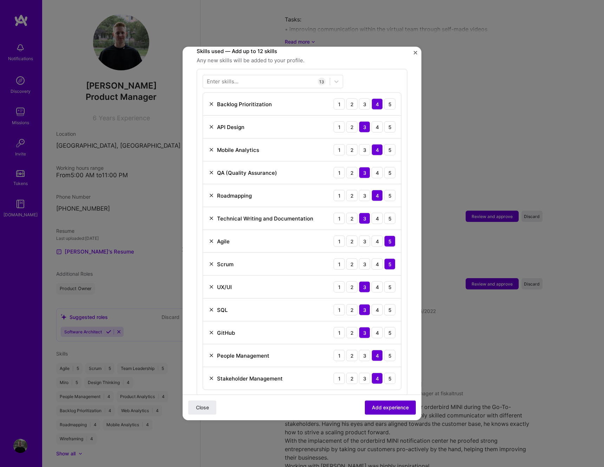
click at [383, 404] on span "Add experience" at bounding box center [390, 407] width 37 height 7
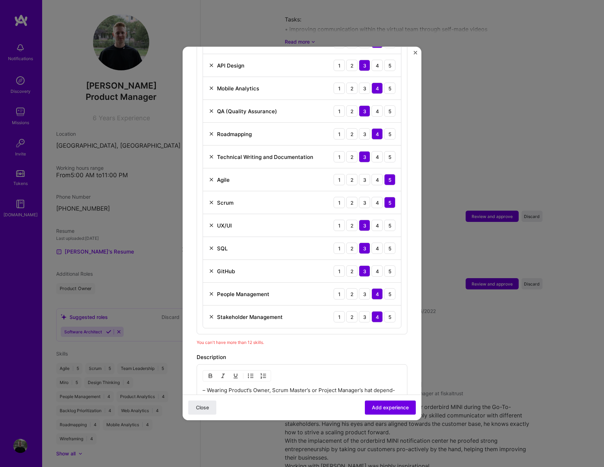
scroll to position [314, 0]
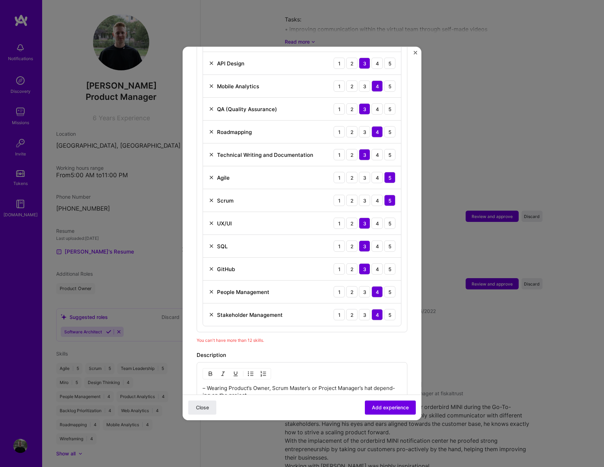
click at [213, 312] on img at bounding box center [212, 315] width 6 height 6
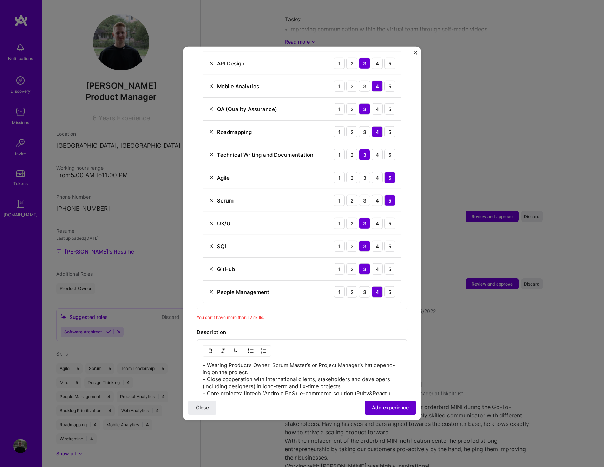
click at [376, 406] on span "Add experience" at bounding box center [390, 407] width 37 height 7
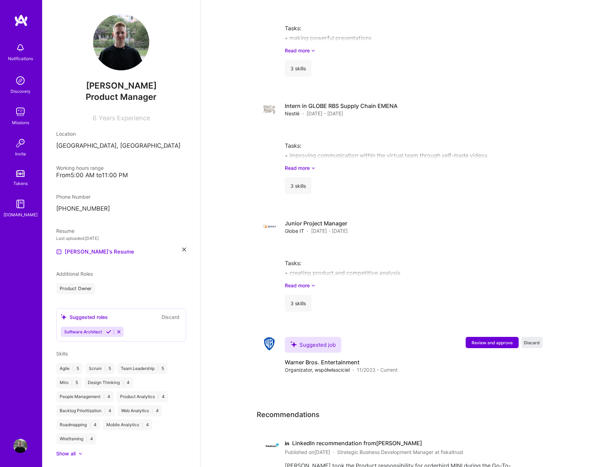
scroll to position [1352, 0]
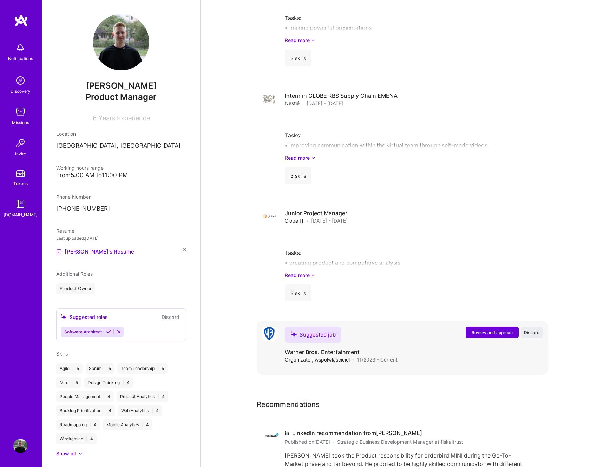
click at [469, 326] on button "Review and approve" at bounding box center [492, 331] width 53 height 11
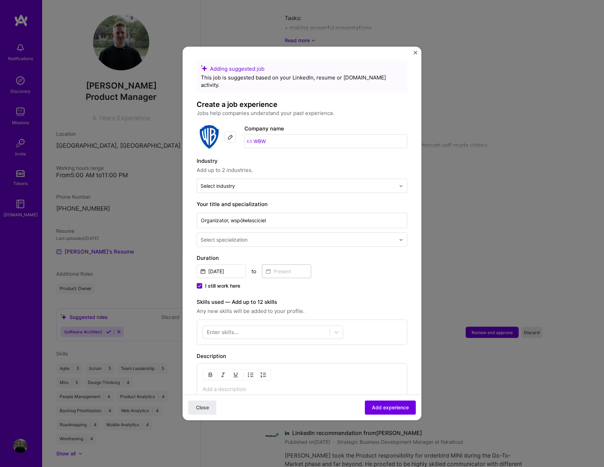
click at [275, 137] on input "WBW" at bounding box center [326, 141] width 163 height 14
click at [233, 134] on img at bounding box center [231, 137] width 6 height 6
click at [294, 138] on input "WBW" at bounding box center [326, 141] width 163 height 14
click at [293, 138] on input "WBW" at bounding box center [326, 141] width 163 height 14
click at [252, 136] on input "WBW" at bounding box center [326, 141] width 163 height 14
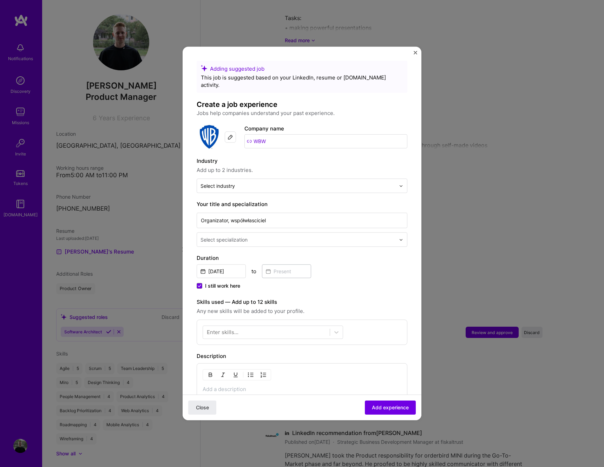
click at [252, 136] on input "WBW" at bounding box center [326, 141] width 163 height 14
click at [250, 136] on input "WBW" at bounding box center [326, 141] width 163 height 14
click at [258, 187] on div "Adding suggested job This job is suggested based on your LinkedIn, resume or A.…" at bounding box center [302, 292] width 211 height 462
click at [258, 182] on div "Select industry 0" at bounding box center [298, 186] width 202 height 14
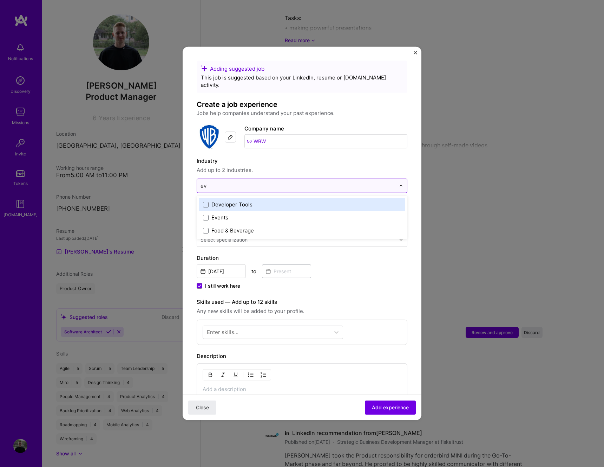
type input "eve"
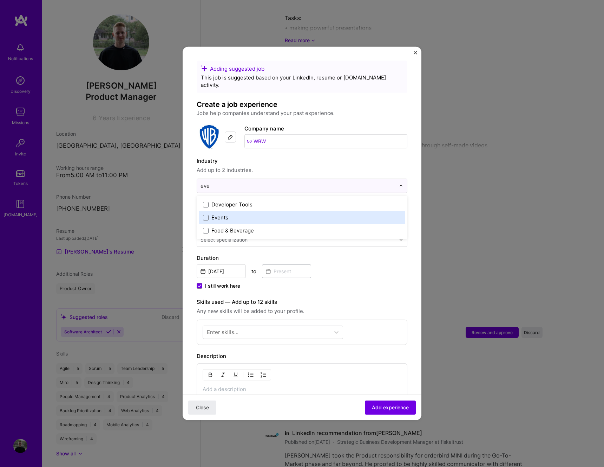
click at [252, 214] on label "Events" at bounding box center [302, 217] width 198 height 7
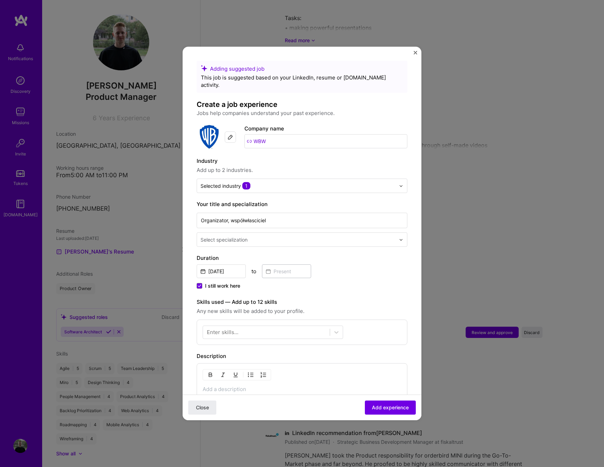
click at [275, 166] on span "Add up to 2 industries." at bounding box center [302, 170] width 211 height 8
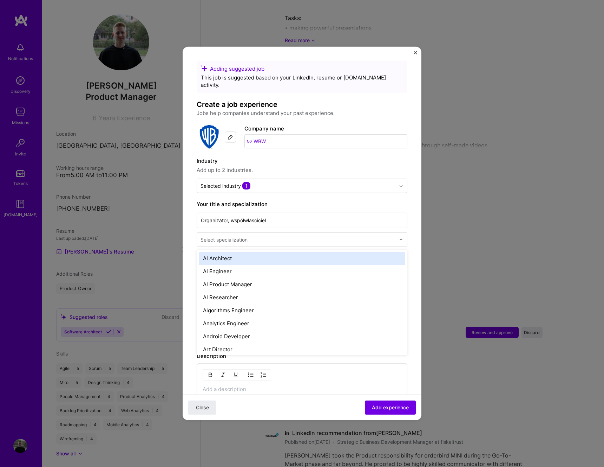
click at [251, 236] on input "text" at bounding box center [299, 239] width 196 height 7
type input "manager"
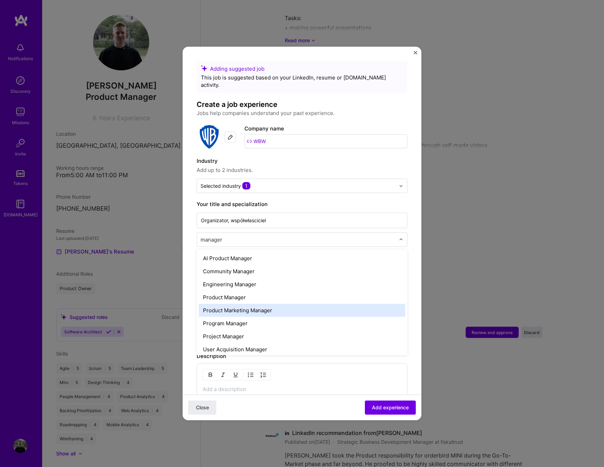
scroll to position [3, 0]
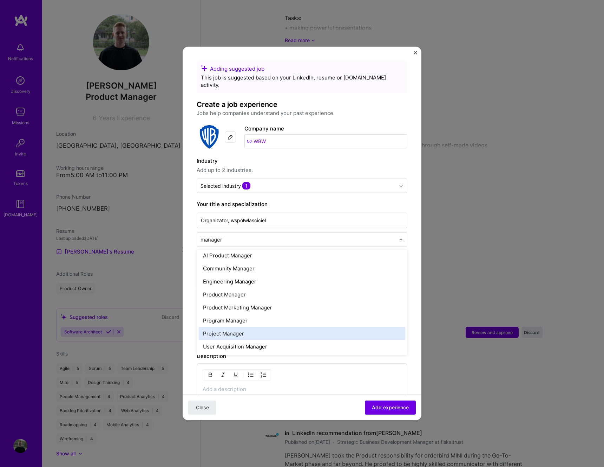
click at [265, 328] on div "Project Manager" at bounding box center [302, 333] width 207 height 13
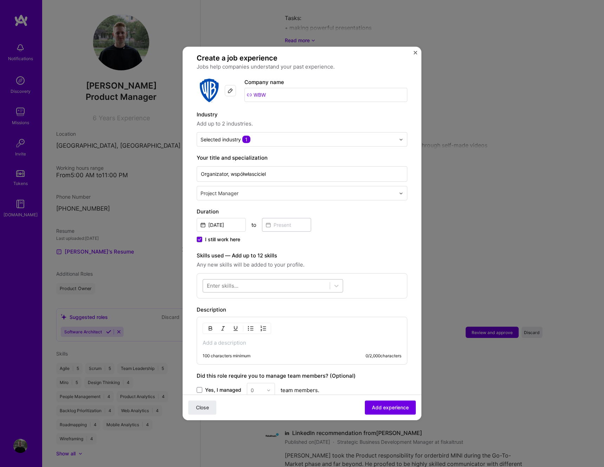
scroll to position [136, 0]
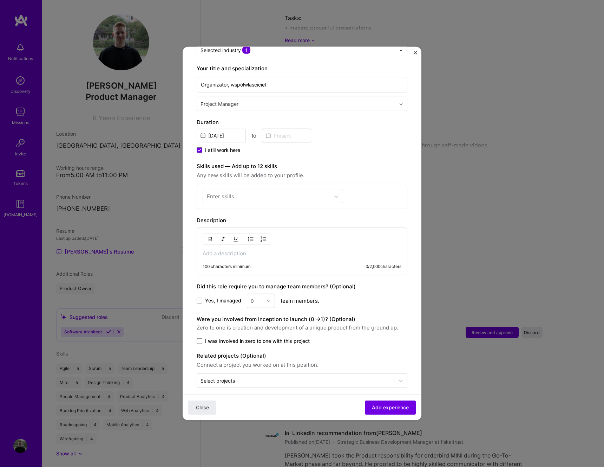
click at [232, 337] on span "I was involved in zero to one with this project" at bounding box center [257, 340] width 105 height 7
click at [0, 0] on input "I was involved in zero to one with this project" at bounding box center [0, 0] width 0 height 0
click at [223, 297] on span "Yes, I managed" at bounding box center [223, 300] width 36 height 7
click at [0, 0] on input "Yes, I managed" at bounding box center [0, 0] width 0 height 0
click at [274, 297] on div "0" at bounding box center [261, 300] width 28 height 14
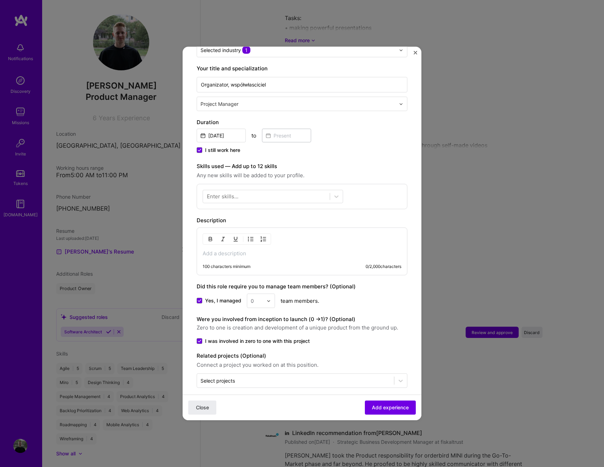
click at [268, 298] on img at bounding box center [269, 300] width 4 height 4
click at [265, 378] on div "6" at bounding box center [261, 384] width 24 height 13
click at [404, 413] on button "Add experience" at bounding box center [390, 407] width 51 height 14
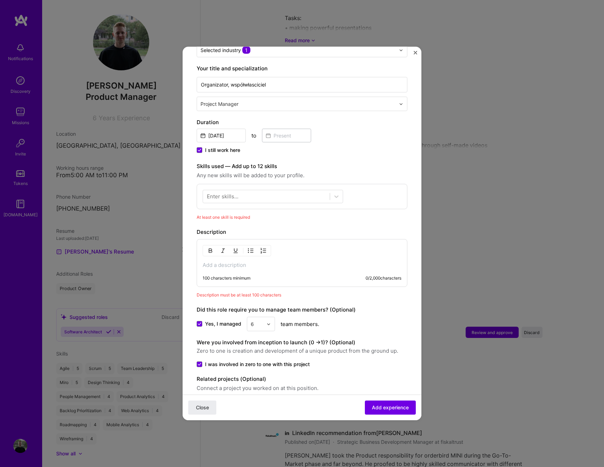
click at [275, 261] on p at bounding box center [302, 264] width 199 height 7
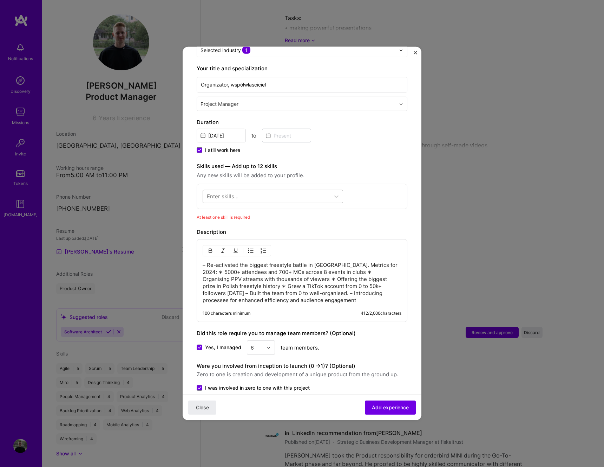
click at [261, 190] on div at bounding box center [266, 196] width 127 height 12
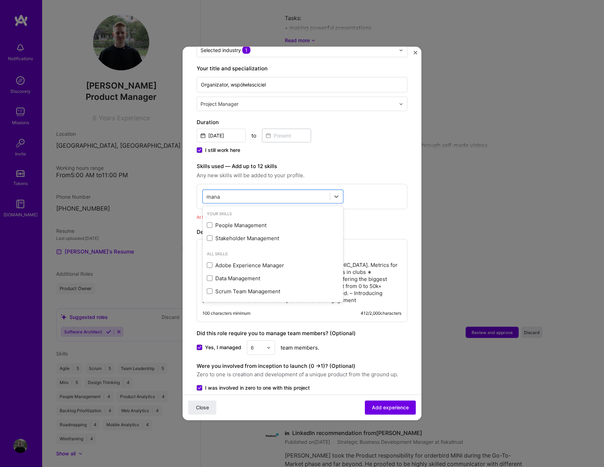
type input "manag"
click at [232, 221] on div "People Management" at bounding box center [273, 224] width 132 height 7
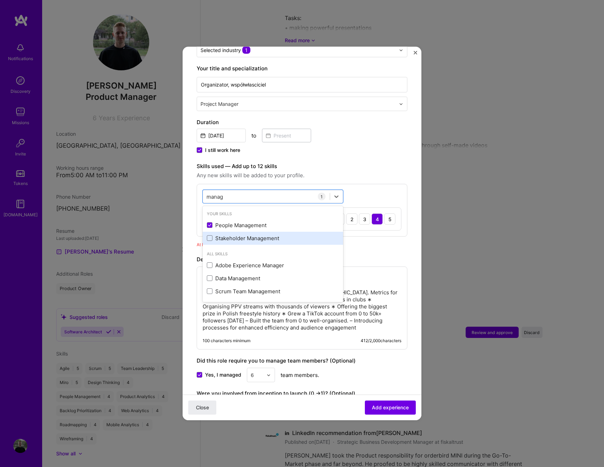
click at [235, 234] on div "Stakeholder Management" at bounding box center [273, 237] width 132 height 7
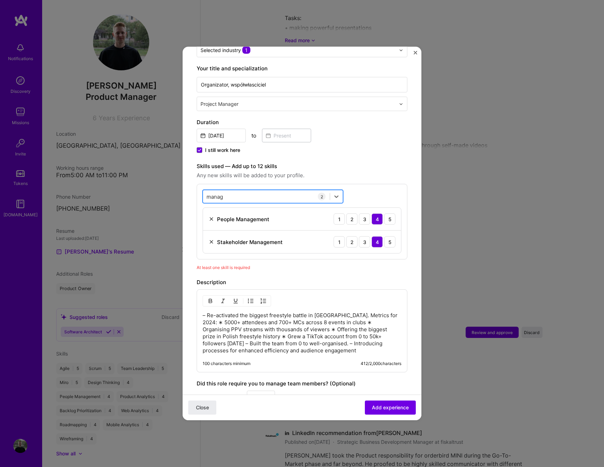
click at [254, 192] on div "manag manag" at bounding box center [266, 196] width 127 height 12
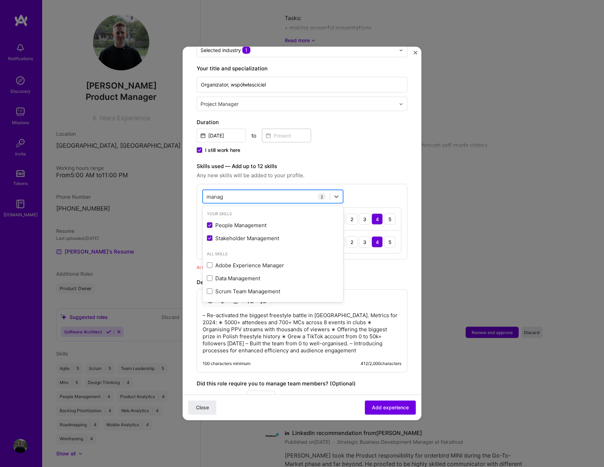
click at [254, 192] on div "manag manag" at bounding box center [266, 196] width 127 height 12
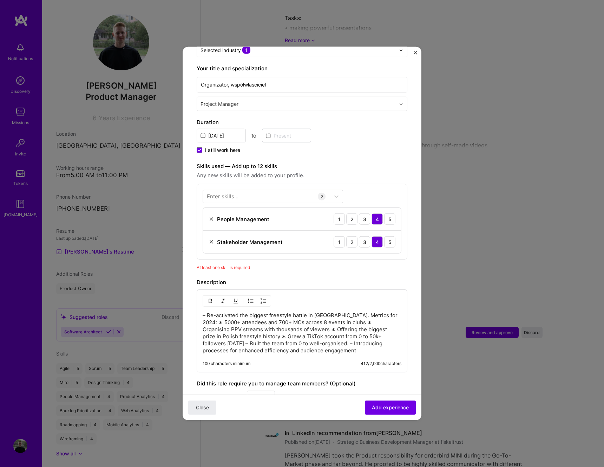
click at [404, 290] on div "– Re-activated the biggest freestyle battle in Poland. Metrics for 2024: ∗ 5000…" at bounding box center [302, 330] width 211 height 83
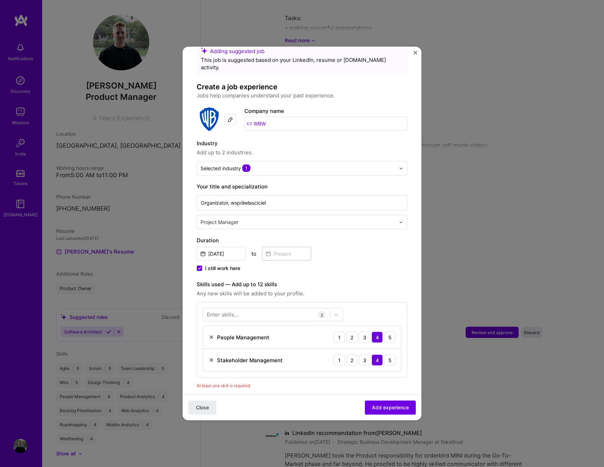
scroll to position [0, 0]
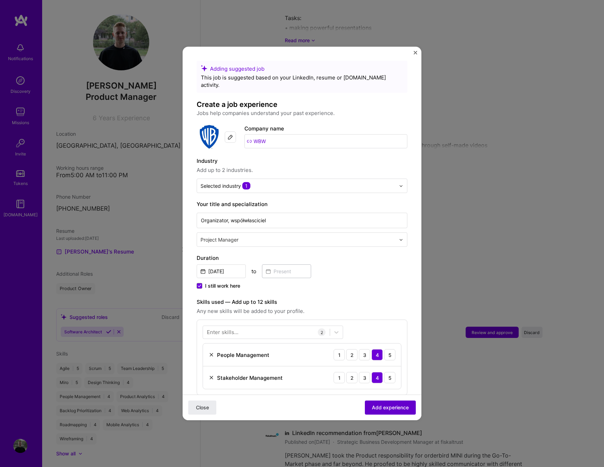
click at [379, 405] on span "Add experience" at bounding box center [390, 407] width 37 height 7
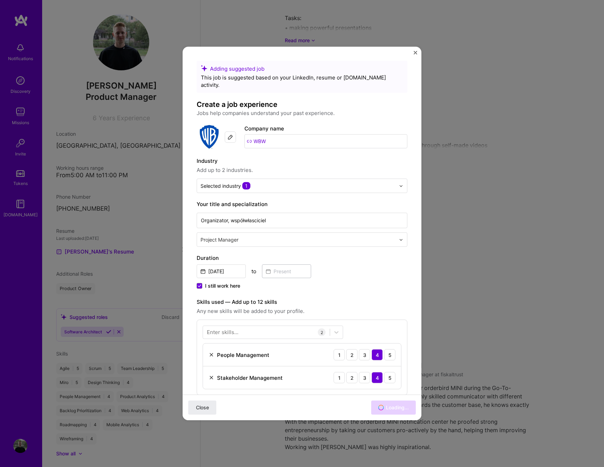
click at [229, 134] on img at bounding box center [231, 137] width 6 height 6
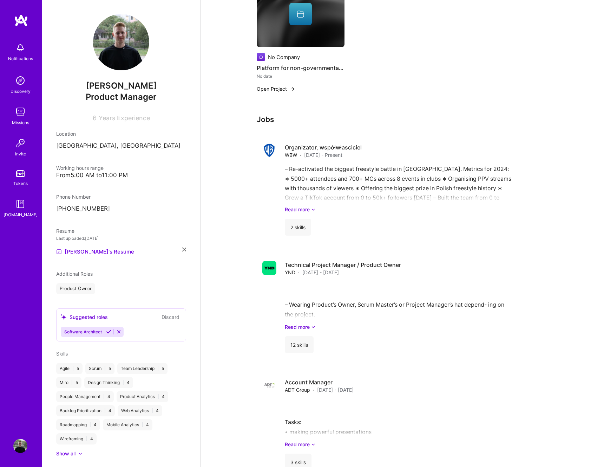
scroll to position [1000, 0]
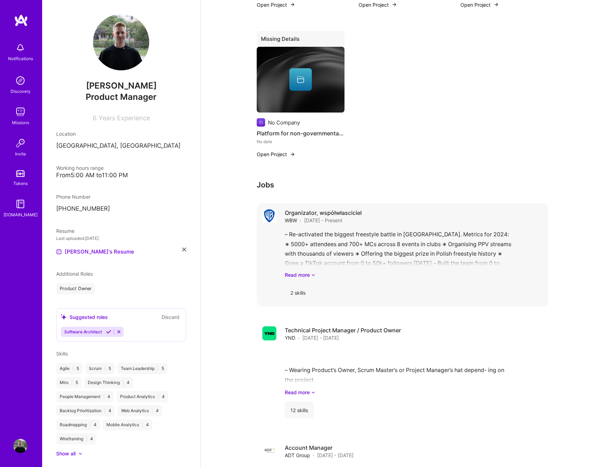
click at [319, 229] on div "– Re-activated the biggest freestyle battle in Poland. Metrics for 2024: ∗ 5000…" at bounding box center [414, 253] width 258 height 49
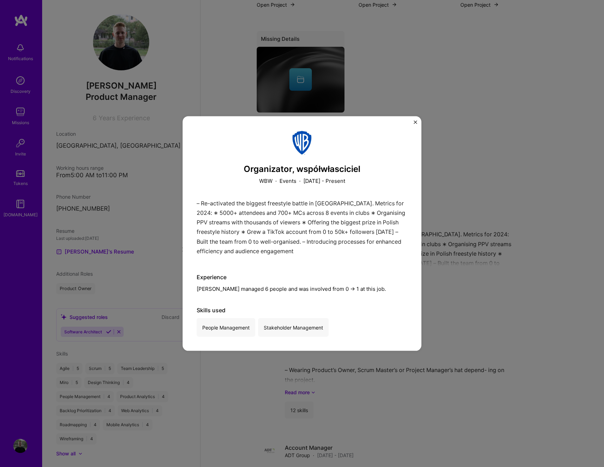
click at [416, 121] on img "Close" at bounding box center [416, 123] width 4 height 4
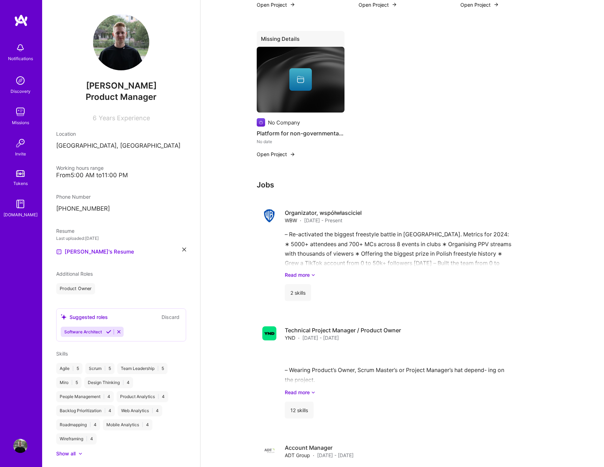
click at [268, 180] on h3 "Jobs" at bounding box center [403, 184] width 292 height 9
click at [22, 80] on img at bounding box center [20, 80] width 14 height 14
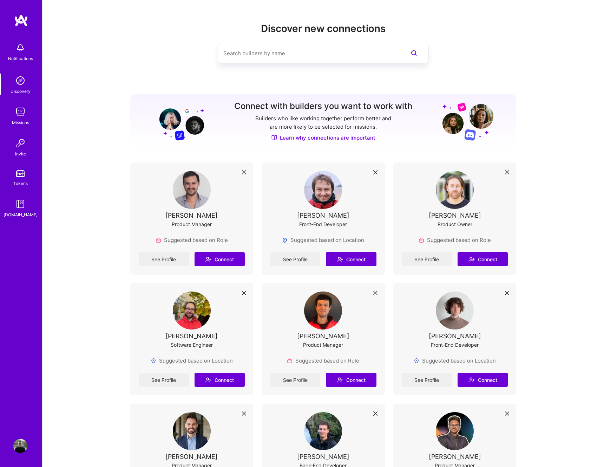
click at [21, 110] on img at bounding box center [20, 112] width 14 height 14
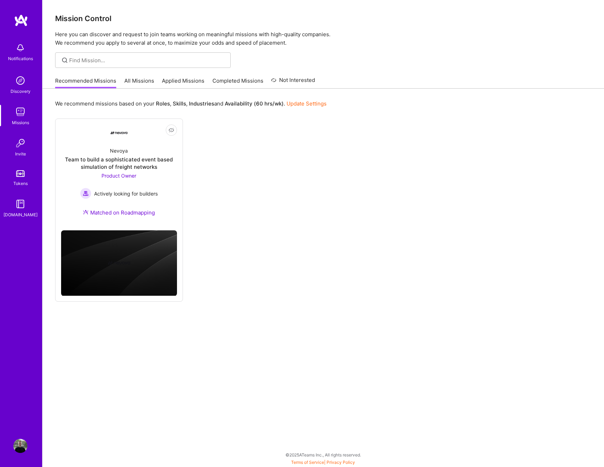
click at [21, 19] on img at bounding box center [21, 20] width 14 height 13
click at [21, 441] on img at bounding box center [20, 446] width 14 height 14
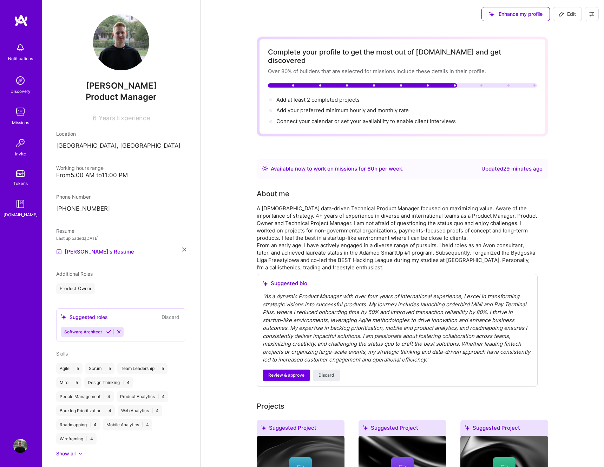
click at [562, 16] on icon at bounding box center [562, 14] width 6 height 6
select select "PL"
select select "Right Now"
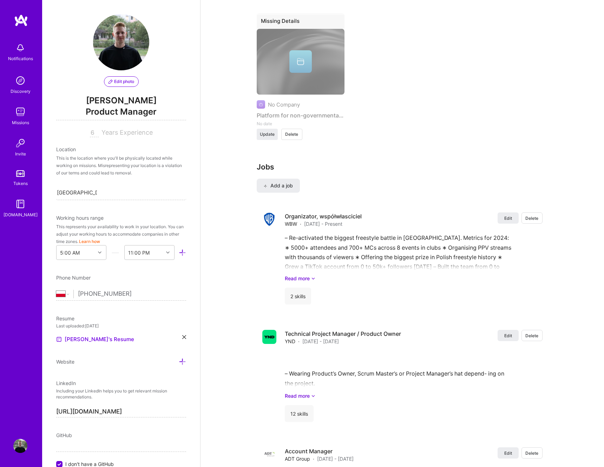
scroll to position [1392, 0]
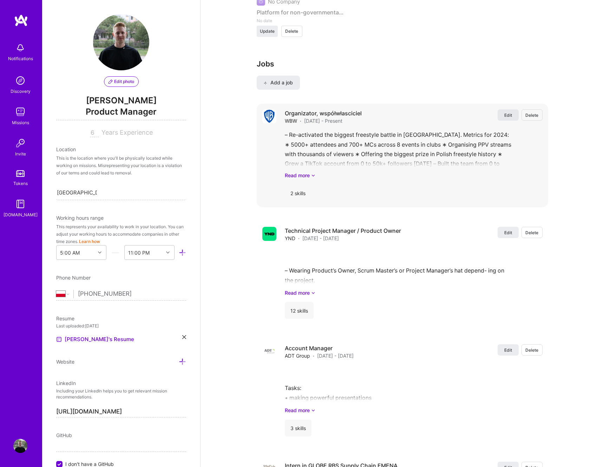
click at [507, 112] on span "Edit" at bounding box center [509, 115] width 8 height 6
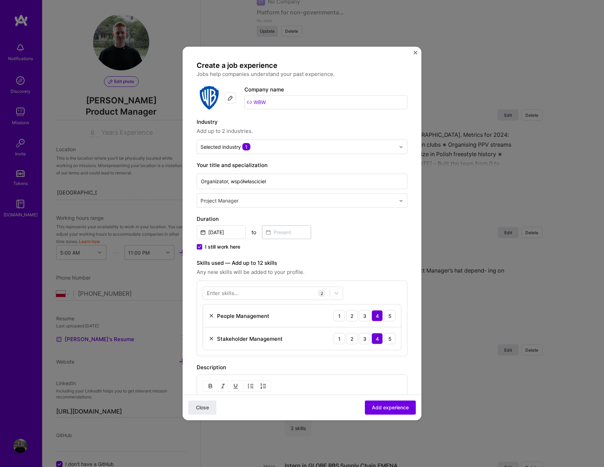
click at [277, 104] on input "WBW" at bounding box center [326, 102] width 163 height 14
click at [231, 103] on div at bounding box center [230, 97] width 11 height 11
click at [213, 98] on img at bounding box center [209, 97] width 25 height 25
click at [270, 101] on input "WBW" at bounding box center [326, 102] width 163 height 14
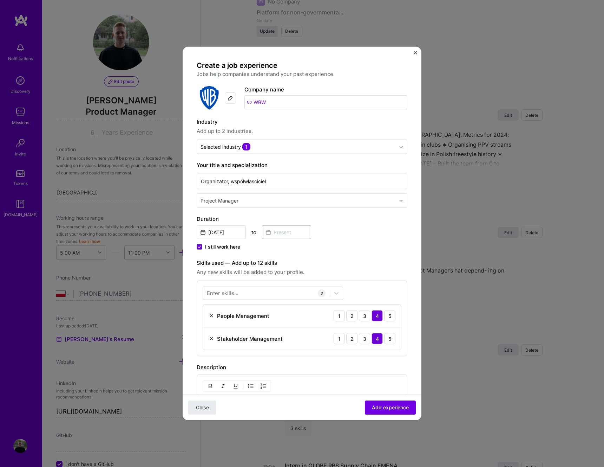
click at [270, 101] on input "WBW" at bounding box center [326, 102] width 163 height 14
type input "WBW"
click at [271, 143] on div "WBW" at bounding box center [280, 141] width 20 height 12
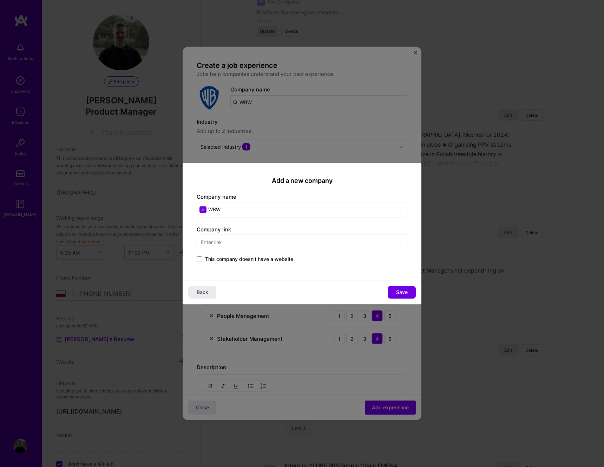
click at [249, 238] on input "text" at bounding box center [302, 241] width 211 height 15
type input "wbwfreestyle.pl"
click at [406, 292] on span "Save" at bounding box center [402, 291] width 12 height 7
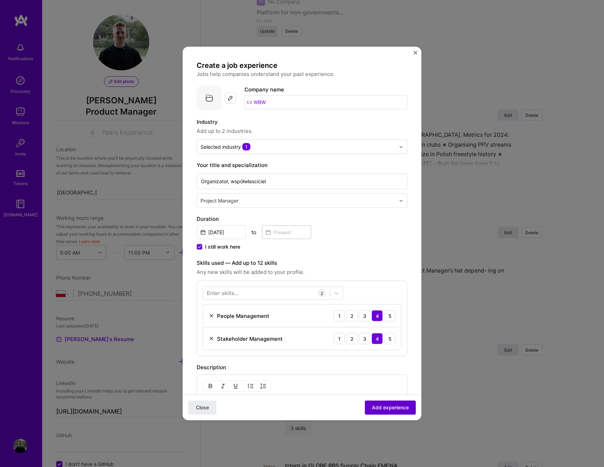
click at [395, 404] on span "Add experience" at bounding box center [390, 407] width 37 height 7
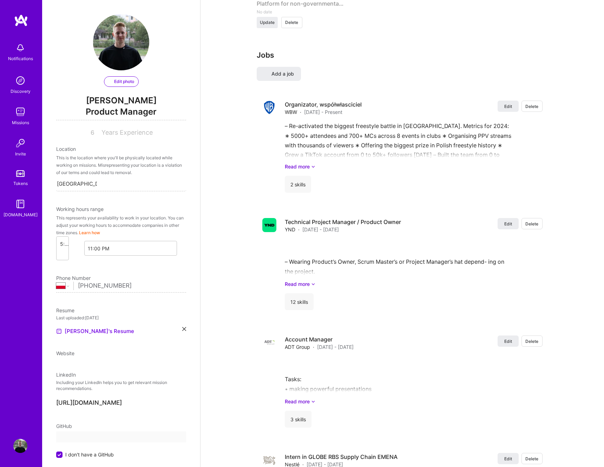
select select "PL"
select select "Right Now"
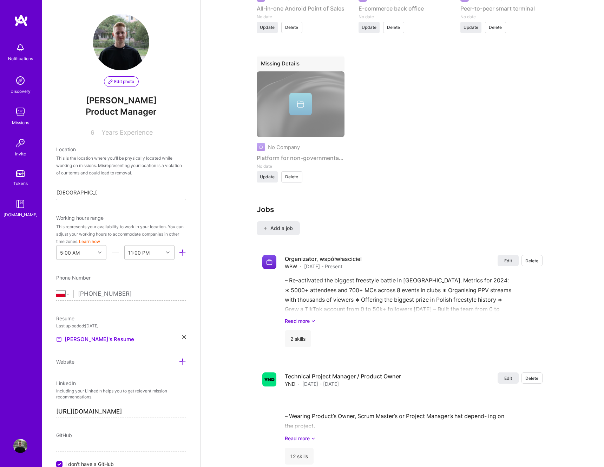
scroll to position [1270, 0]
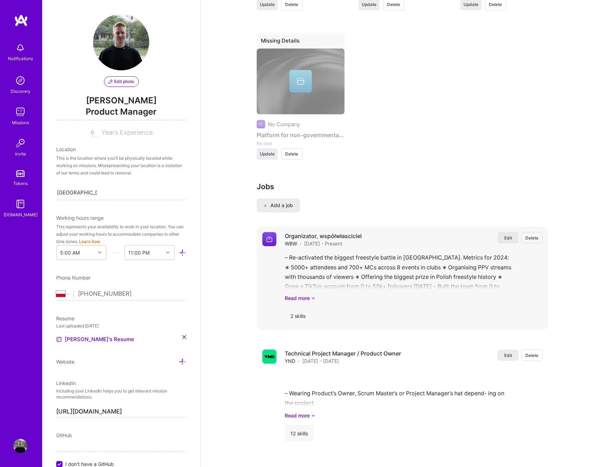
click at [500, 232] on button "Edit" at bounding box center [508, 237] width 21 height 11
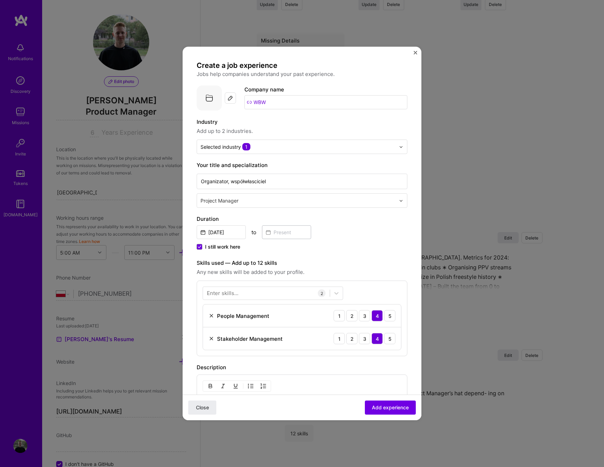
click at [230, 100] on img at bounding box center [231, 98] width 6 height 6
click at [393, 407] on span "Add experience" at bounding box center [390, 407] width 37 height 7
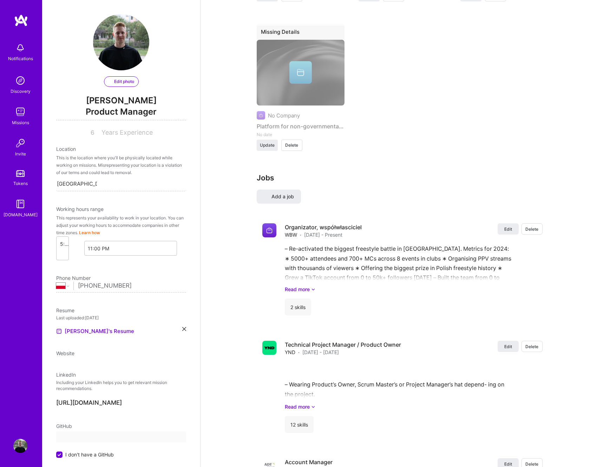
select select "PL"
select select "Right Now"
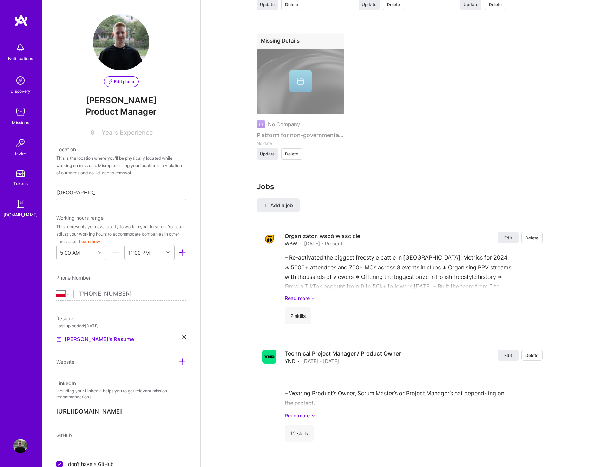
scroll to position [0, 0]
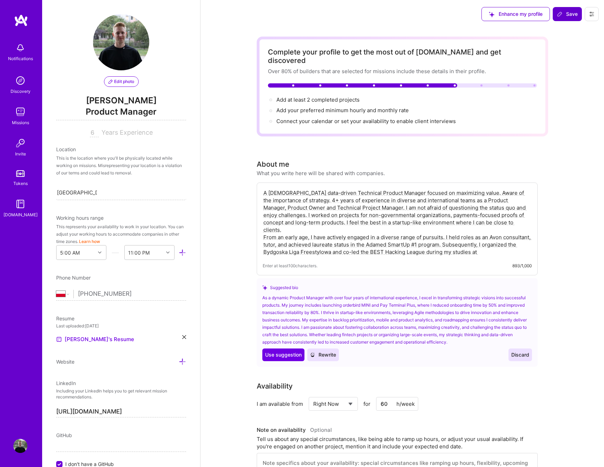
click at [349, 220] on textarea "A 26 y/o data-driven Technical Product Manager focused on maximizing value. Awa…" at bounding box center [397, 222] width 269 height 68
paste textarea "Results-driven Product Manager with over 4 years of international experience in…"
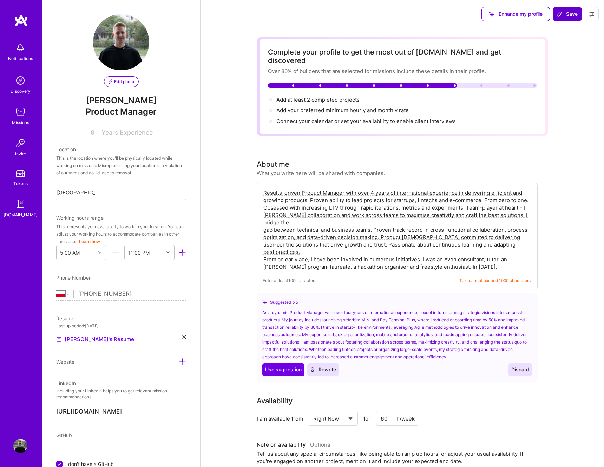
click at [312, 237] on textarea "Results-driven Product Manager with over 4 years of international experience in…" at bounding box center [397, 229] width 269 height 83
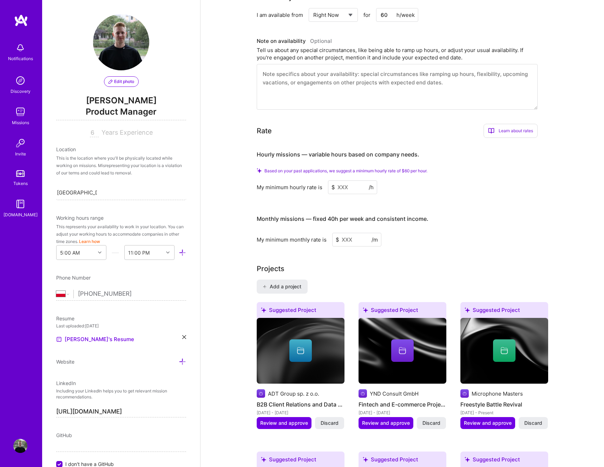
scroll to position [382, 0]
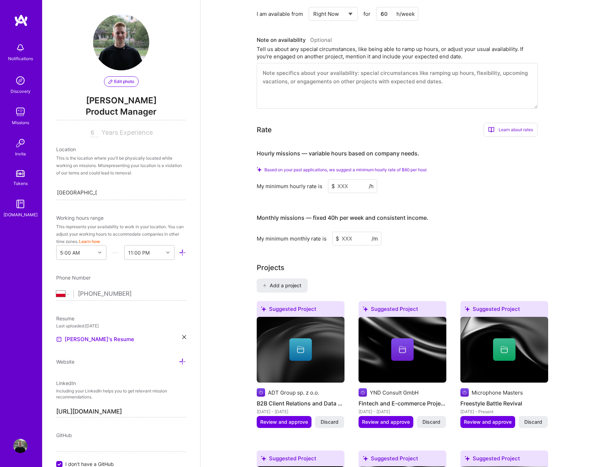
type textarea "Results-driven Product Manager with over 4 years of international experience in…"
click at [357, 179] on input at bounding box center [352, 186] width 49 height 14
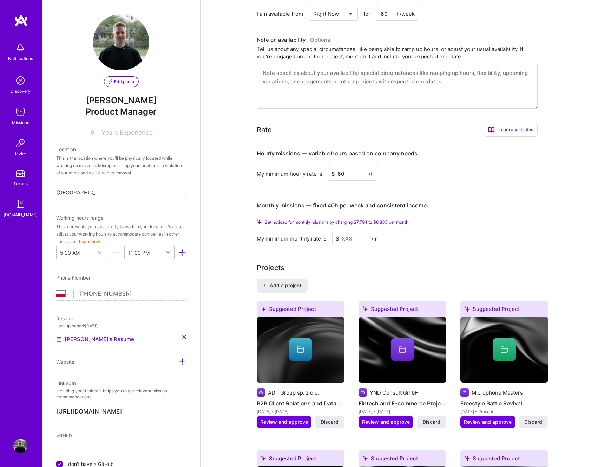
type input "60"
click at [337, 179] on div "Hourly missions — variable hours based on company needs. My minimum hourly rate…" at bounding box center [397, 193] width 281 height 103
click at [342, 232] on input at bounding box center [356, 239] width 49 height 14
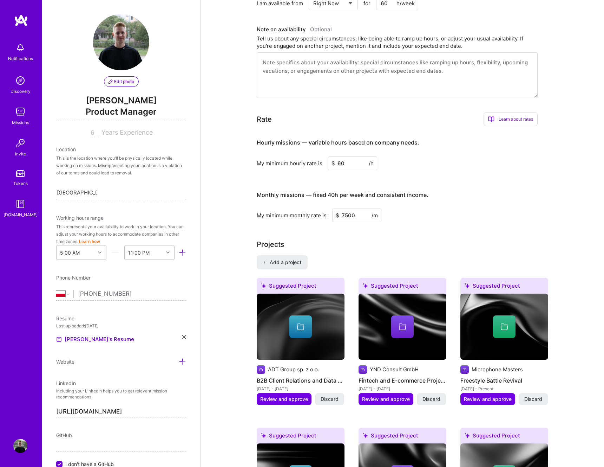
type input "7500"
click at [347, 159] on input "60" at bounding box center [352, 163] width 49 height 14
type input "50"
click at [348, 208] on input "7500" at bounding box center [356, 215] width 49 height 14
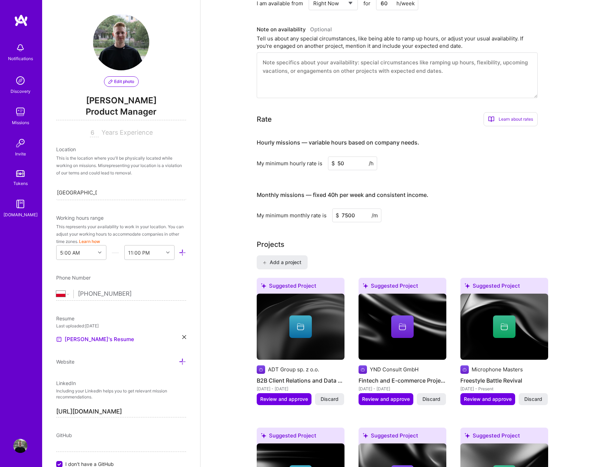
type input "700"
type input "6000"
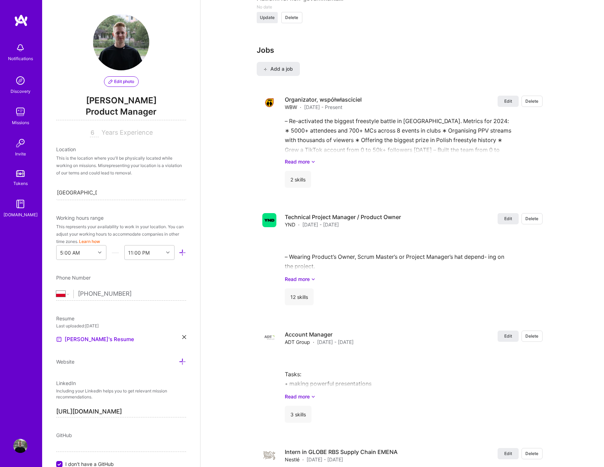
scroll to position [1327, 0]
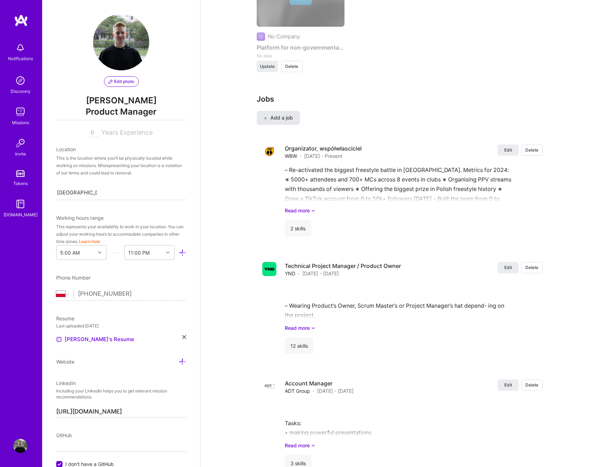
click at [294, 111] on button "Add a job" at bounding box center [278, 118] width 43 height 14
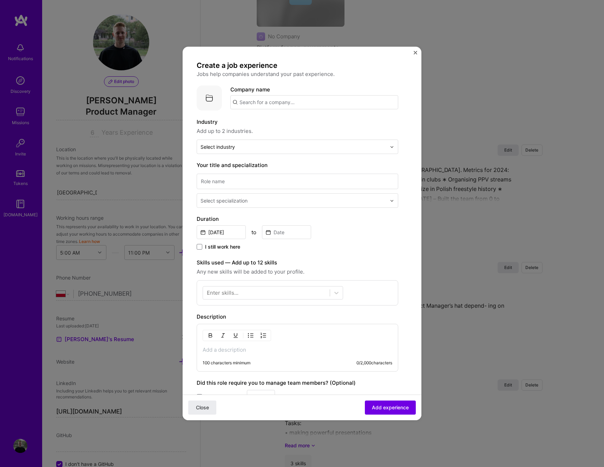
click at [294, 98] on input "text" at bounding box center [315, 102] width 168 height 14
type input "orderbird GmbH"
click at [283, 124] on div "orderbird GmbH" at bounding box center [293, 122] width 46 height 12
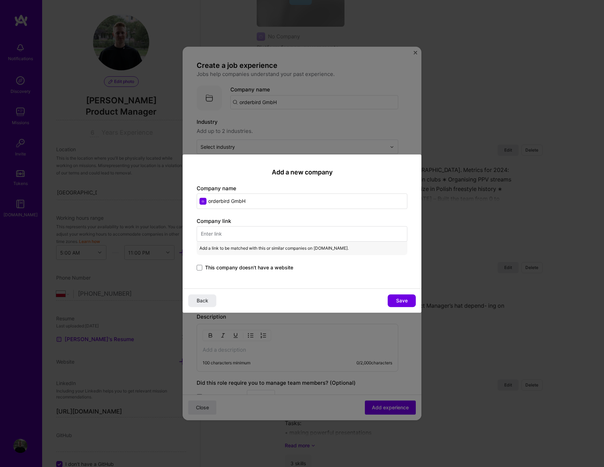
click at [216, 234] on input "text" at bounding box center [302, 233] width 211 height 15
paste input "https://www.orderbird.com/en/"
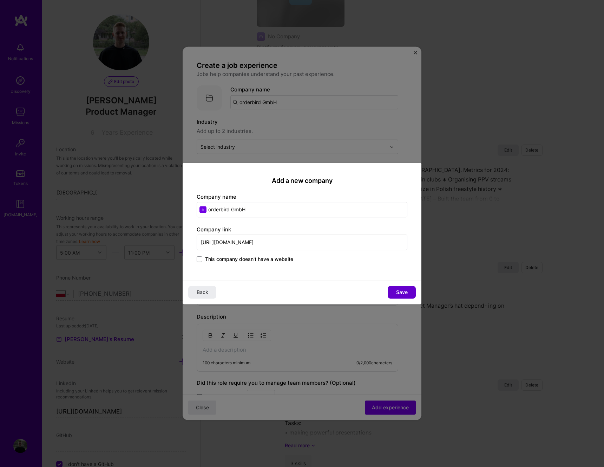
type input "https://www.orderbird.com/en/"
click at [400, 286] on button "Save" at bounding box center [402, 292] width 28 height 13
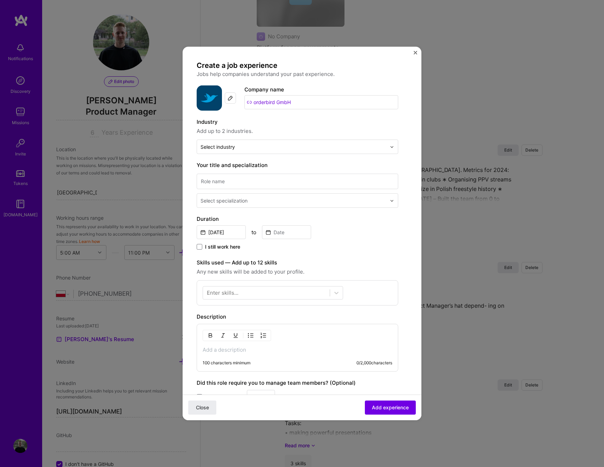
click at [327, 218] on label "Duration" at bounding box center [298, 219] width 202 height 8
click at [213, 231] on input "Sep, 2025" at bounding box center [221, 232] width 49 height 14
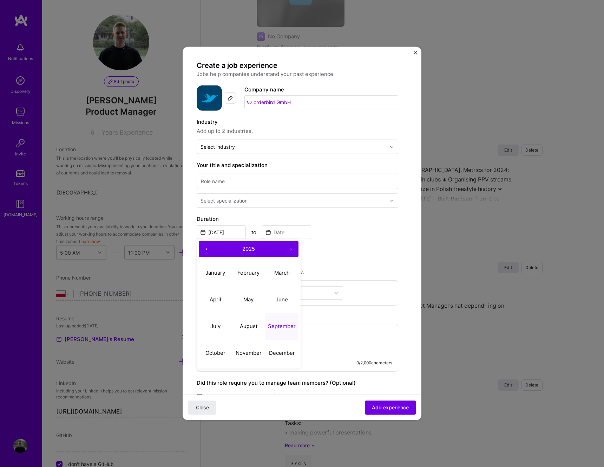
click at [207, 249] on button "‹" at bounding box center [206, 248] width 15 height 15
click at [274, 271] on abbr "March" at bounding box center [281, 272] width 15 height 7
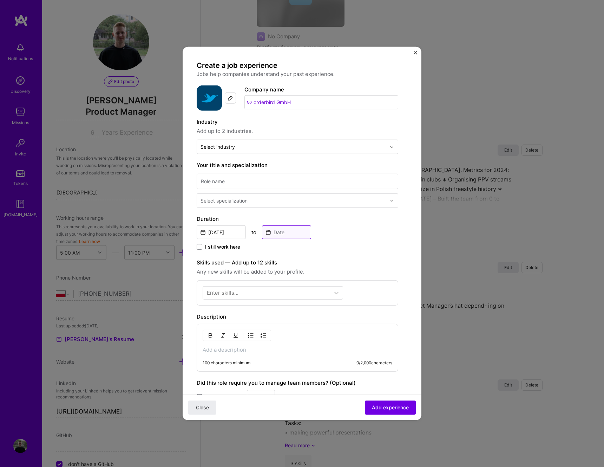
click at [274, 232] on input at bounding box center [286, 232] width 49 height 14
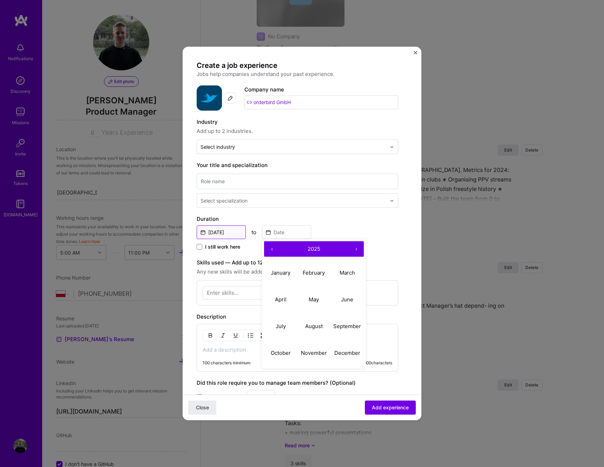
click at [227, 236] on input "Mar, 2023" at bounding box center [221, 232] width 49 height 14
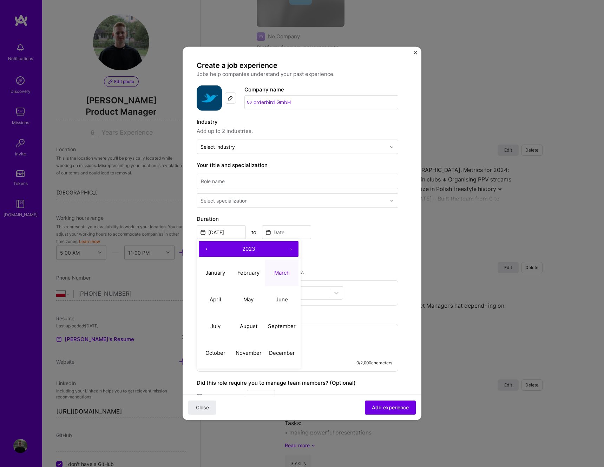
click at [209, 252] on button "‹" at bounding box center [206, 248] width 15 height 15
click at [280, 265] on button "March" at bounding box center [281, 272] width 33 height 27
type input "Mar, 2022"
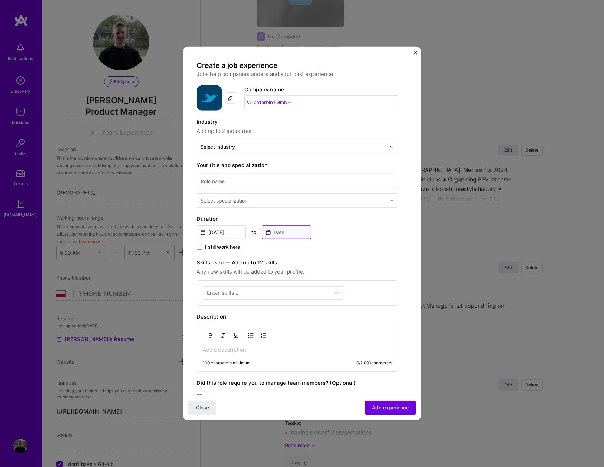
click at [280, 230] on input at bounding box center [286, 232] width 49 height 14
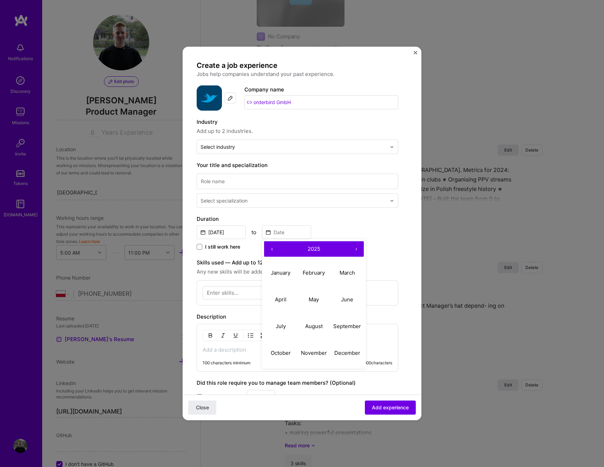
click at [269, 249] on button "‹" at bounding box center [271, 248] width 15 height 15
click at [339, 359] on button "December" at bounding box center [347, 352] width 33 height 27
type input "Dec, 2023"
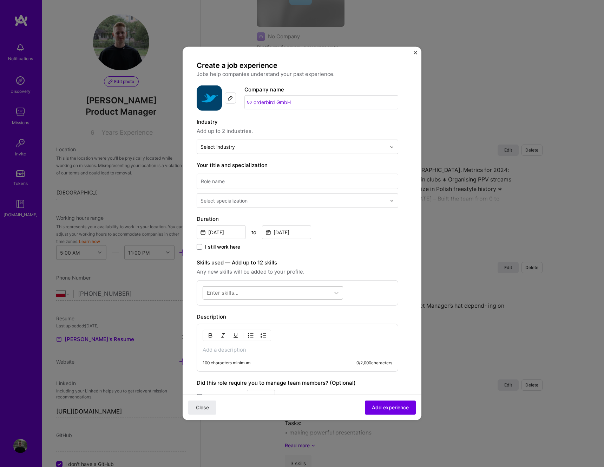
click at [300, 290] on div at bounding box center [266, 293] width 127 height 12
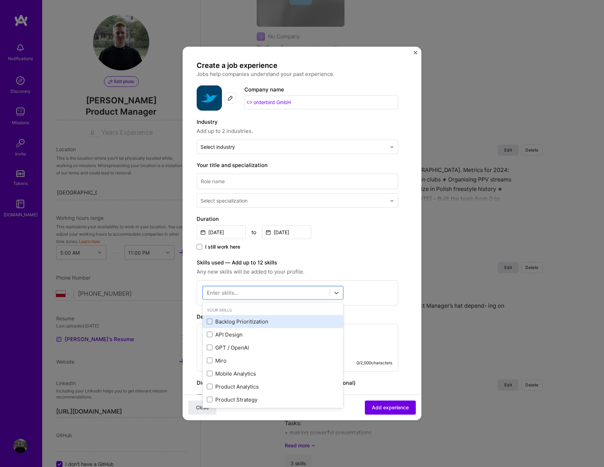
click at [258, 318] on div "Backlog Prioritization" at bounding box center [273, 321] width 132 height 7
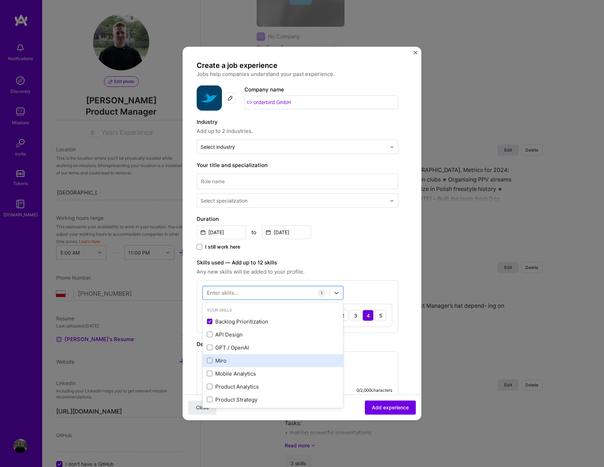
click at [262, 357] on div "Miro" at bounding box center [273, 360] width 132 height 7
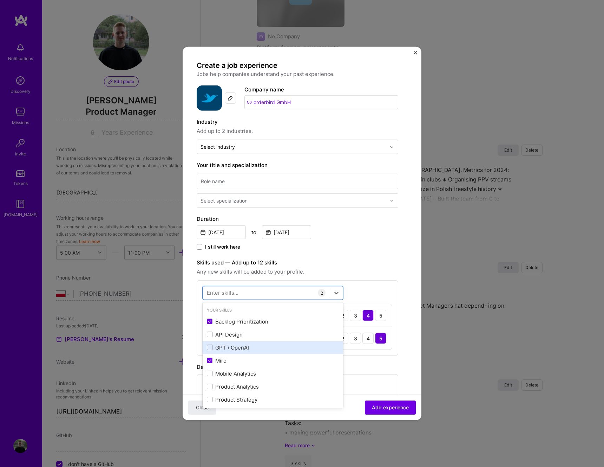
click at [262, 352] on div "GPT / OpenAI" at bounding box center [273, 347] width 141 height 13
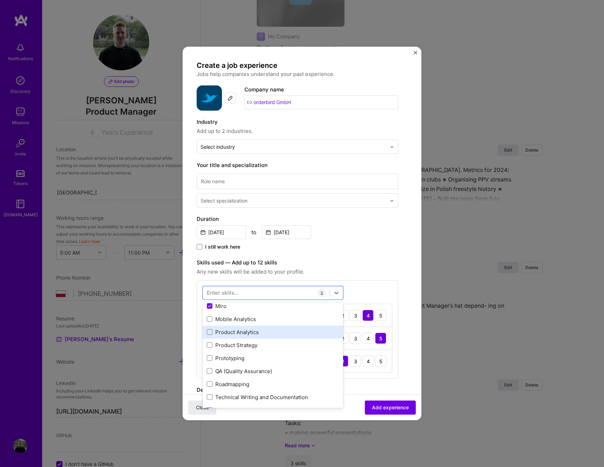
scroll to position [48, 0]
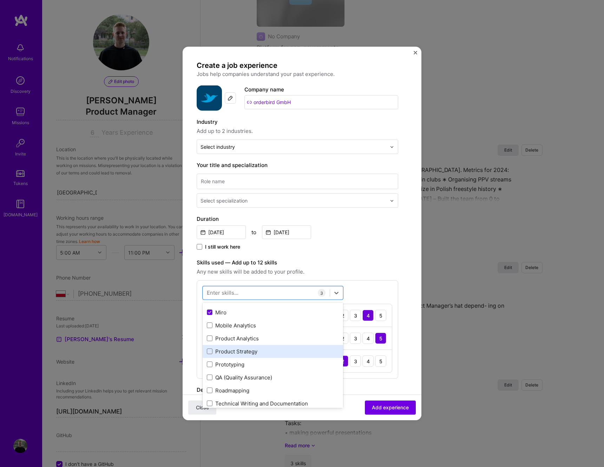
click at [261, 349] on div "Product Strategy" at bounding box center [273, 351] width 132 height 7
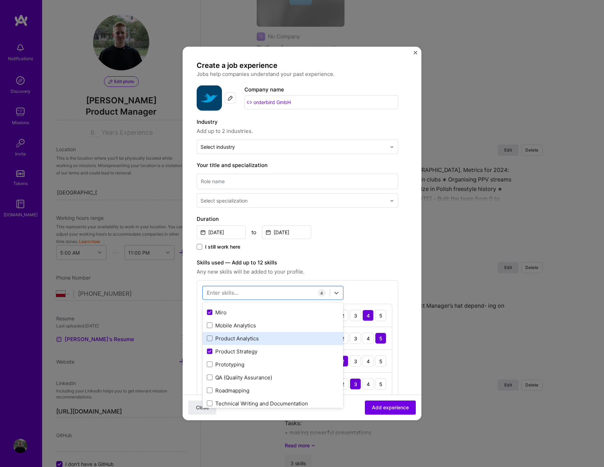
click at [258, 338] on div "Product Analytics" at bounding box center [273, 338] width 132 height 7
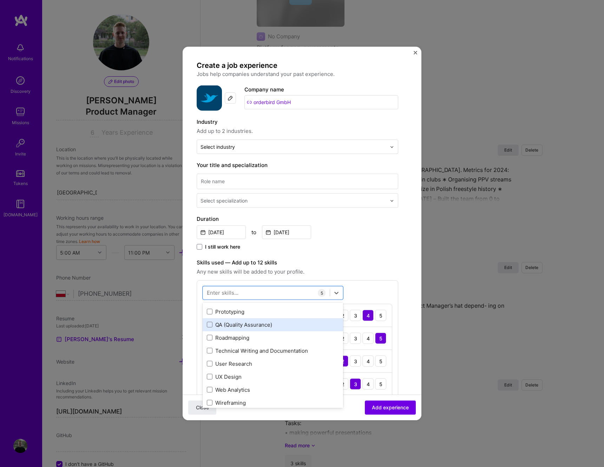
scroll to position [101, 0]
click at [250, 313] on div "Prototyping" at bounding box center [273, 310] width 132 height 7
click at [249, 335] on div "Roadmapping" at bounding box center [273, 336] width 132 height 7
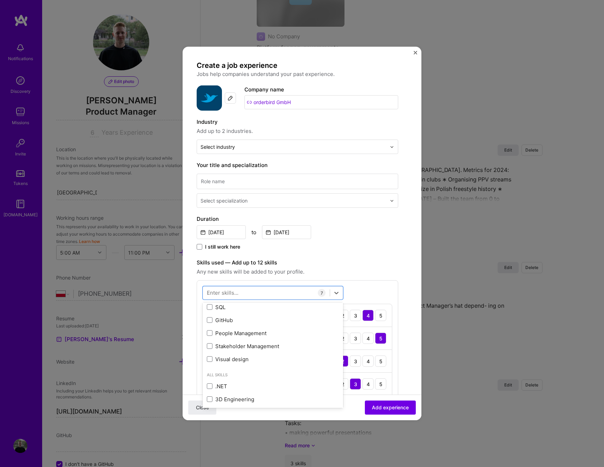
scroll to position [400, 0]
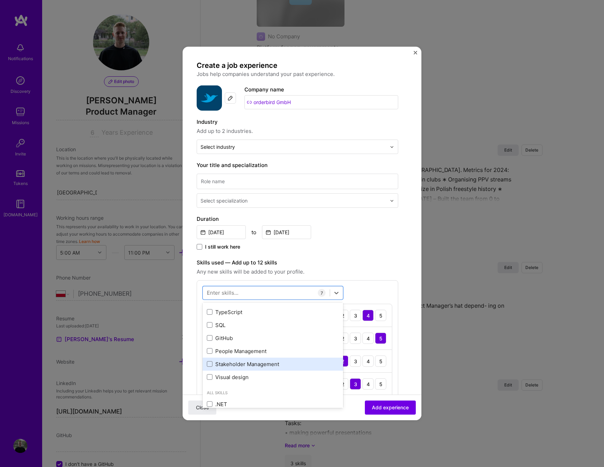
click at [251, 361] on div "Stakeholder Management" at bounding box center [273, 363] width 132 height 7
click at [251, 347] on div "People Management" at bounding box center [273, 350] width 132 height 7
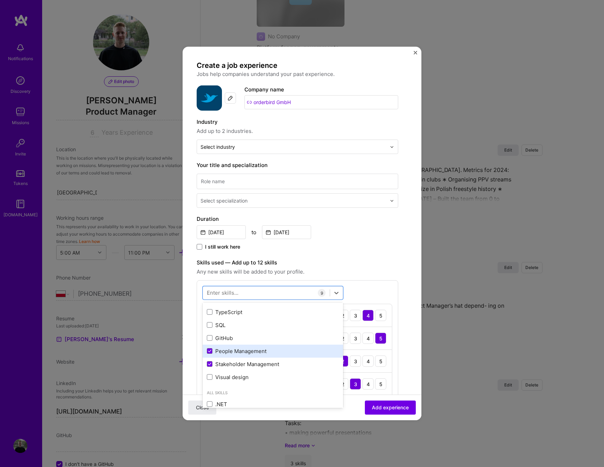
click at [251, 347] on div "People Management" at bounding box center [273, 350] width 132 height 7
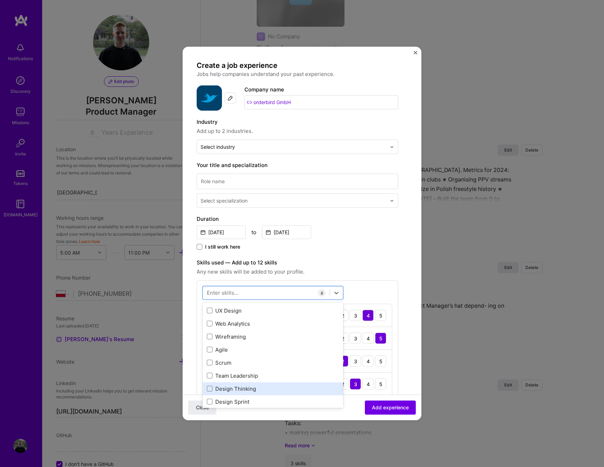
scroll to position [164, 0]
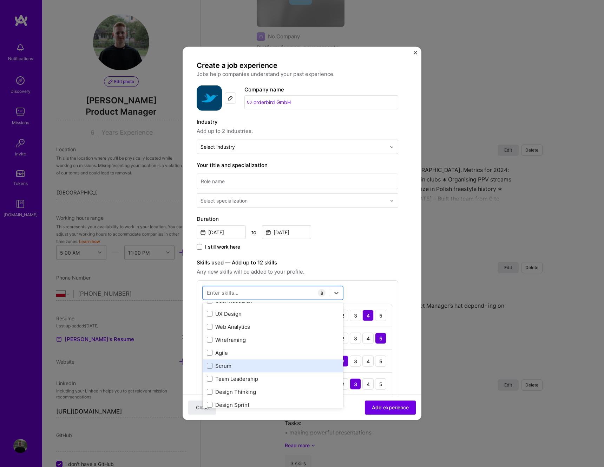
click at [246, 366] on div "Scrum" at bounding box center [273, 365] width 132 height 7
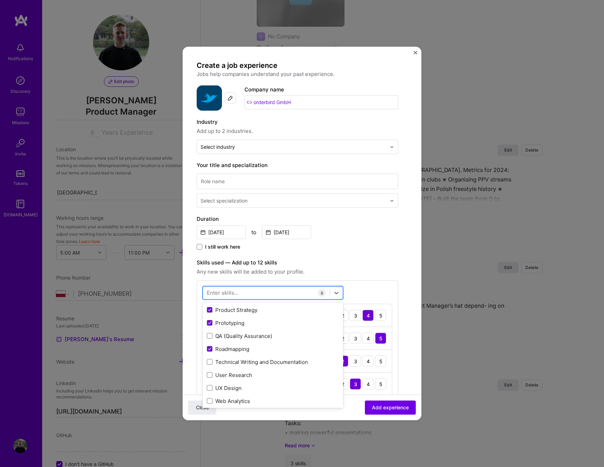
scroll to position [89, 0]
click at [341, 271] on span "Any new skills will be added to your profile." at bounding box center [298, 271] width 202 height 8
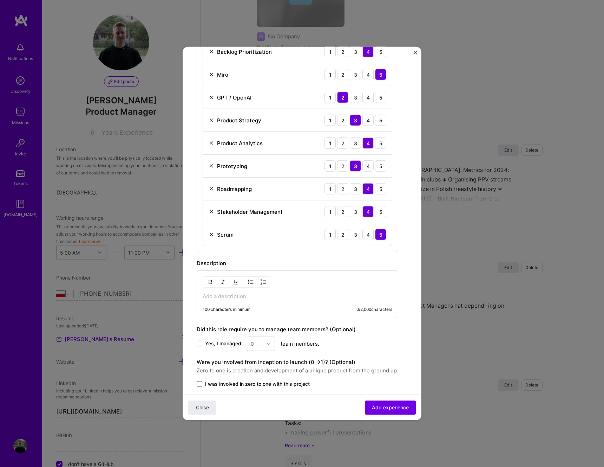
scroll to position [314, 0]
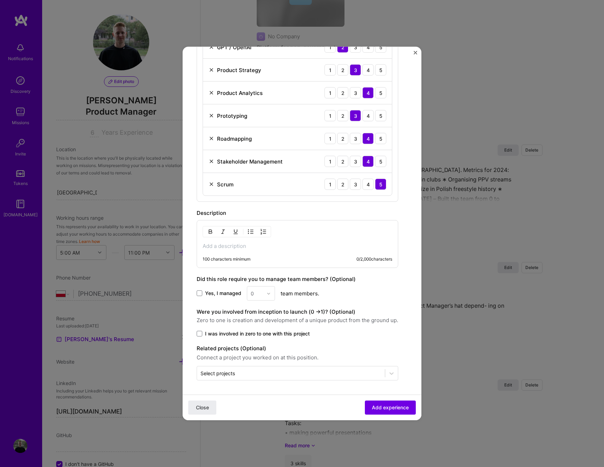
click at [296, 249] on p at bounding box center [298, 245] width 190 height 7
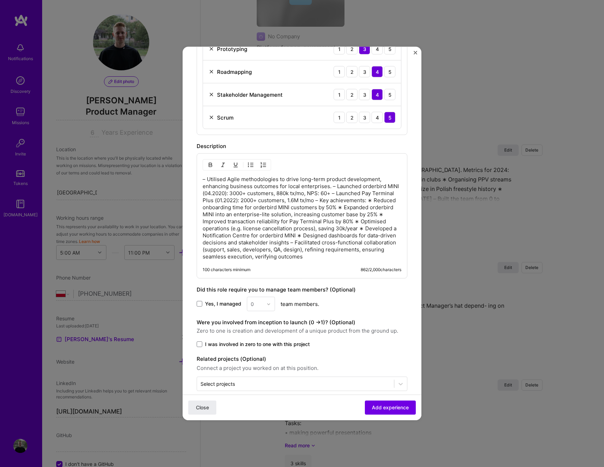
scroll to position [388, 0]
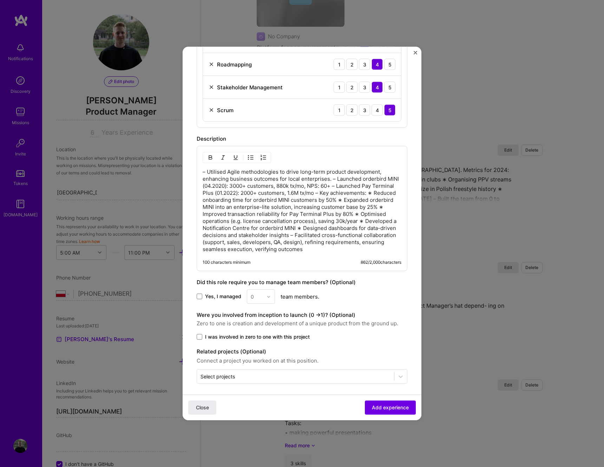
click at [272, 296] on div "0" at bounding box center [261, 296] width 28 height 14
click at [270, 299] on div "0" at bounding box center [261, 296] width 28 height 14
click at [225, 295] on span "Yes, I managed" at bounding box center [223, 296] width 36 height 7
click at [0, 0] on input "Yes, I managed" at bounding box center [0, 0] width 0 height 0
click at [260, 294] on input "text" at bounding box center [257, 296] width 12 height 7
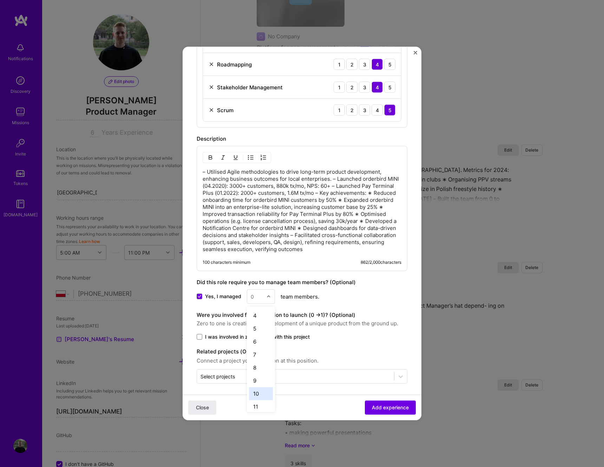
scroll to position [44, 0]
click at [259, 377] on div "9" at bounding box center [261, 375] width 24 height 13
click at [253, 337] on span "I was involved in zero to one with this project" at bounding box center [257, 336] width 105 height 7
click at [0, 0] on input "I was involved in zero to one with this project" at bounding box center [0, 0] width 0 height 0
click at [383, 408] on span "Add experience" at bounding box center [390, 407] width 37 height 7
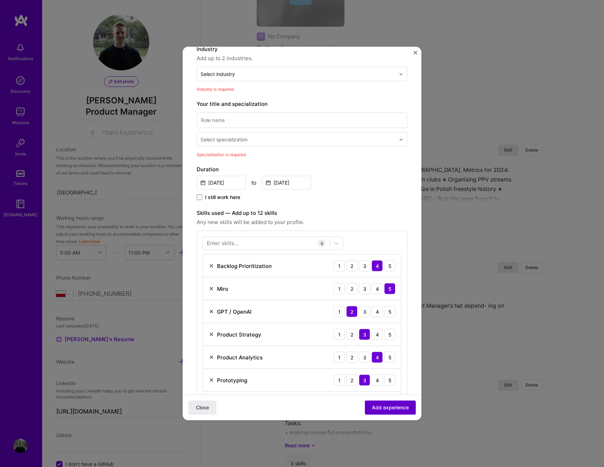
scroll to position [71, 0]
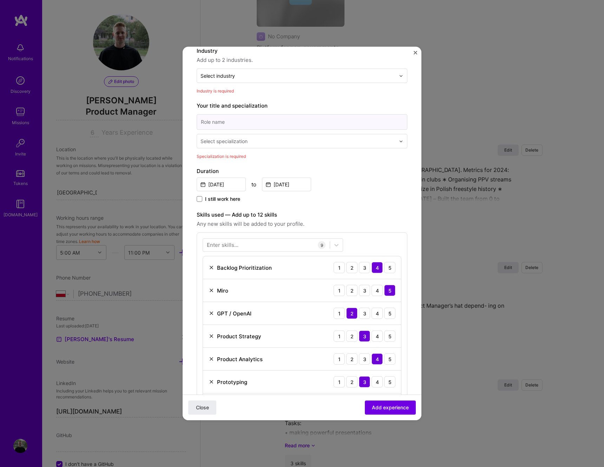
click at [252, 122] on input at bounding box center [302, 121] width 211 height 15
type input "Product Owner"
click at [253, 145] on div "Select specialization" at bounding box center [298, 141] width 202 height 14
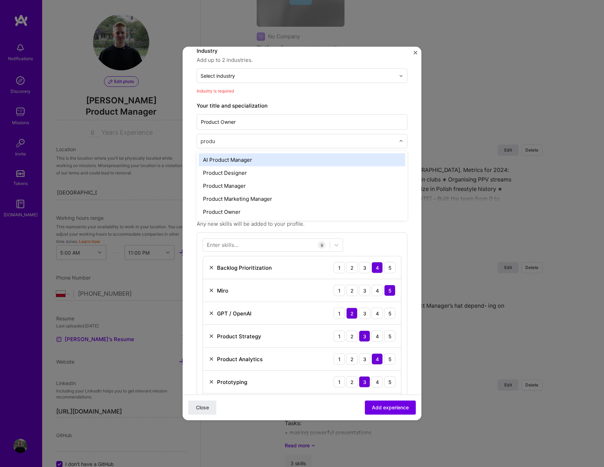
type input "produc"
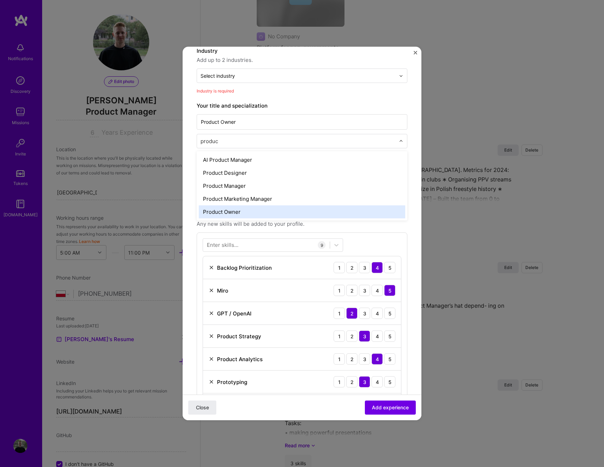
click at [250, 211] on div "Product Owner" at bounding box center [302, 211] width 207 height 13
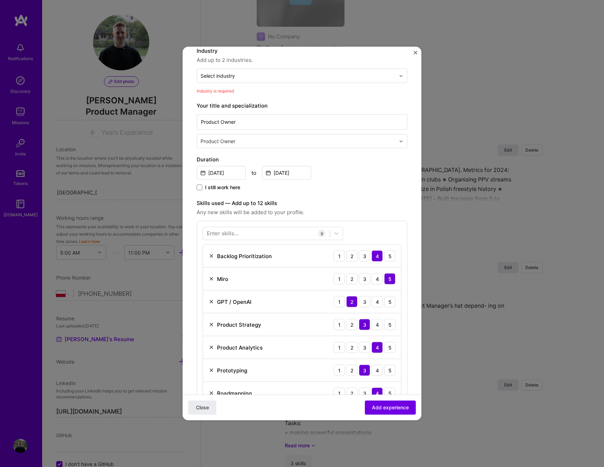
click at [240, 144] on input "text" at bounding box center [299, 140] width 196 height 7
click at [234, 114] on input "Product Owner" at bounding box center [302, 121] width 211 height 15
click at [234, 118] on input "Product Owner" at bounding box center [302, 121] width 211 height 15
click at [229, 121] on input "Product Owner" at bounding box center [302, 121] width 211 height 15
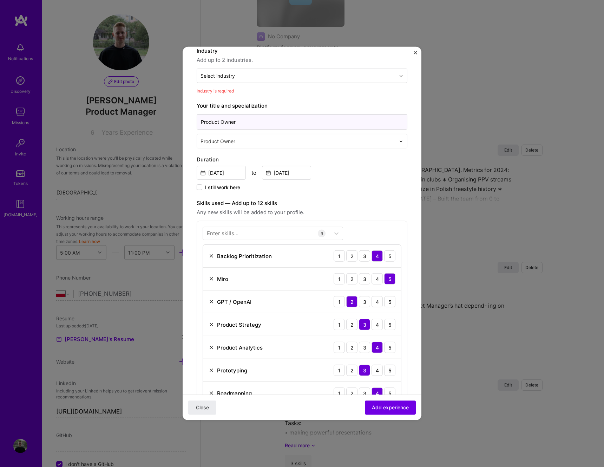
click at [229, 121] on input "Product Owner" at bounding box center [302, 121] width 211 height 15
type input "Product Manager"
click at [232, 139] on input "text" at bounding box center [299, 140] width 196 height 7
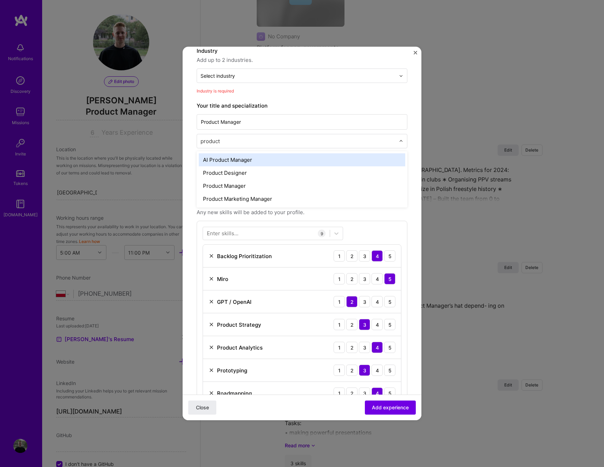
type input "product"
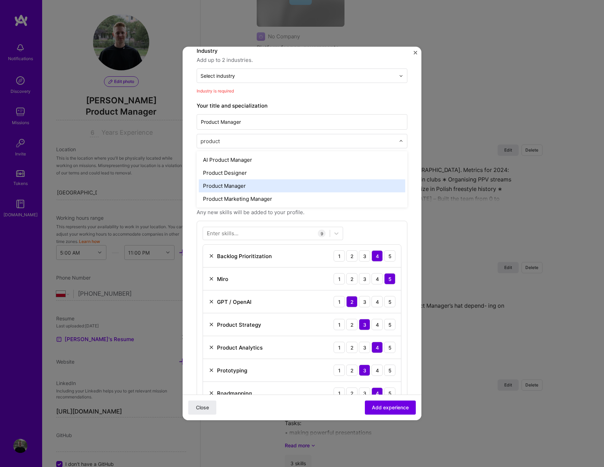
click at [231, 190] on div "Product Manager" at bounding box center [302, 185] width 207 height 13
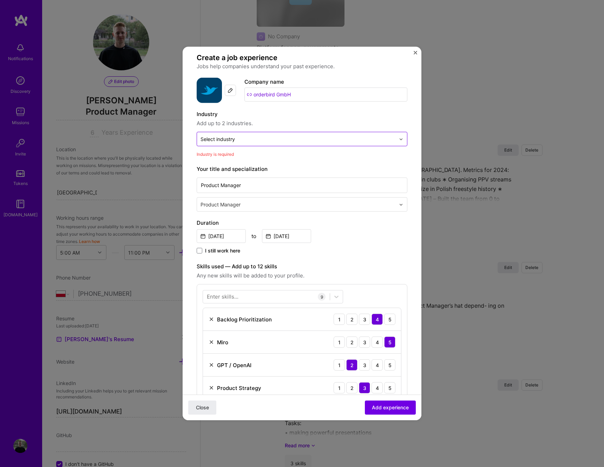
scroll to position [0, 0]
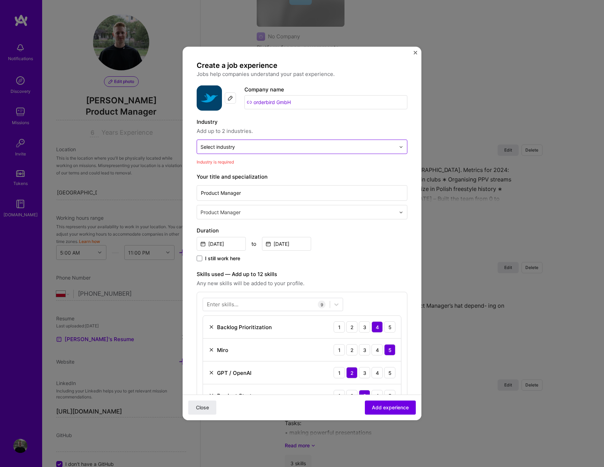
click at [236, 148] on input "text" at bounding box center [298, 146] width 195 height 7
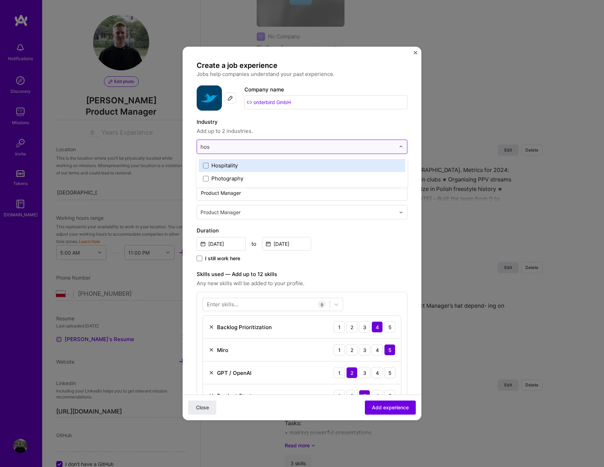
type input "hosp"
click at [232, 166] on div "Hospitality" at bounding box center [225, 165] width 26 height 7
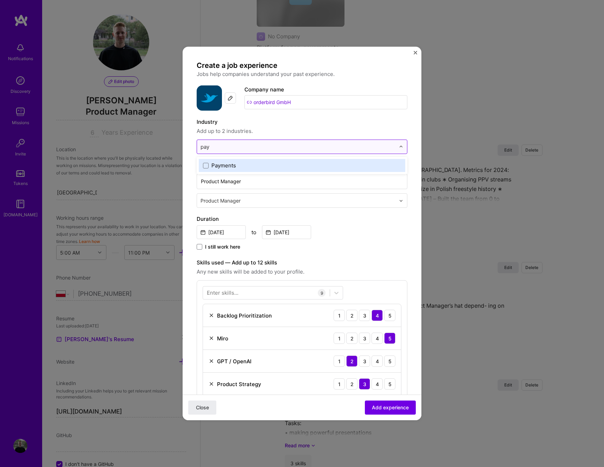
type input "paym"
click at [261, 166] on label "Payments" at bounding box center [302, 165] width 198 height 7
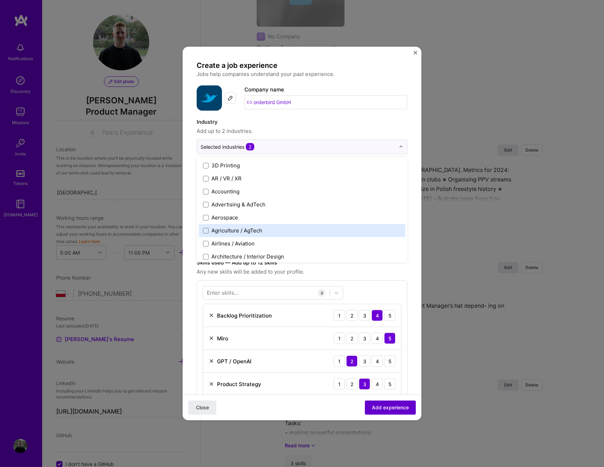
click at [398, 408] on span "Add experience" at bounding box center [390, 407] width 37 height 7
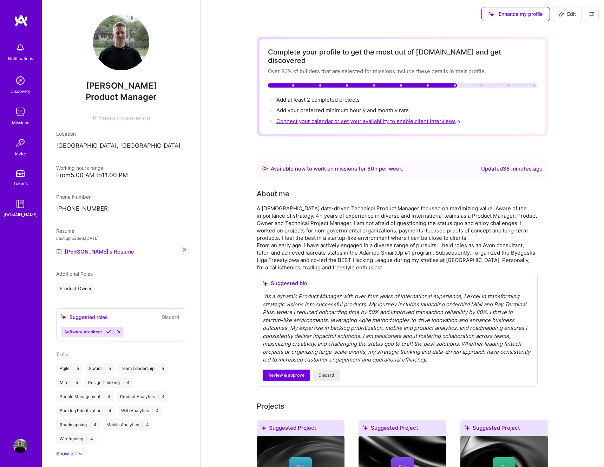
click at [325, 118] on span "Connect your calendar or set your availability to enable client interviews →" at bounding box center [370, 121] width 186 height 7
select select "PL"
select select "Right Now"
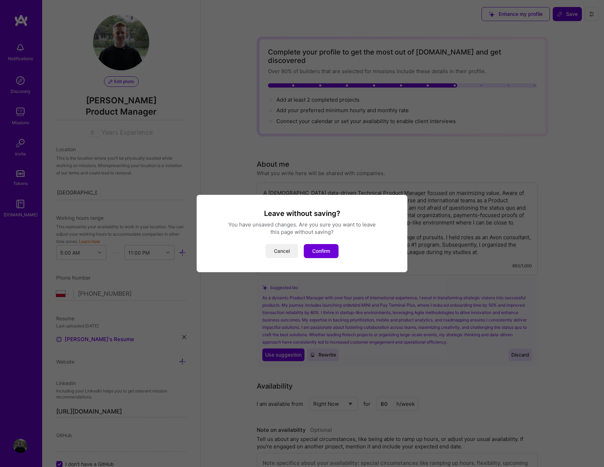
click at [285, 247] on button "Cancel" at bounding box center [282, 251] width 33 height 14
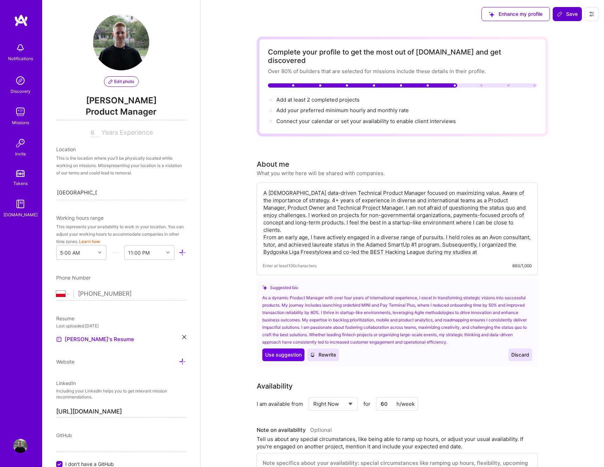
click at [569, 9] on button "Save" at bounding box center [567, 14] width 29 height 14
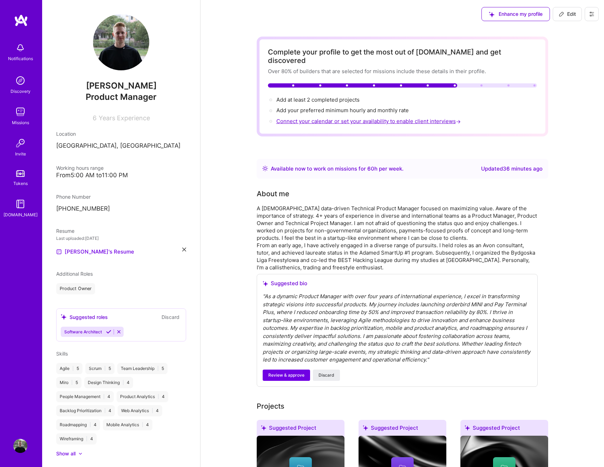
click at [400, 118] on span "Connect your calendar or set your availability to enable client interviews →" at bounding box center [370, 121] width 186 height 7
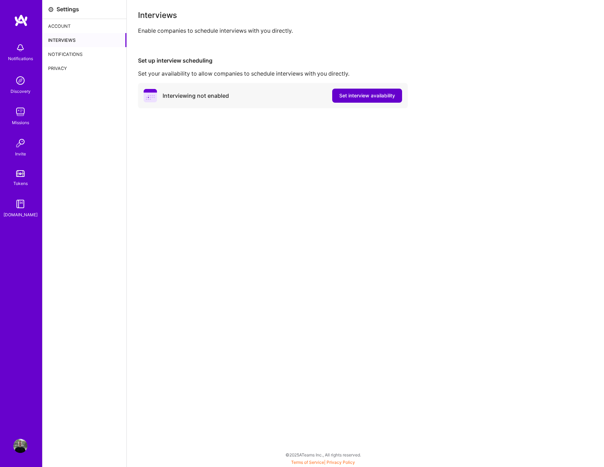
click at [388, 92] on span "Set interview availability" at bounding box center [367, 95] width 56 height 7
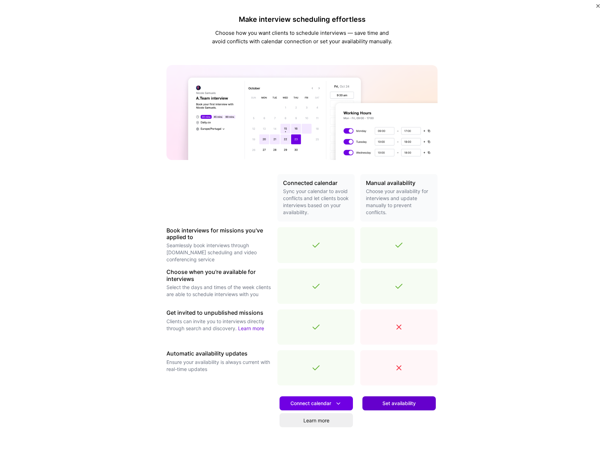
click at [402, 405] on span "Set availability" at bounding box center [399, 403] width 33 height 7
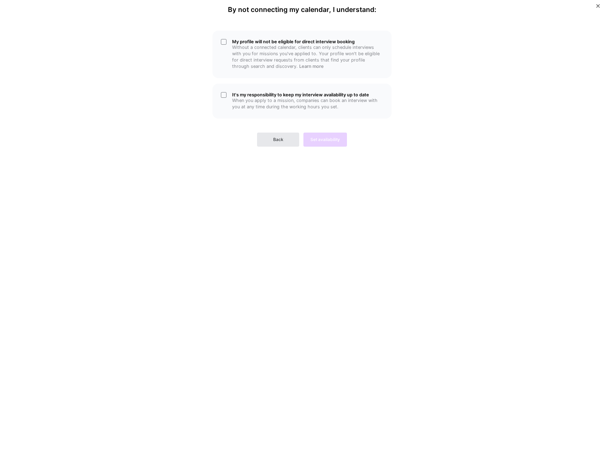
click at [293, 141] on button "Back" at bounding box center [278, 139] width 42 height 14
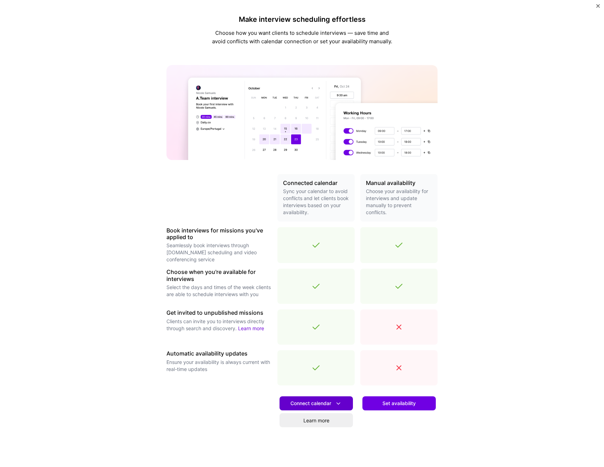
click at [331, 403] on span "Connect calendar" at bounding box center [317, 403] width 52 height 7
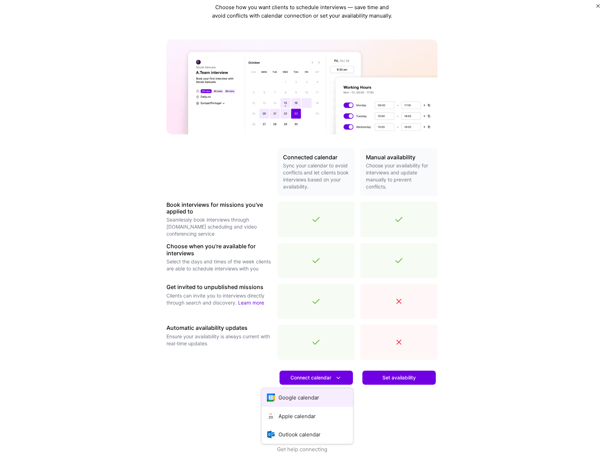
click at [320, 394] on button "Google calendar" at bounding box center [307, 397] width 91 height 19
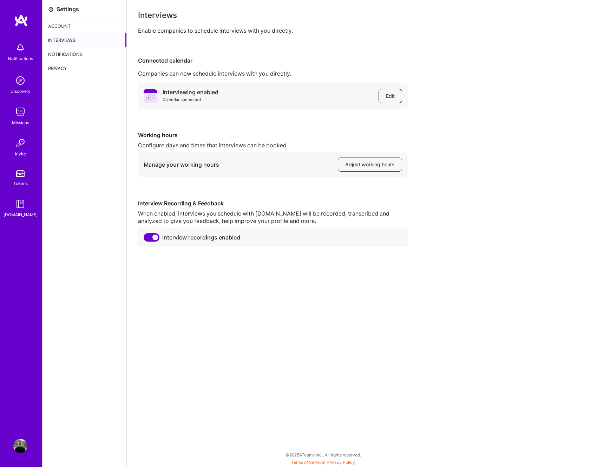
click at [366, 163] on span "Adjust working hours" at bounding box center [370, 164] width 50 height 7
